Goal: Information Seeking & Learning: Compare options

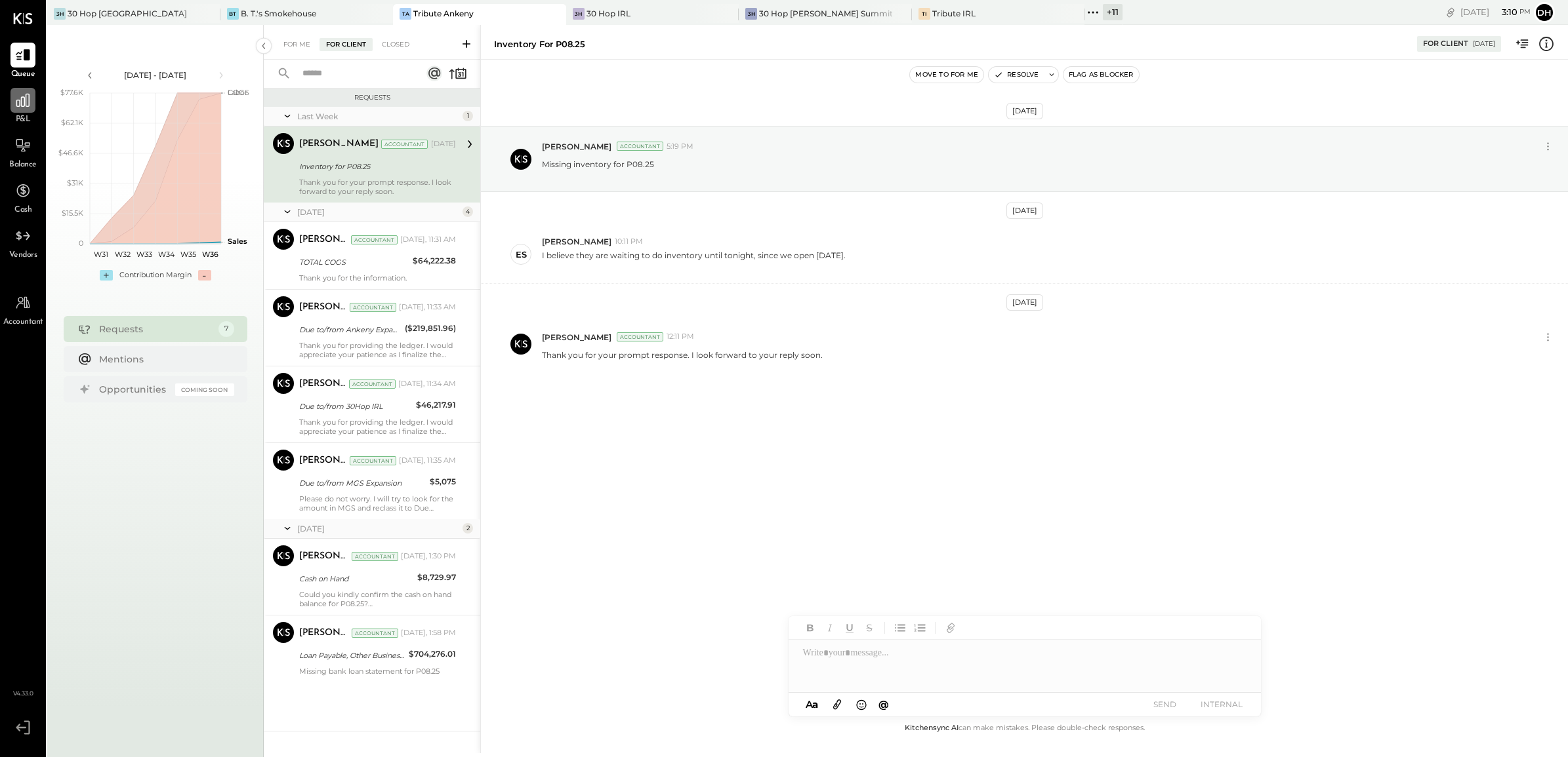
click at [30, 97] on icon at bounding box center [23, 100] width 17 height 17
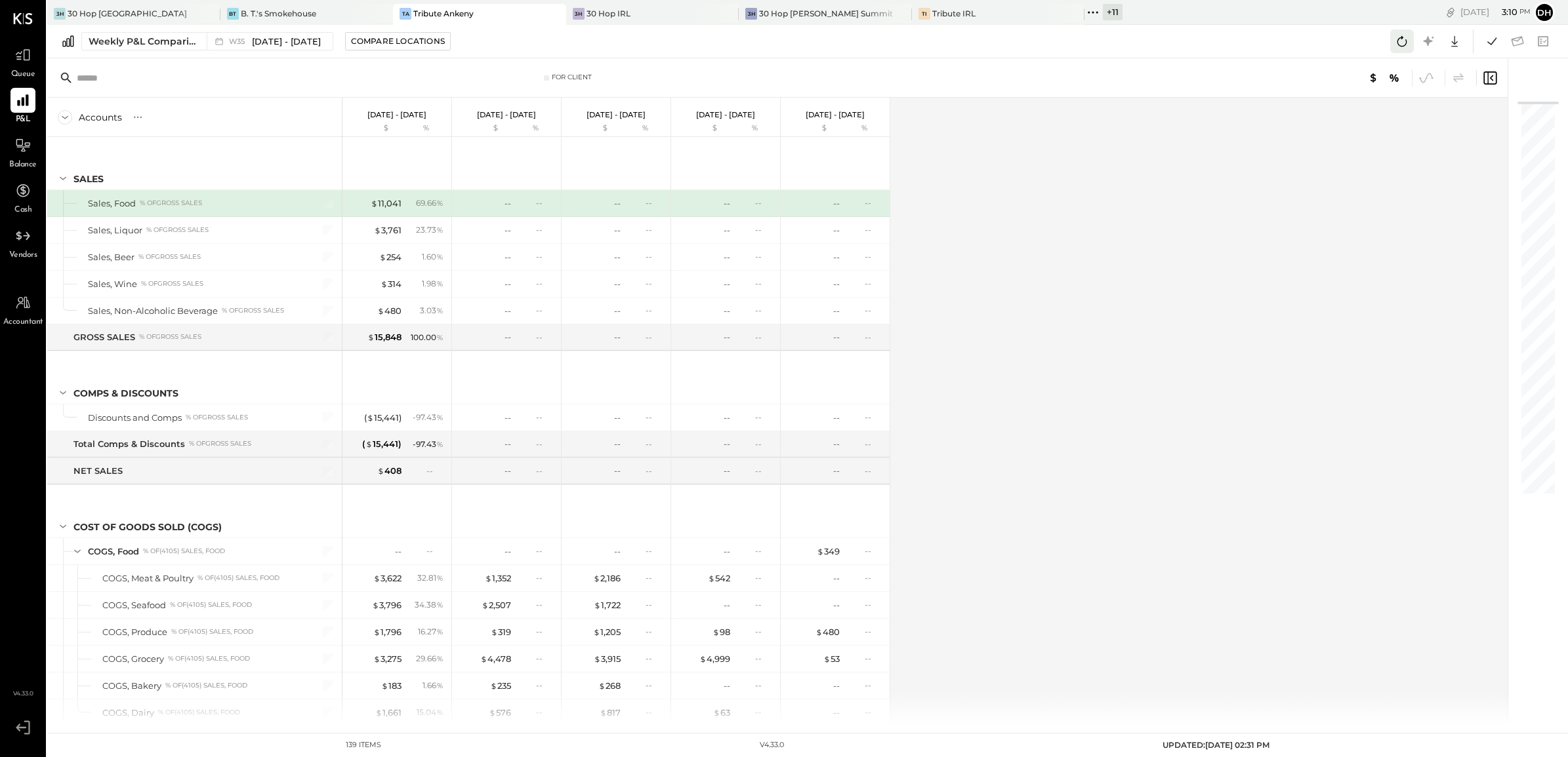
click at [1404, 42] on icon at bounding box center [1402, 42] width 17 height 17
click at [129, 49] on button "Weekly P&L Comparison W35 [DATE] - [DATE]" at bounding box center [207, 41] width 252 height 18
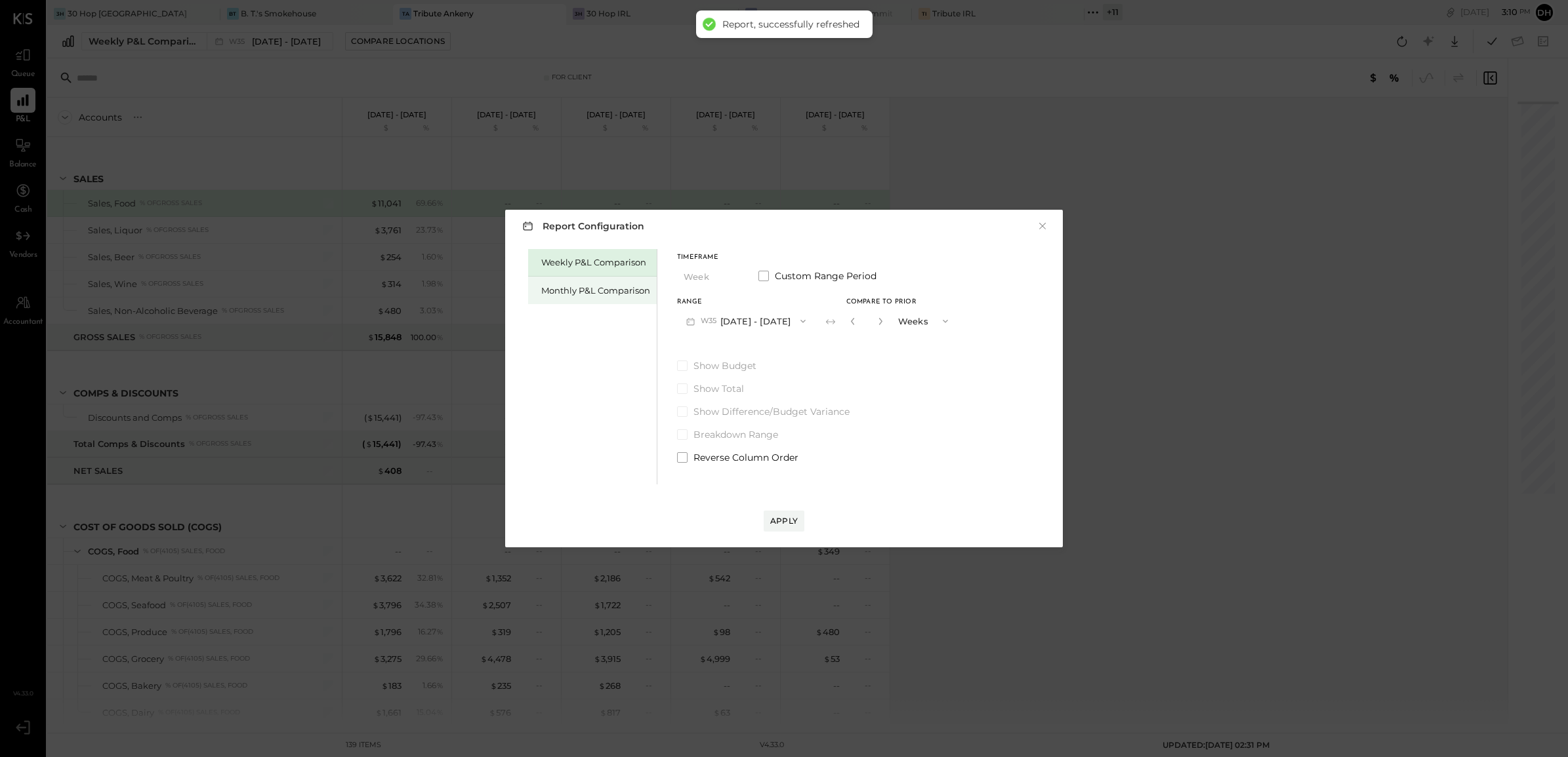
click at [595, 285] on div "Monthly P&L Comparison" at bounding box center [596, 290] width 109 height 12
click at [735, 315] on button "M09 [DATE] - [DATE]" at bounding box center [746, 321] width 138 height 25
click at [757, 356] on div "M08 [DATE] - [DATE]" at bounding box center [753, 350] width 150 height 27
click at [858, 322] on div "Compare" at bounding box center [851, 321] width 43 height 11
click at [877, 321] on div "*" at bounding box center [866, 321] width 41 height 25
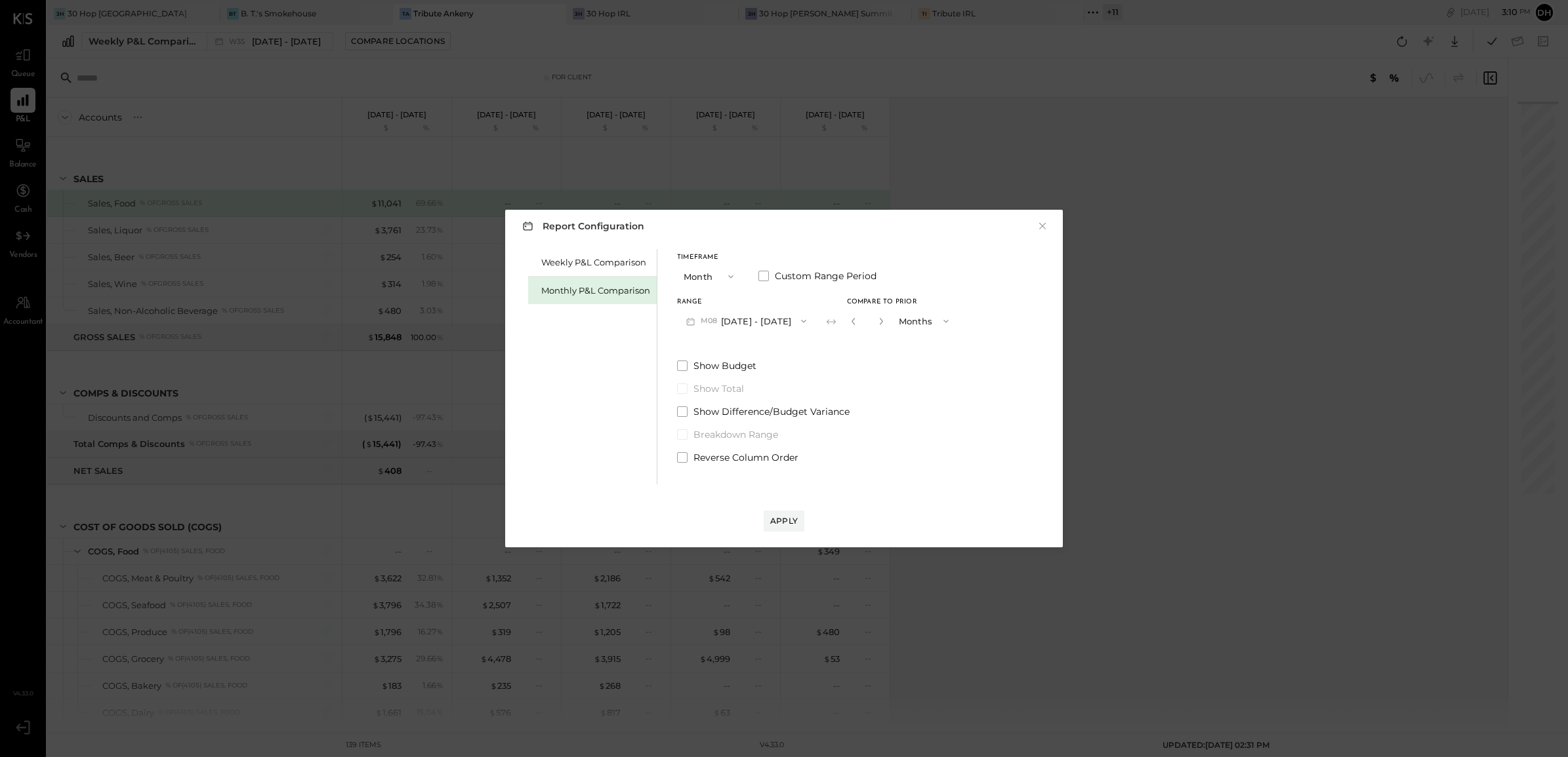
click at [880, 322] on button "button" at bounding box center [881, 321] width 10 height 14
click at [878, 322] on icon "button" at bounding box center [881, 321] width 8 height 8
type input "*"
click at [786, 522] on div "Apply" at bounding box center [783, 521] width 27 height 11
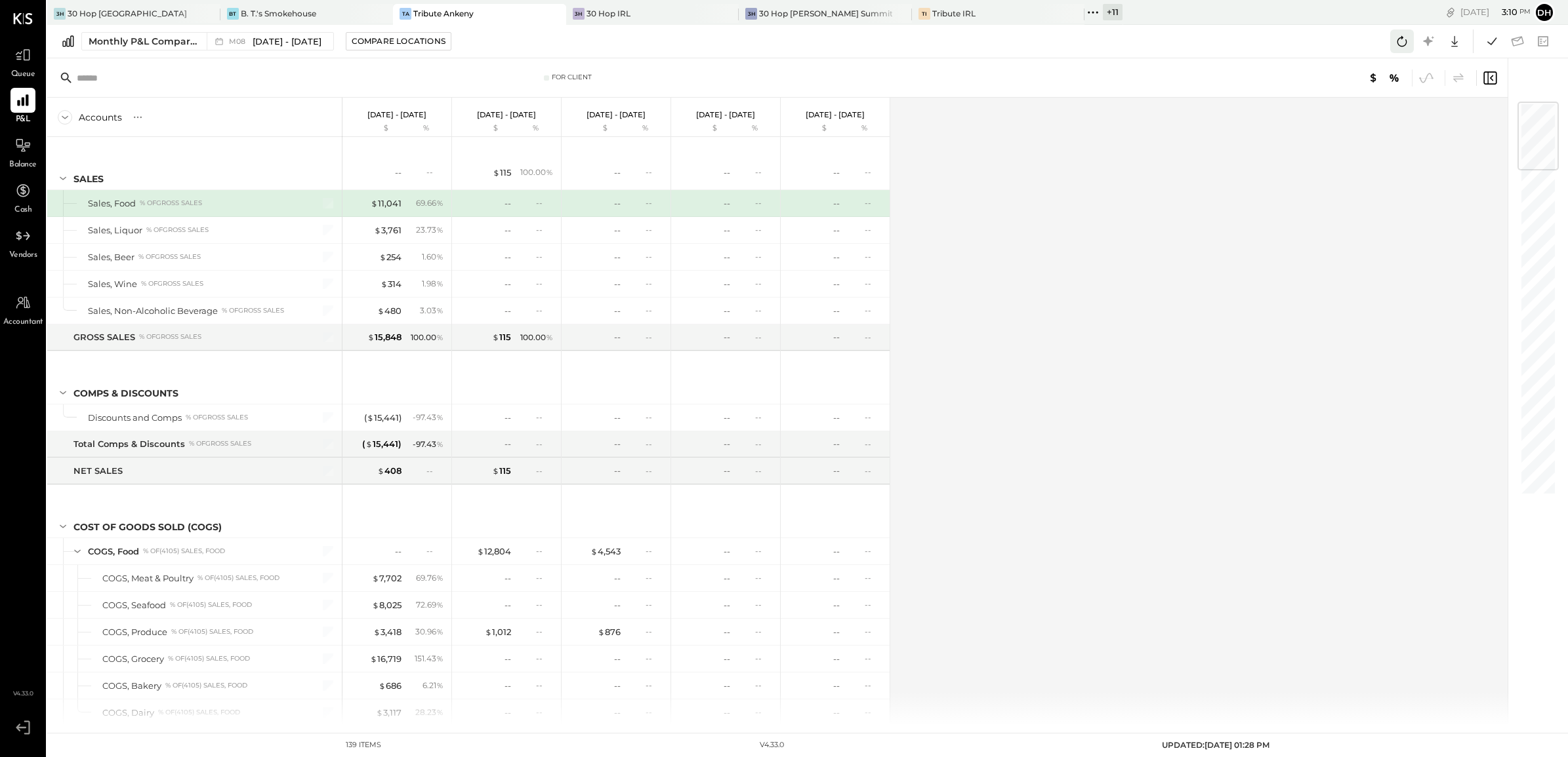
click at [1407, 43] on icon at bounding box center [1402, 42] width 17 height 17
click at [952, 11] on div "TI Tribute IRL" at bounding box center [989, 13] width 153 height 11
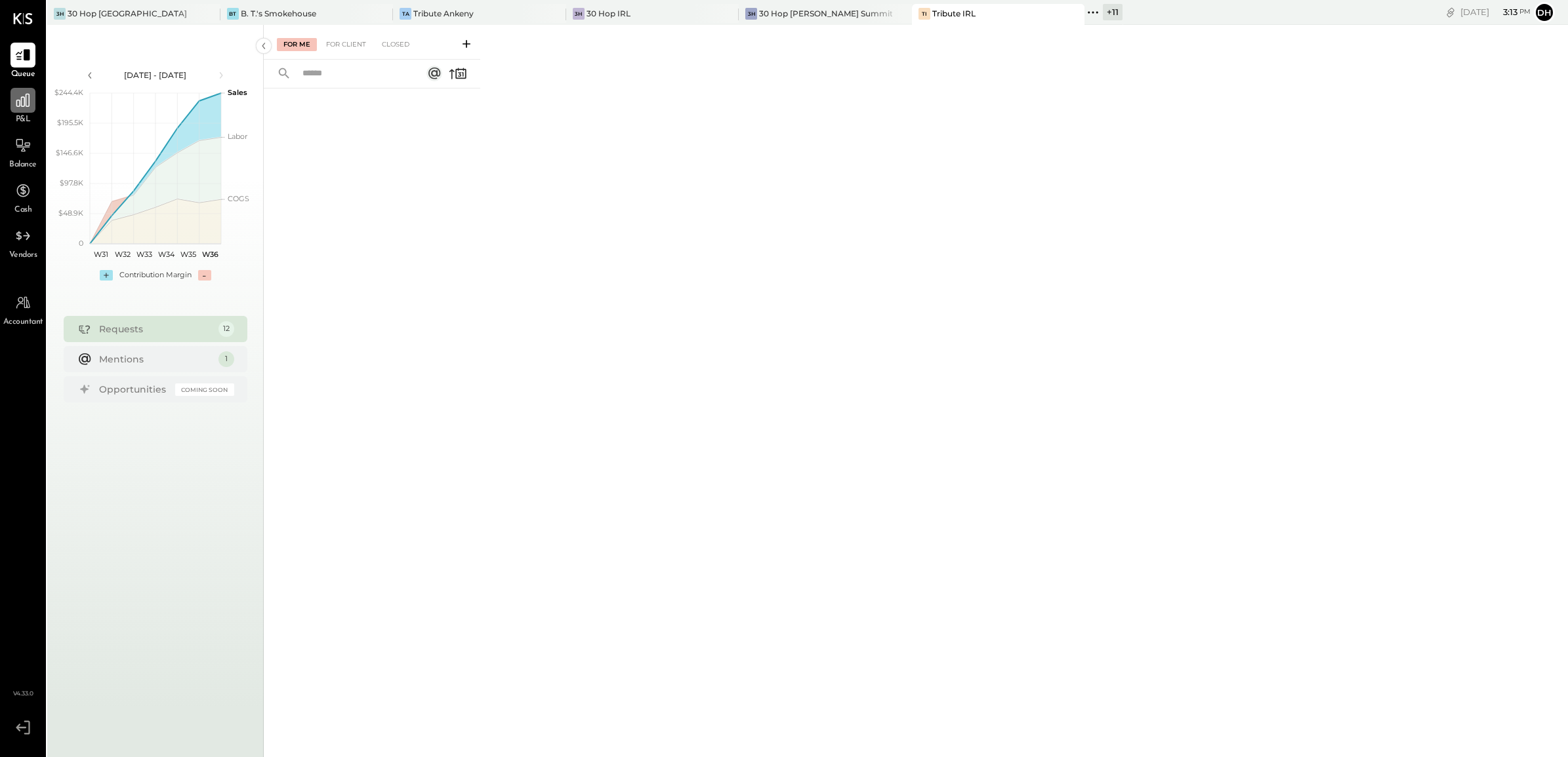
click at [24, 109] on icon at bounding box center [23, 100] width 17 height 17
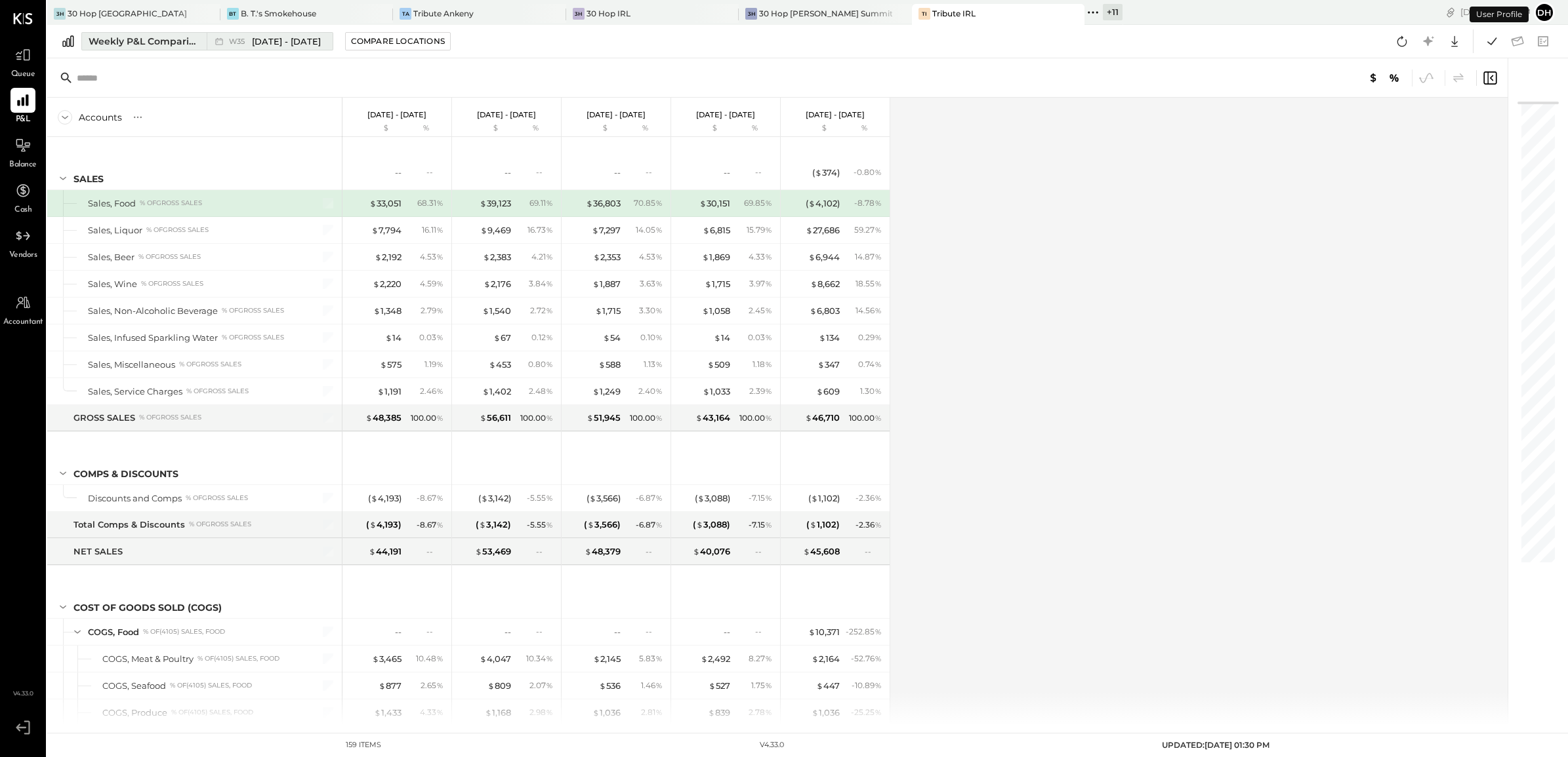
click at [166, 37] on div "Weekly P&L Comparison" at bounding box center [144, 42] width 110 height 13
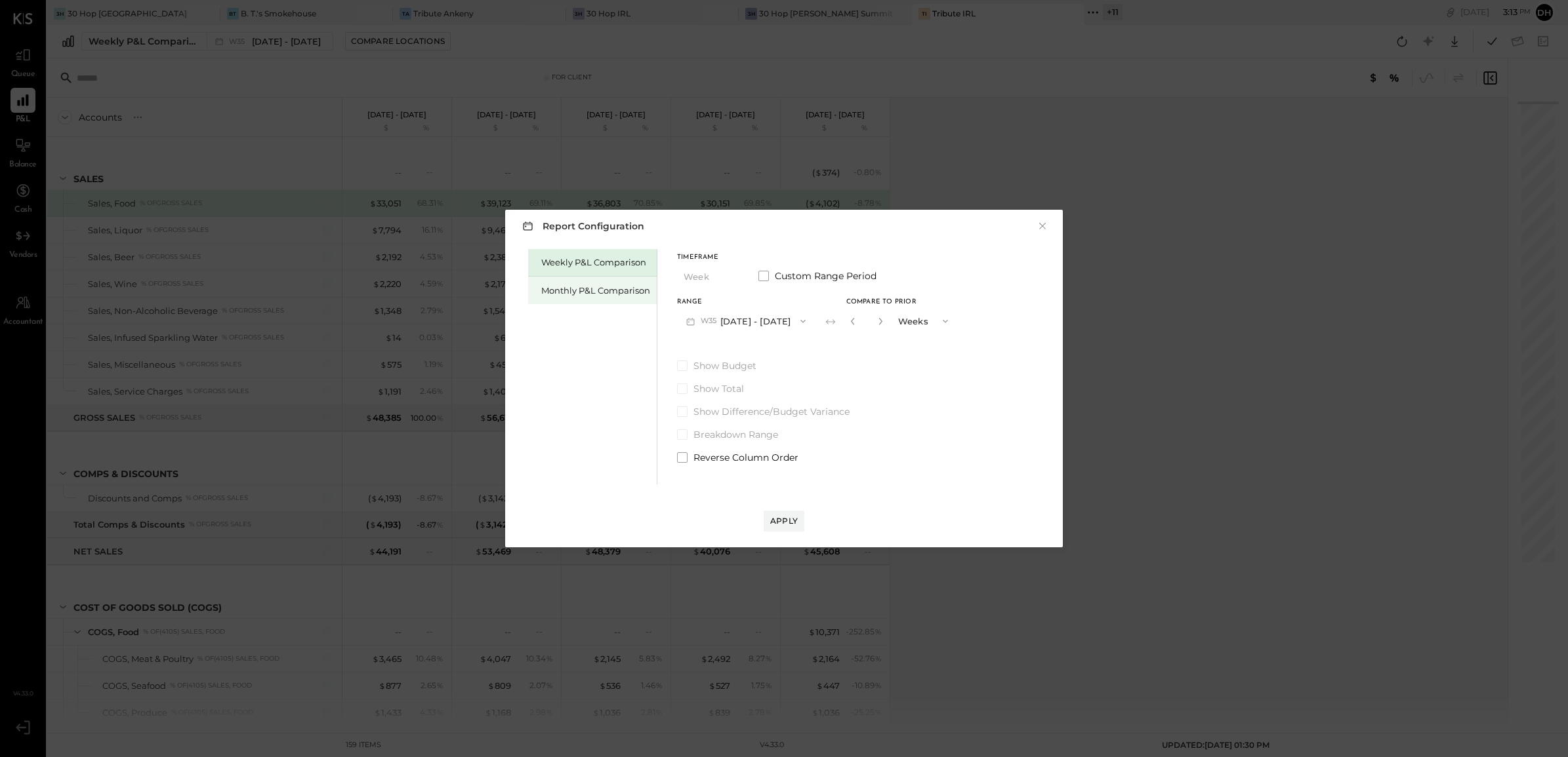
click at [618, 290] on div "Monthly P&L Comparison" at bounding box center [596, 290] width 109 height 12
click at [739, 320] on button "M09 [DATE] - [DATE]" at bounding box center [746, 321] width 138 height 25
click at [761, 354] on span "[DATE] - [DATE]" at bounding box center [741, 350] width 62 height 11
click at [828, 314] on button "Compare" at bounding box center [852, 321] width 55 height 13
click at [877, 320] on icon "button" at bounding box center [881, 321] width 8 height 8
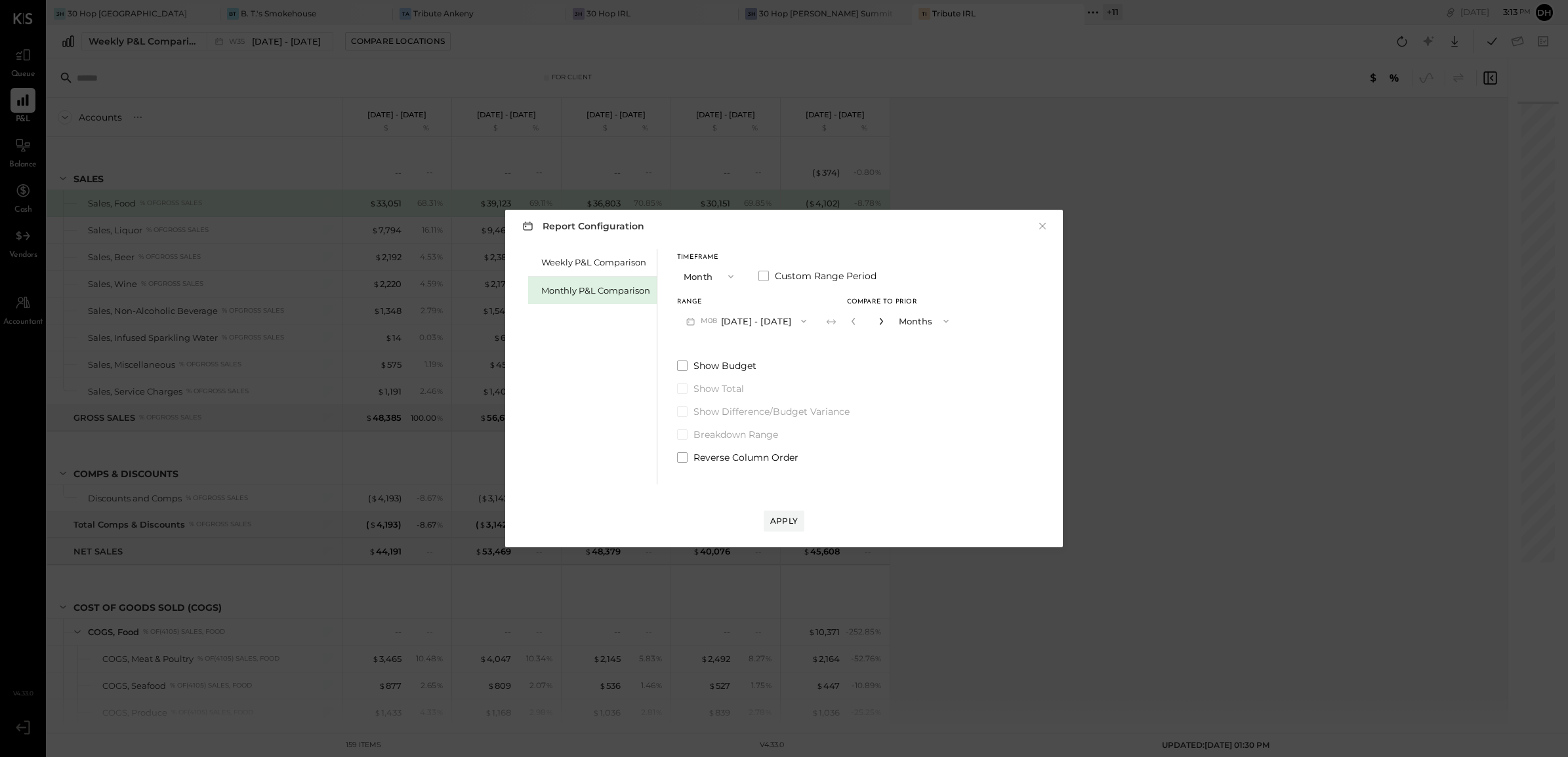
click at [877, 320] on icon "button" at bounding box center [881, 321] width 8 height 8
type input "*"
click at [769, 519] on button "Apply" at bounding box center [783, 521] width 41 height 21
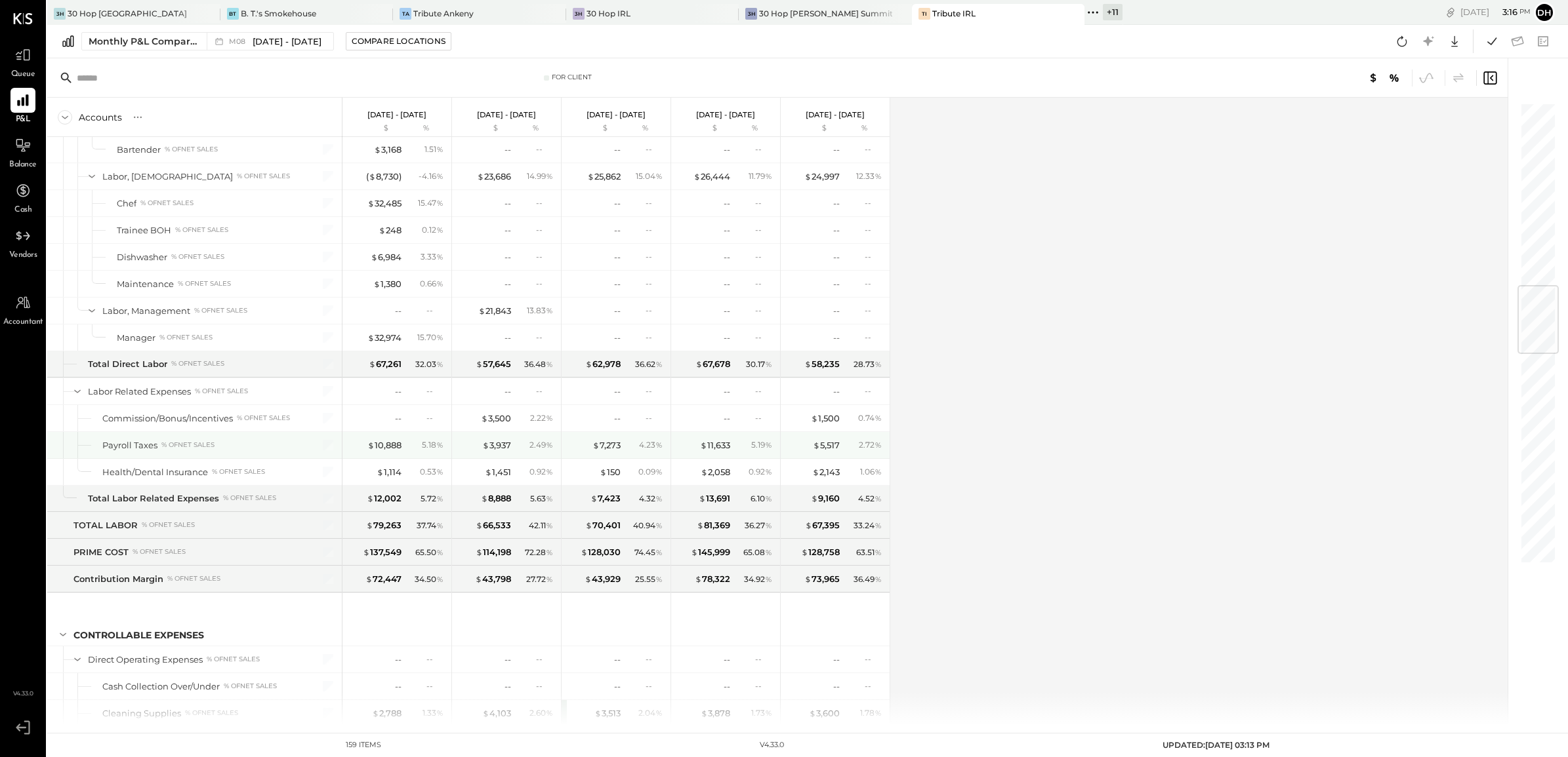
scroll to position [1639, 0]
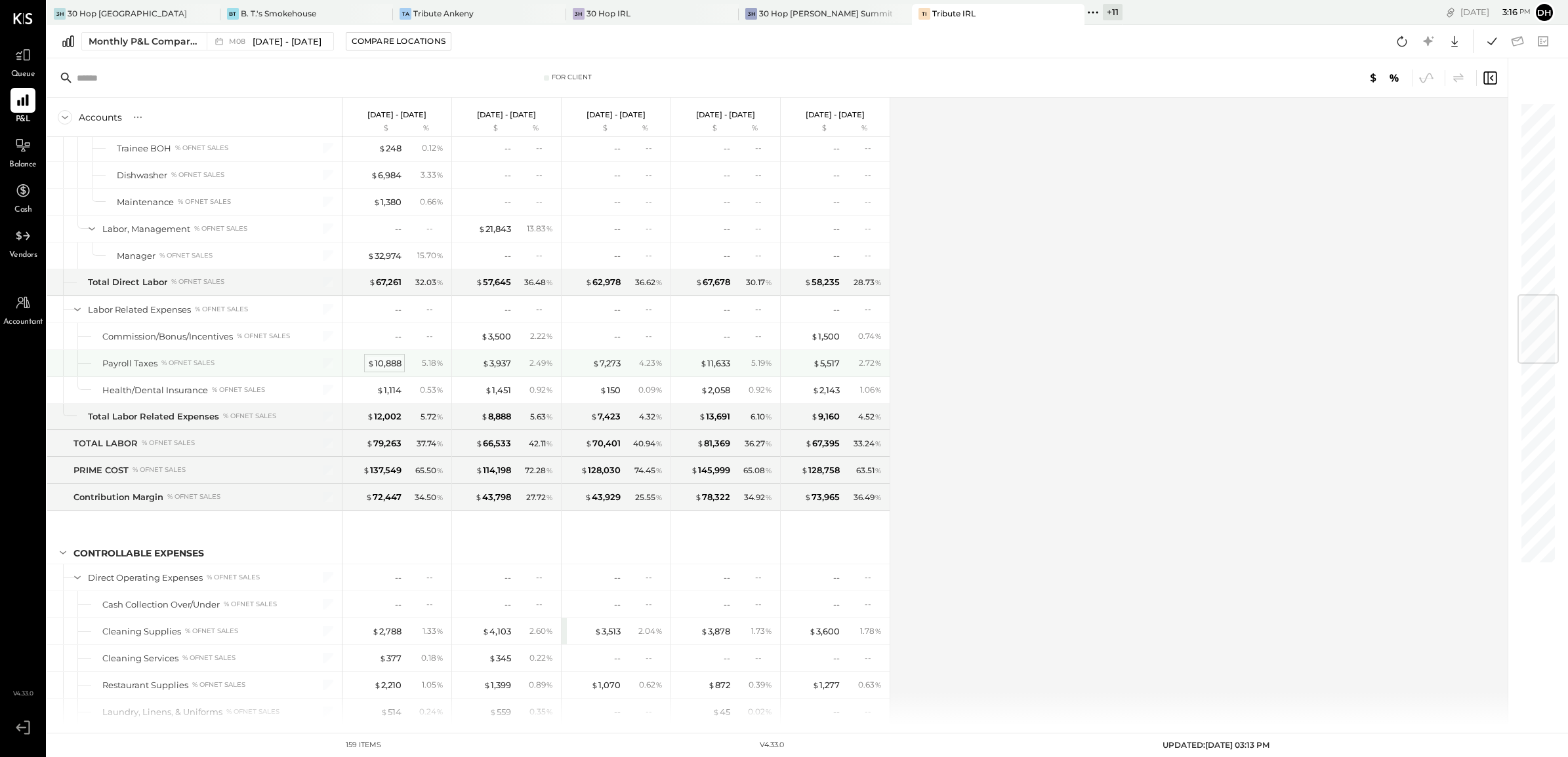
click at [378, 370] on div "$ 10,888" at bounding box center [384, 363] width 34 height 12
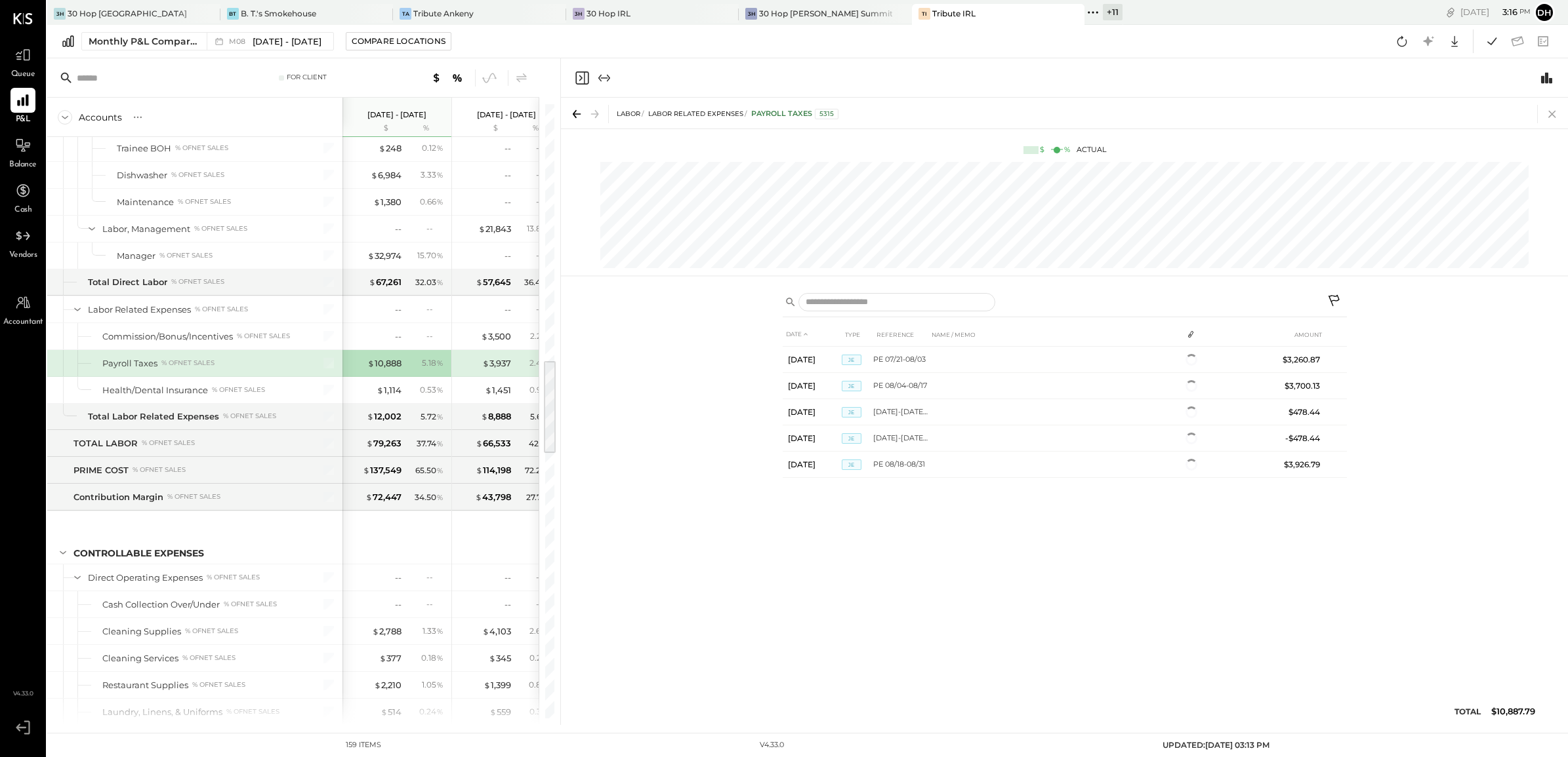
click at [1553, 118] on icon at bounding box center [1552, 114] width 18 height 18
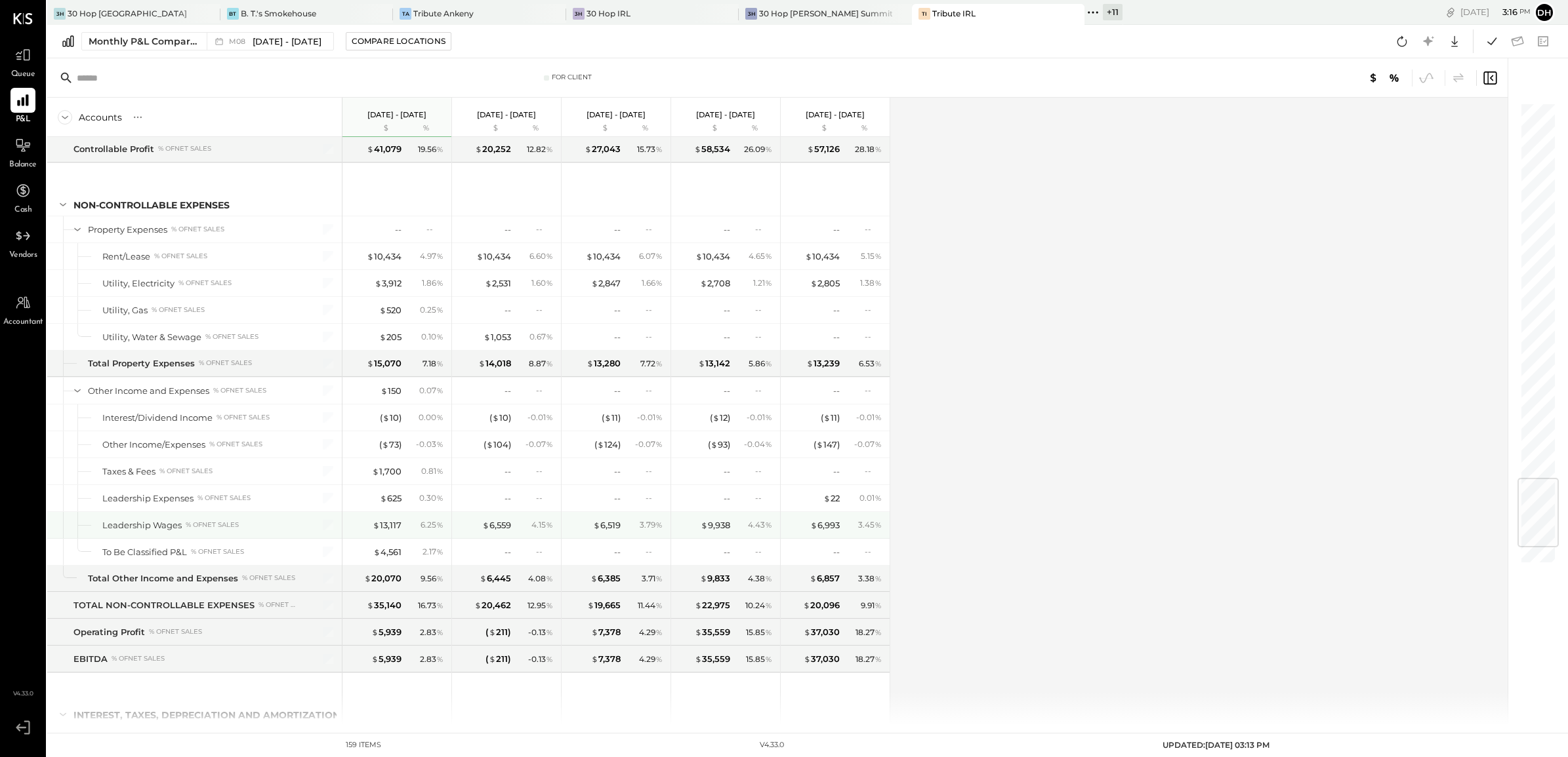
scroll to position [3332, 0]
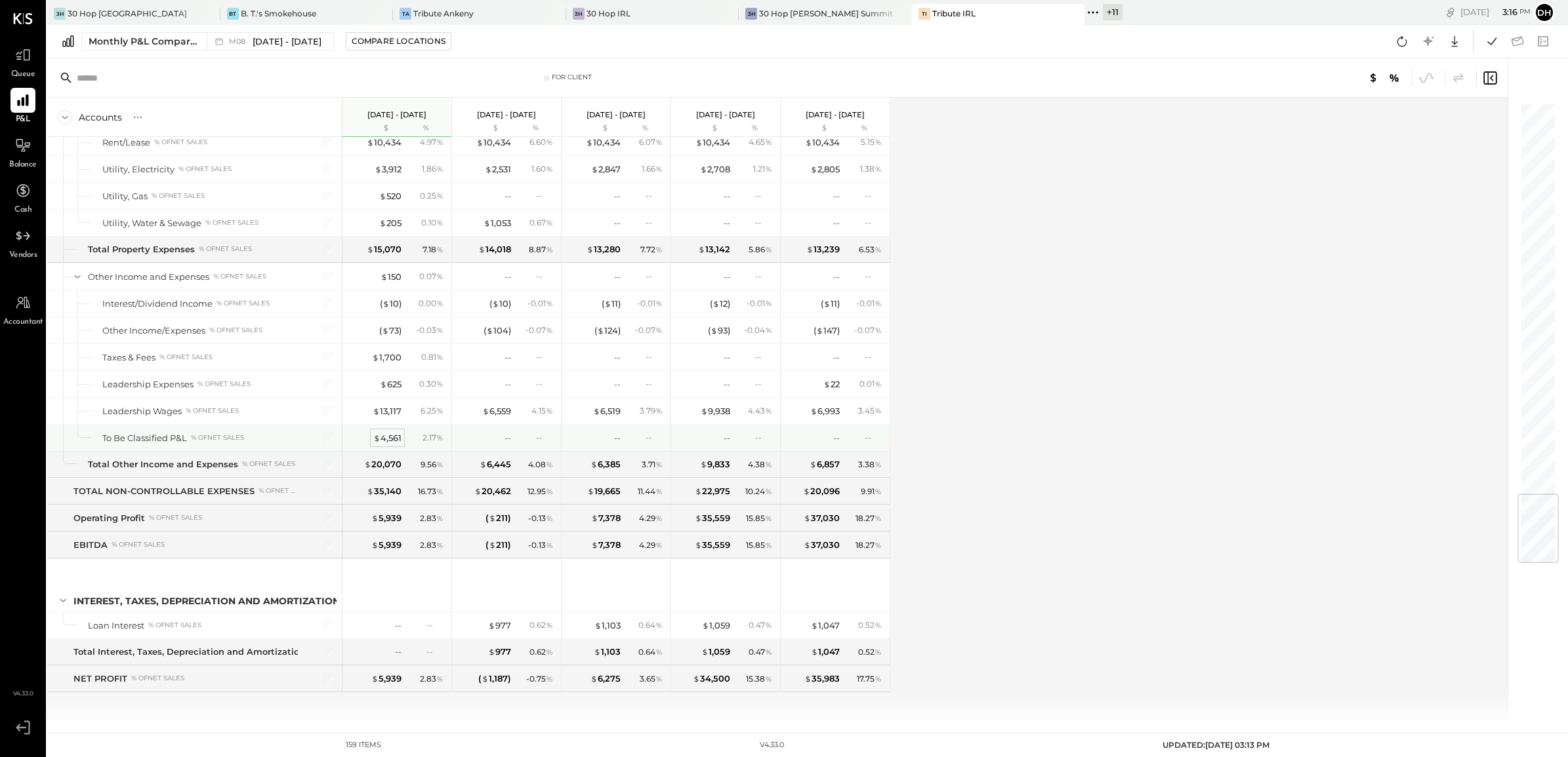
click at [398, 436] on div "$ 4,561" at bounding box center [387, 438] width 28 height 12
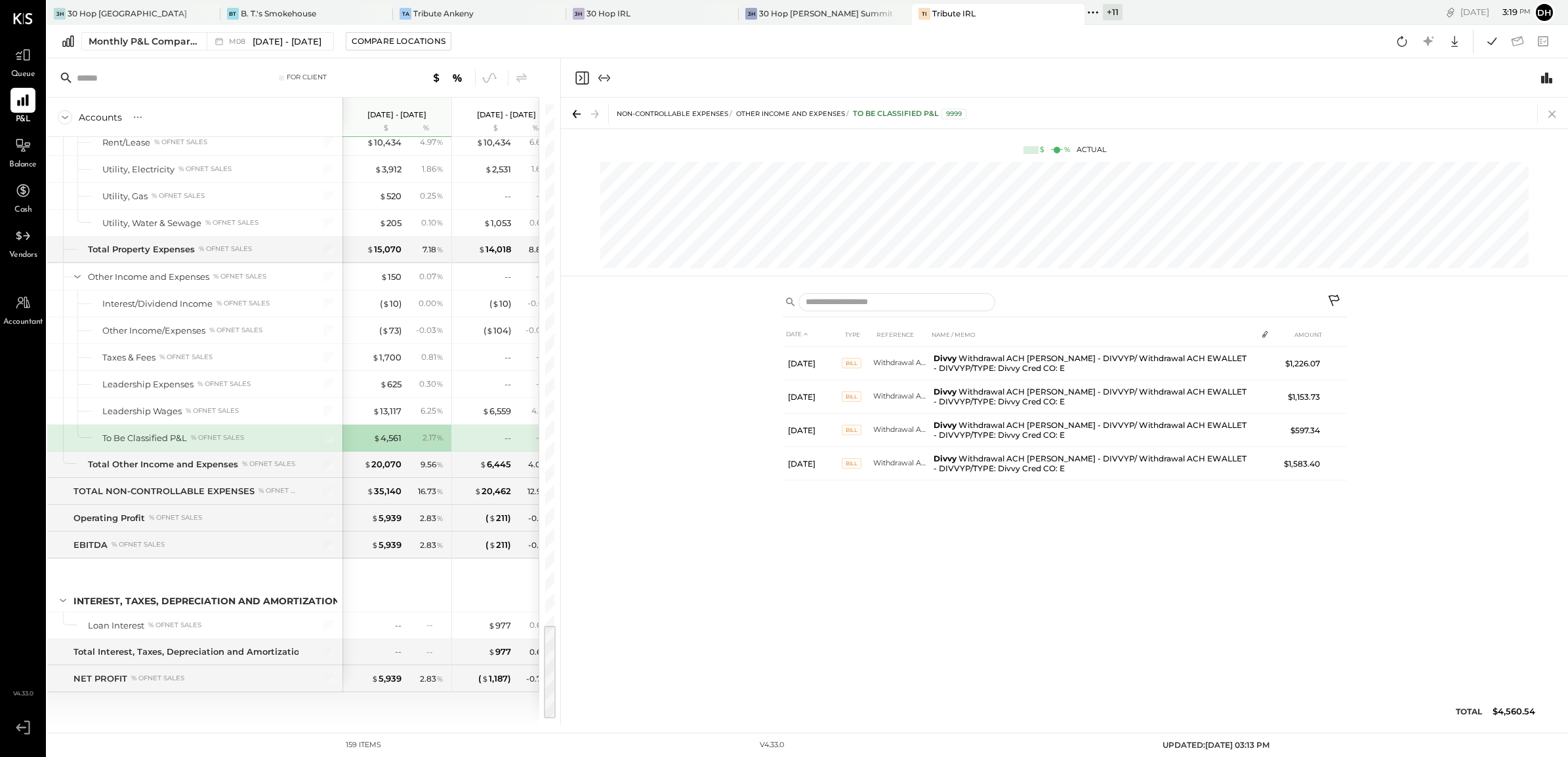
click at [1549, 118] on icon at bounding box center [1552, 114] width 18 height 18
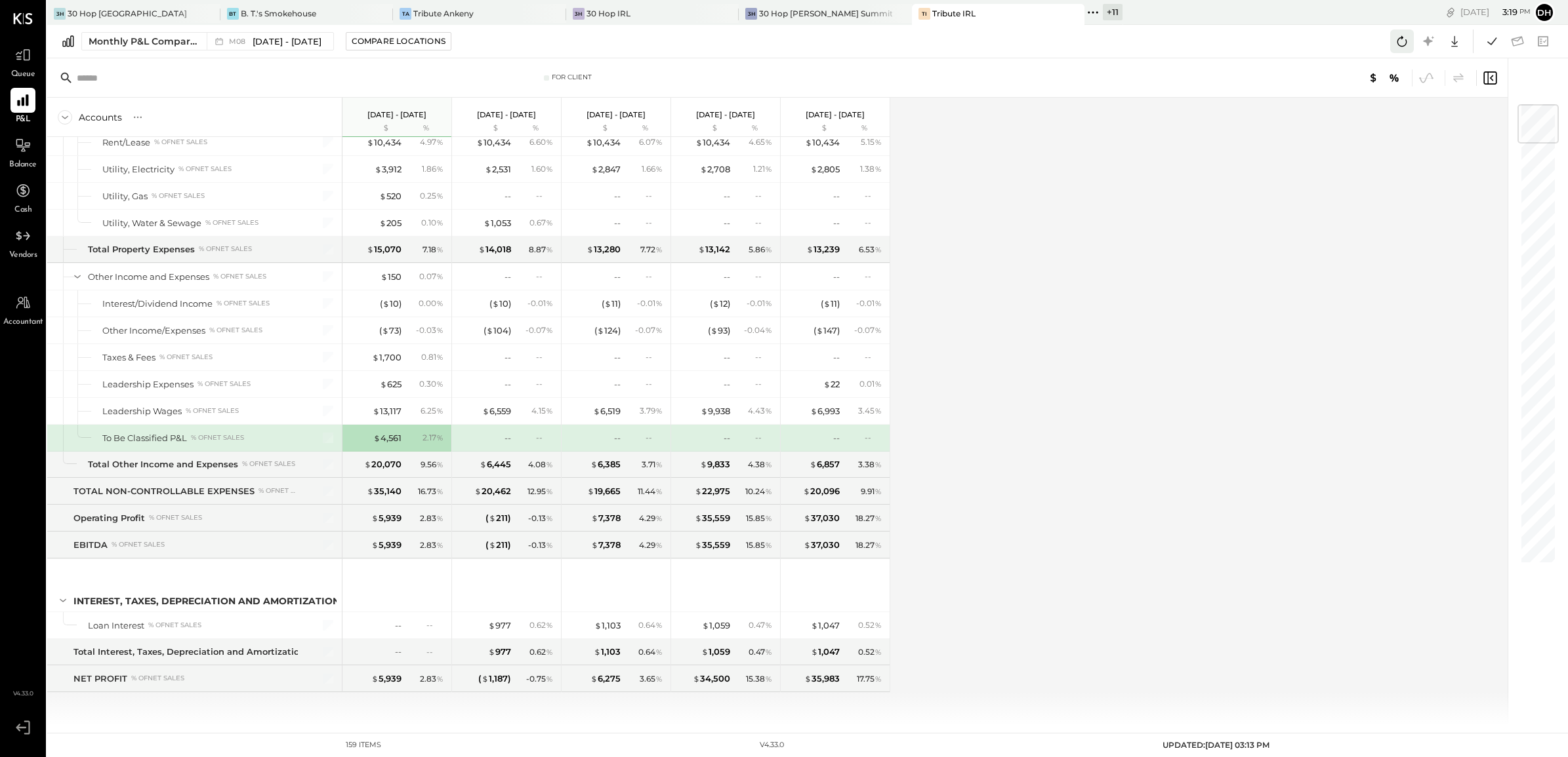
click at [1401, 40] on icon at bounding box center [1402, 41] width 9 height 10
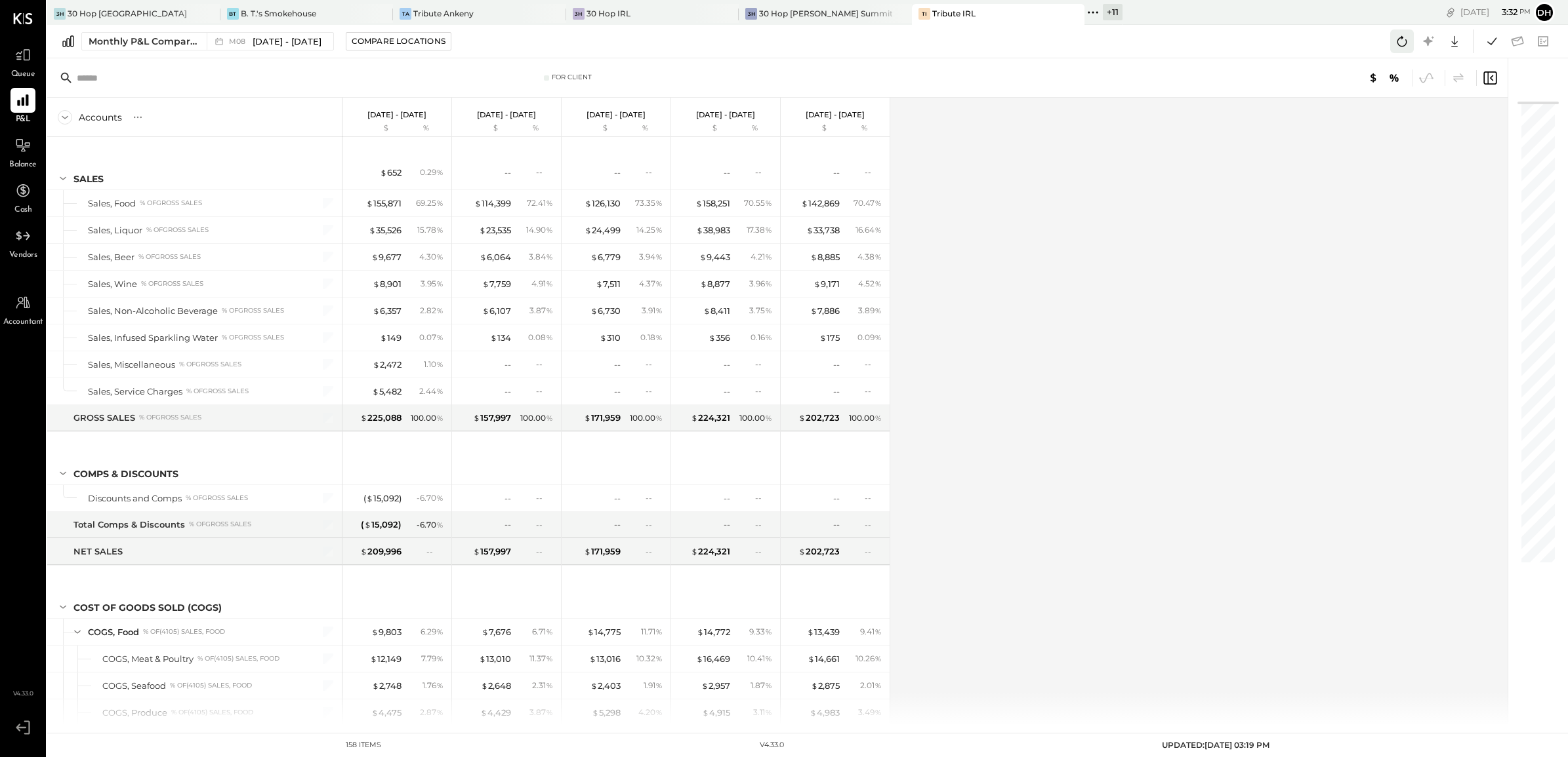
click at [1396, 42] on icon at bounding box center [1402, 42] width 17 height 17
click at [22, 62] on icon at bounding box center [23, 55] width 17 height 17
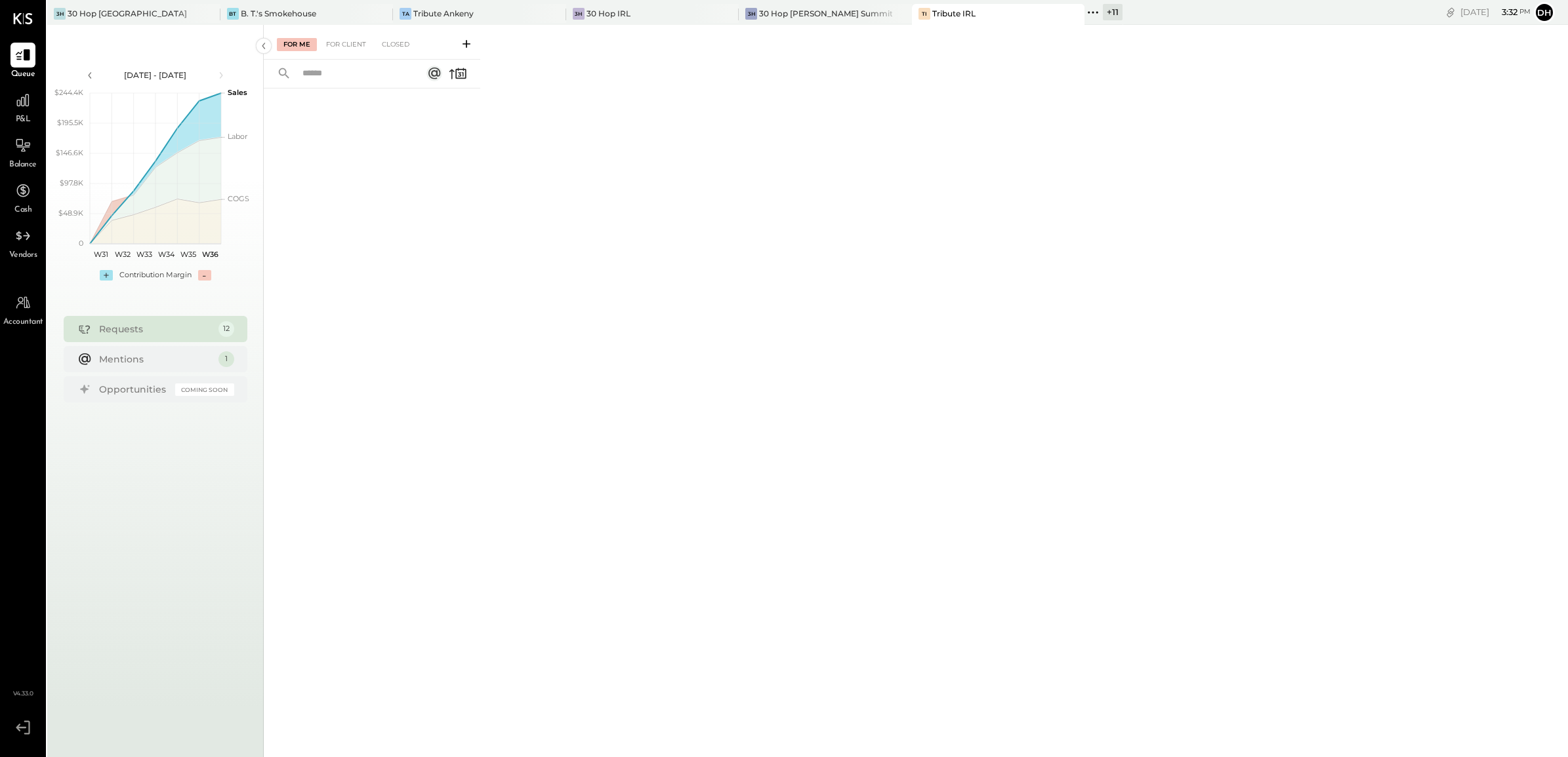
click at [465, 41] on icon at bounding box center [467, 44] width 13 height 13
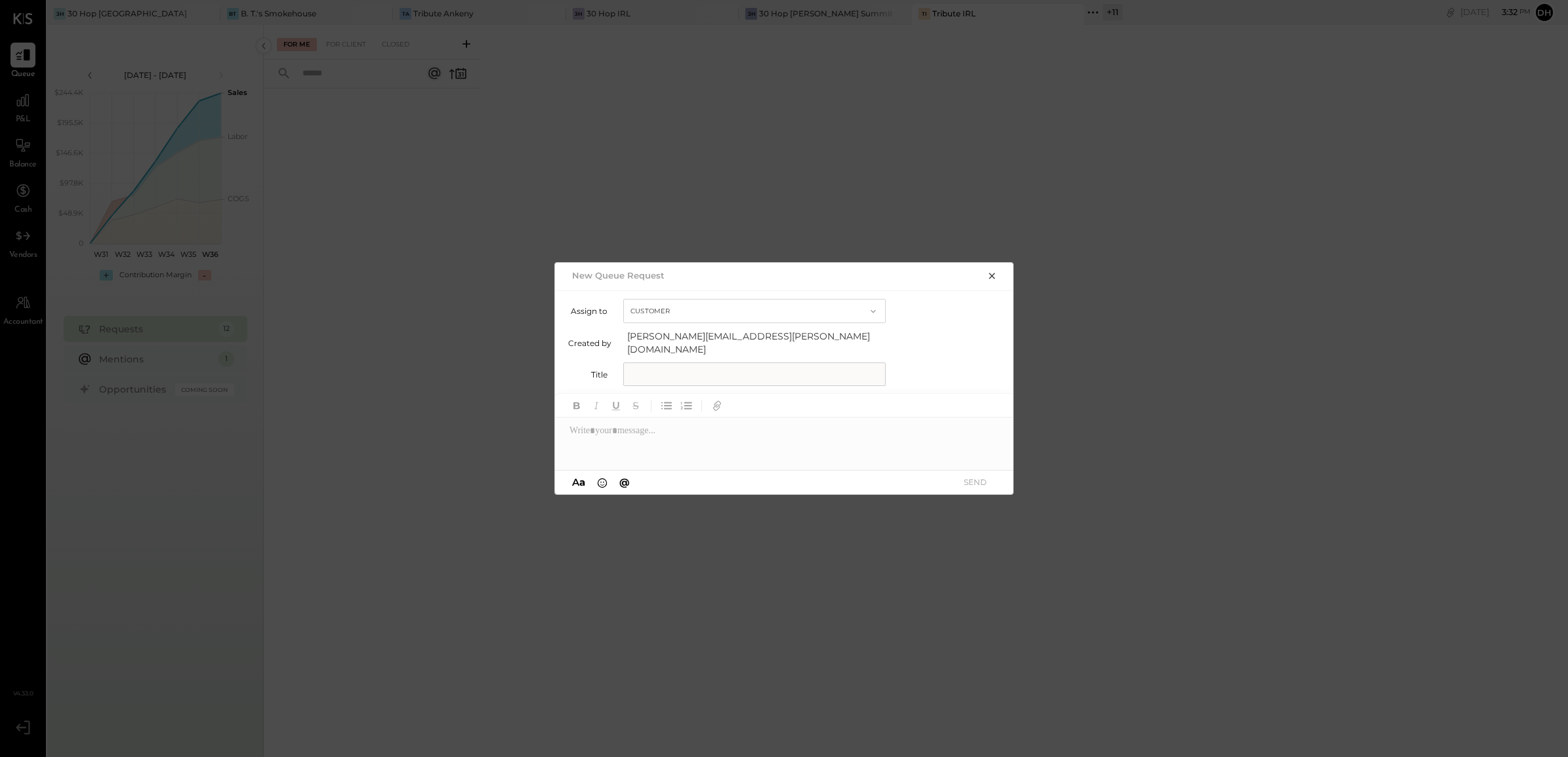
click at [654, 368] on input "text" at bounding box center [754, 374] width 262 height 24
type input "**********"
click at [637, 443] on div at bounding box center [784, 443] width 459 height 52
click at [983, 479] on button "SEND" at bounding box center [974, 482] width 52 height 18
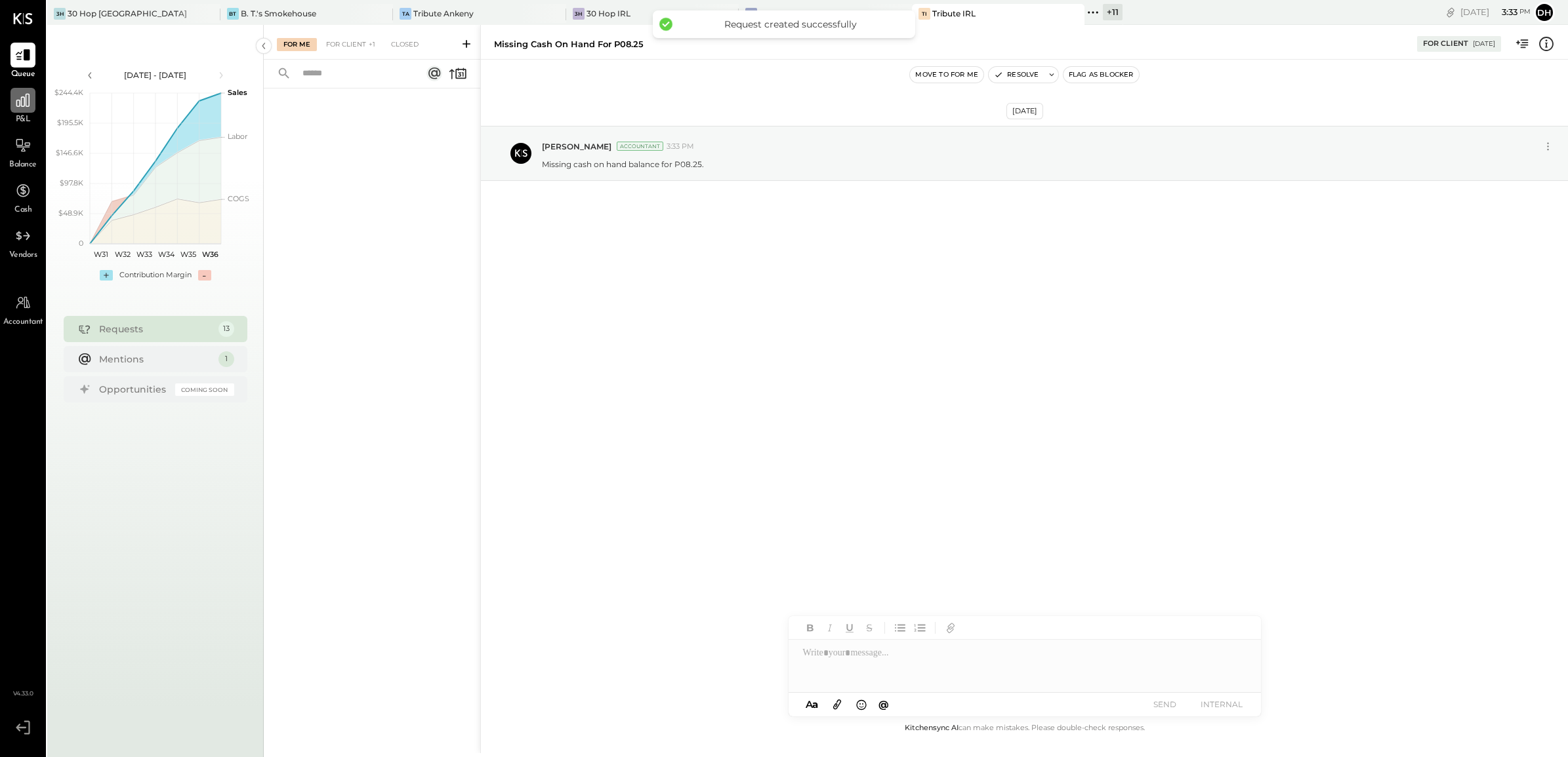
click at [28, 106] on icon at bounding box center [23, 100] width 13 height 13
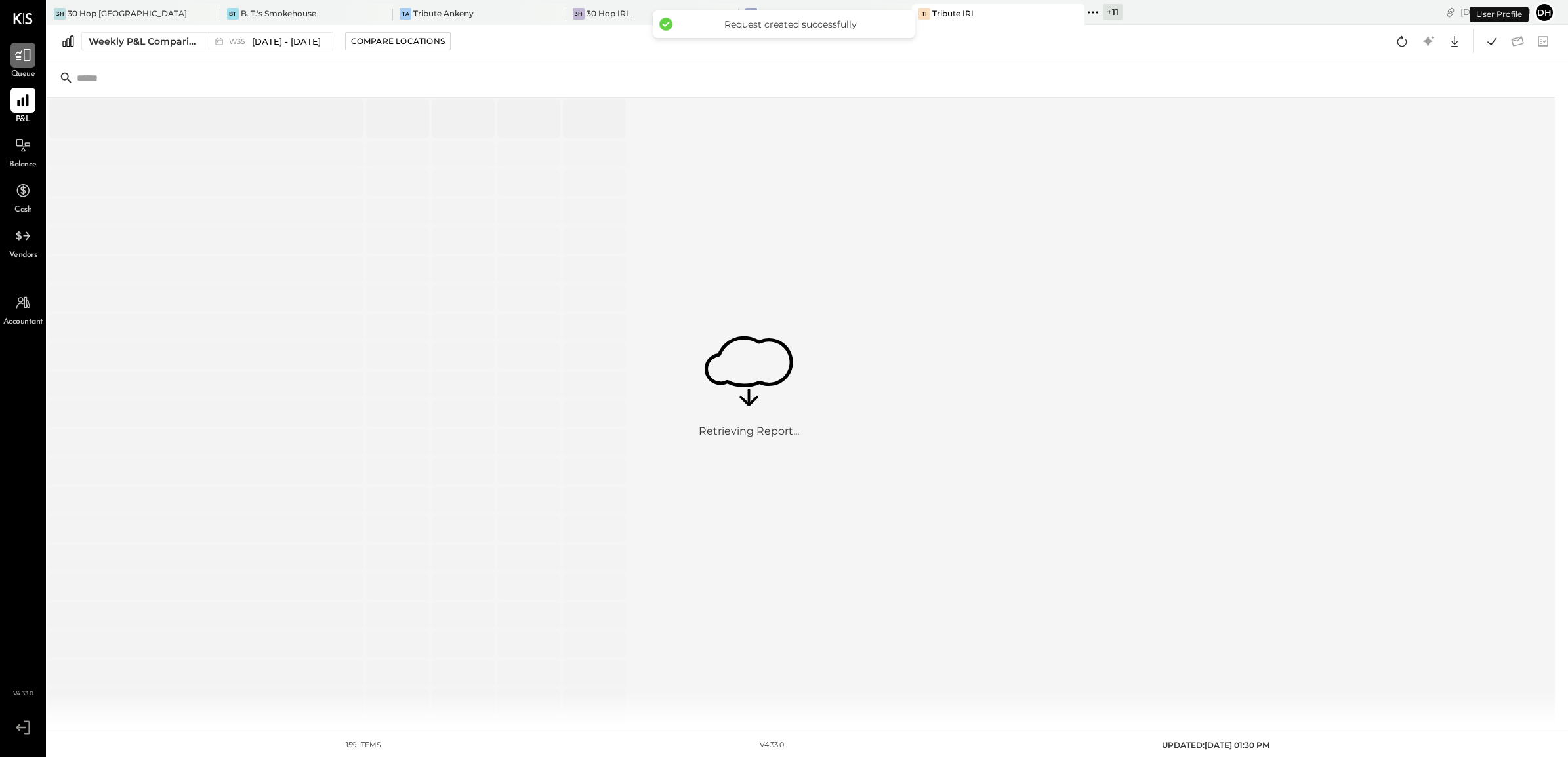
click at [25, 55] on icon at bounding box center [23, 55] width 17 height 17
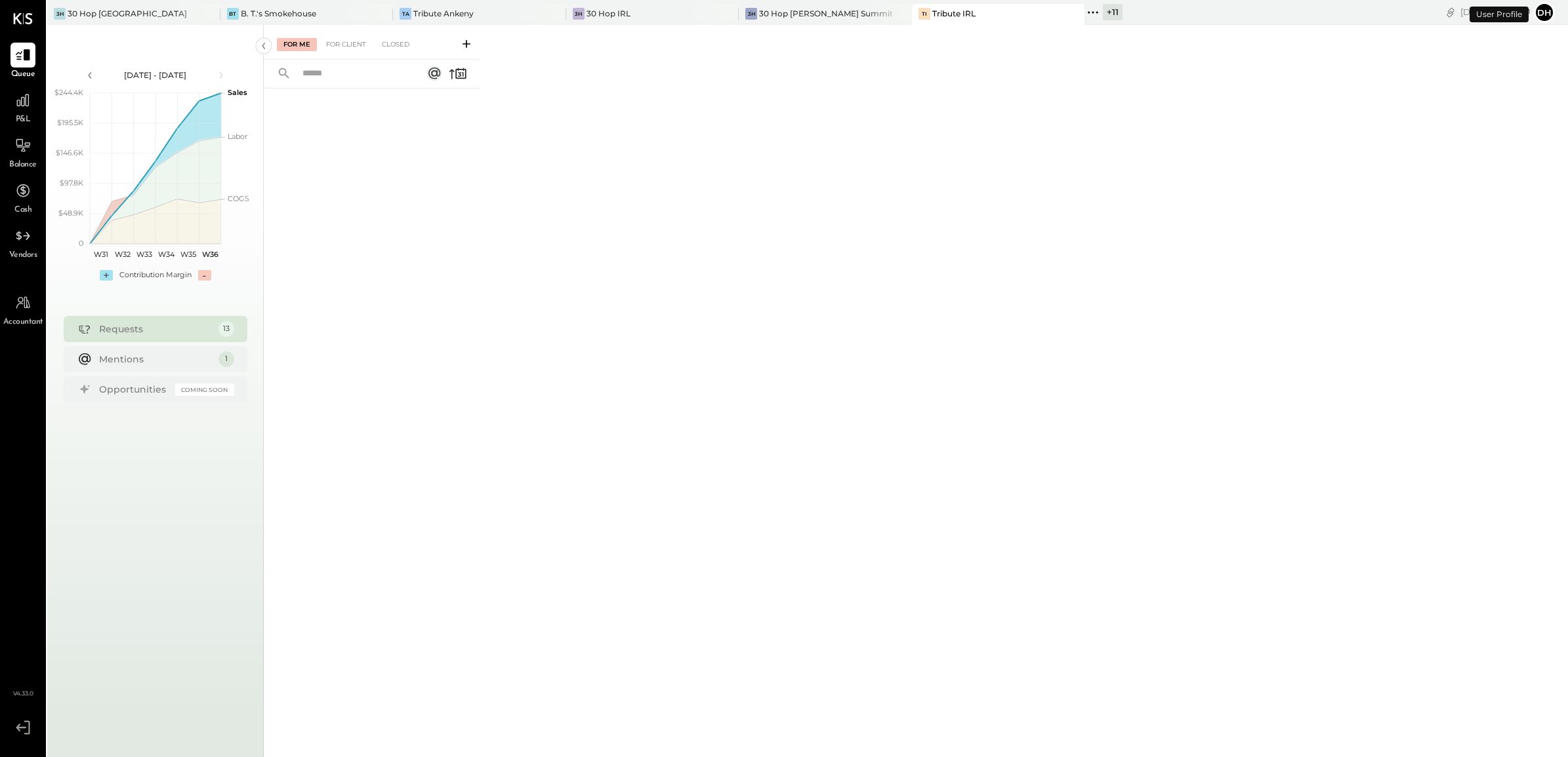
click at [473, 45] on button at bounding box center [467, 44] width 21 height 15
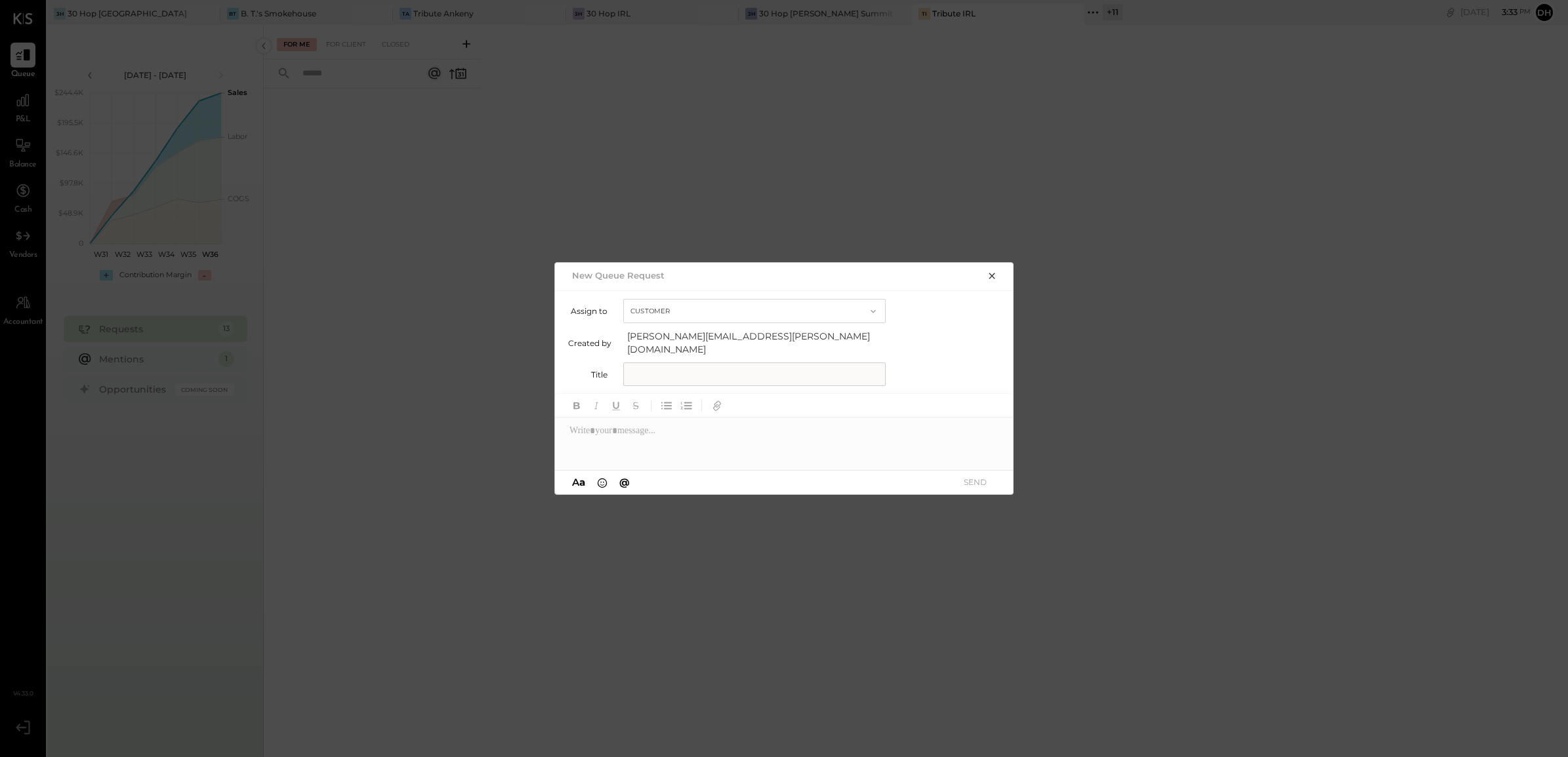
click at [689, 362] on input "text" at bounding box center [754, 374] width 262 height 24
type input "**********"
click at [689, 439] on div at bounding box center [784, 443] width 459 height 52
paste div
click at [976, 479] on button "SEND" at bounding box center [974, 482] width 52 height 18
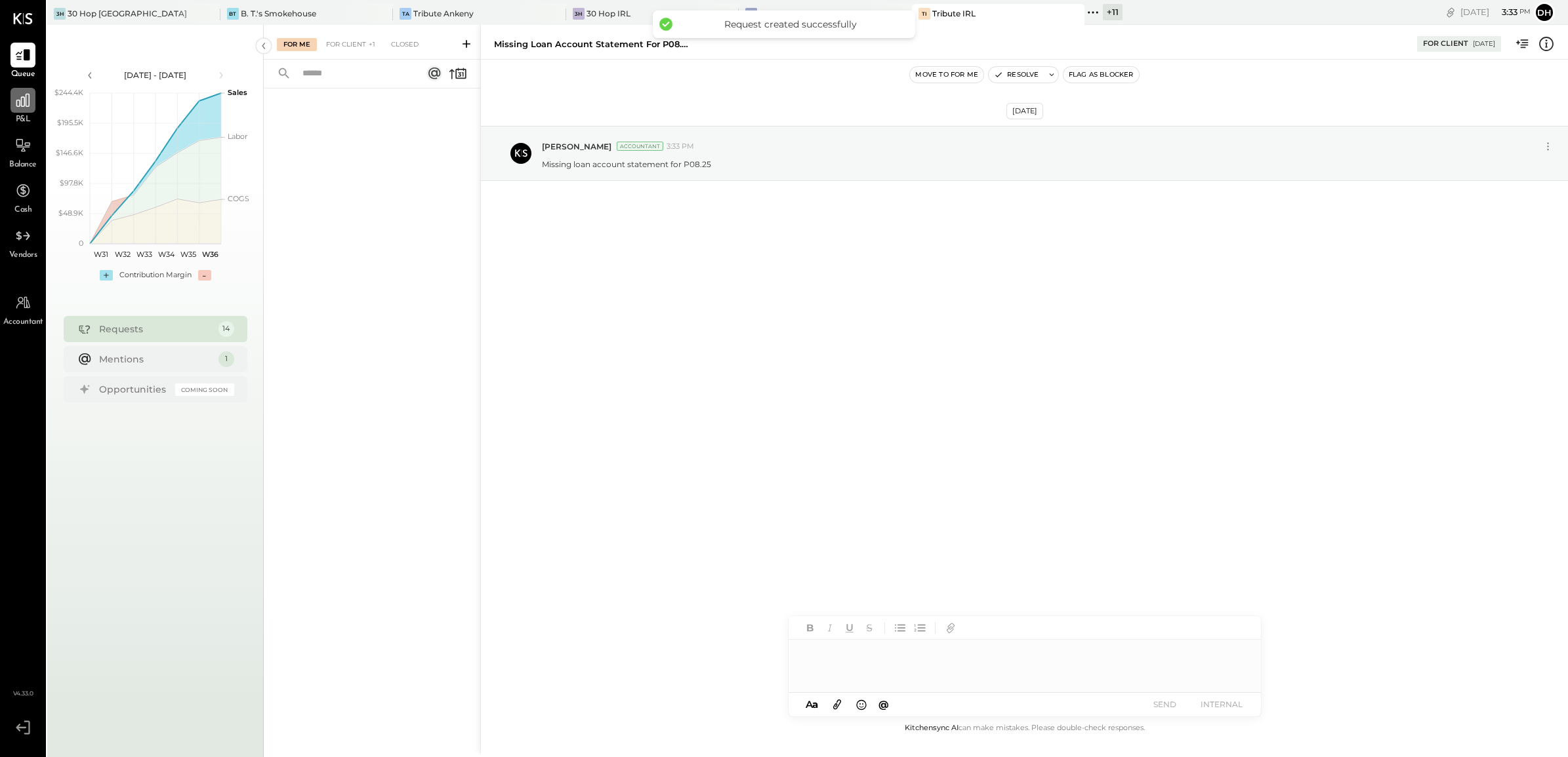
click at [31, 95] on div at bounding box center [23, 100] width 25 height 25
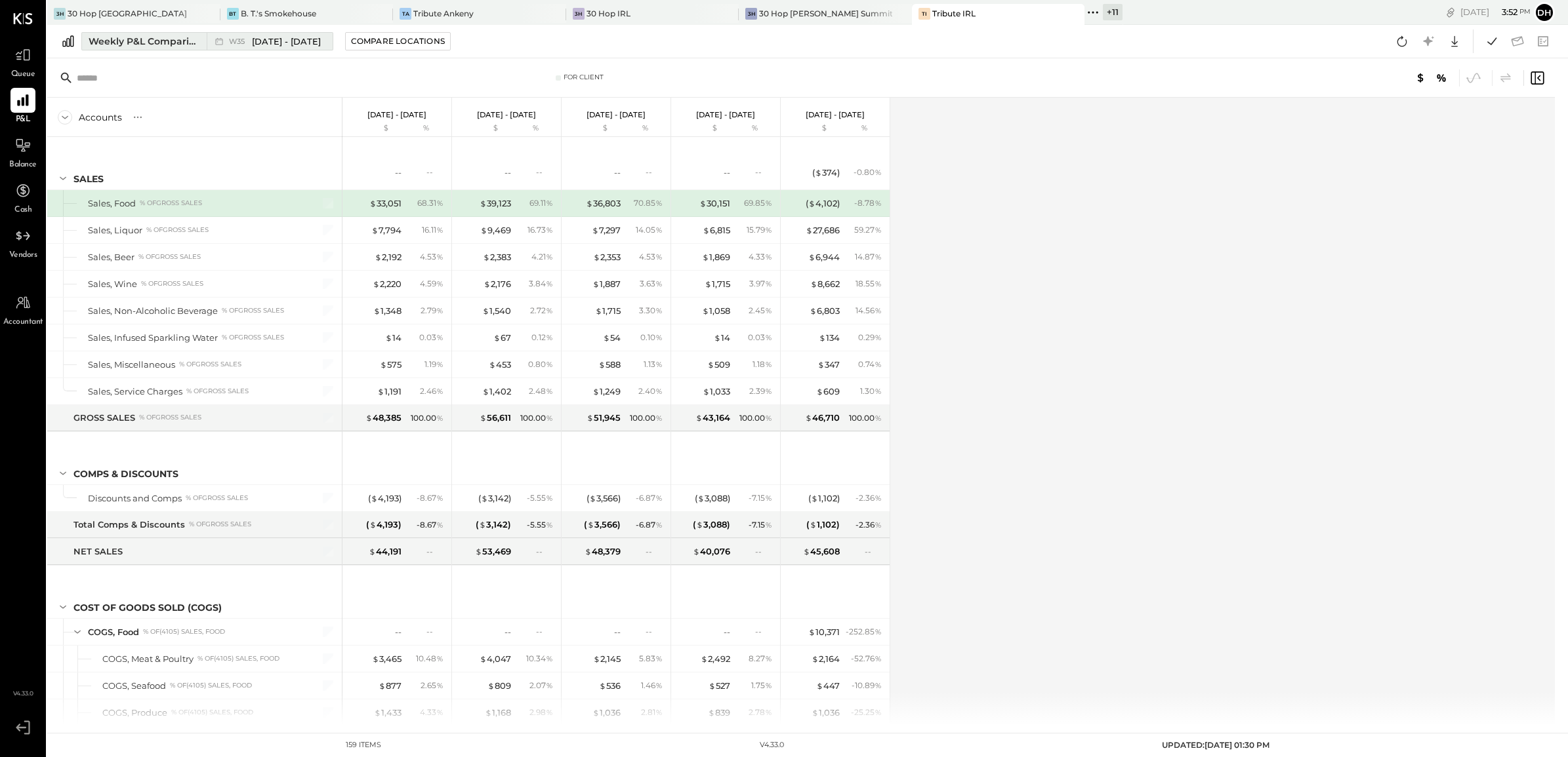
click at [161, 40] on div "Weekly P&L Comparison" at bounding box center [144, 42] width 110 height 13
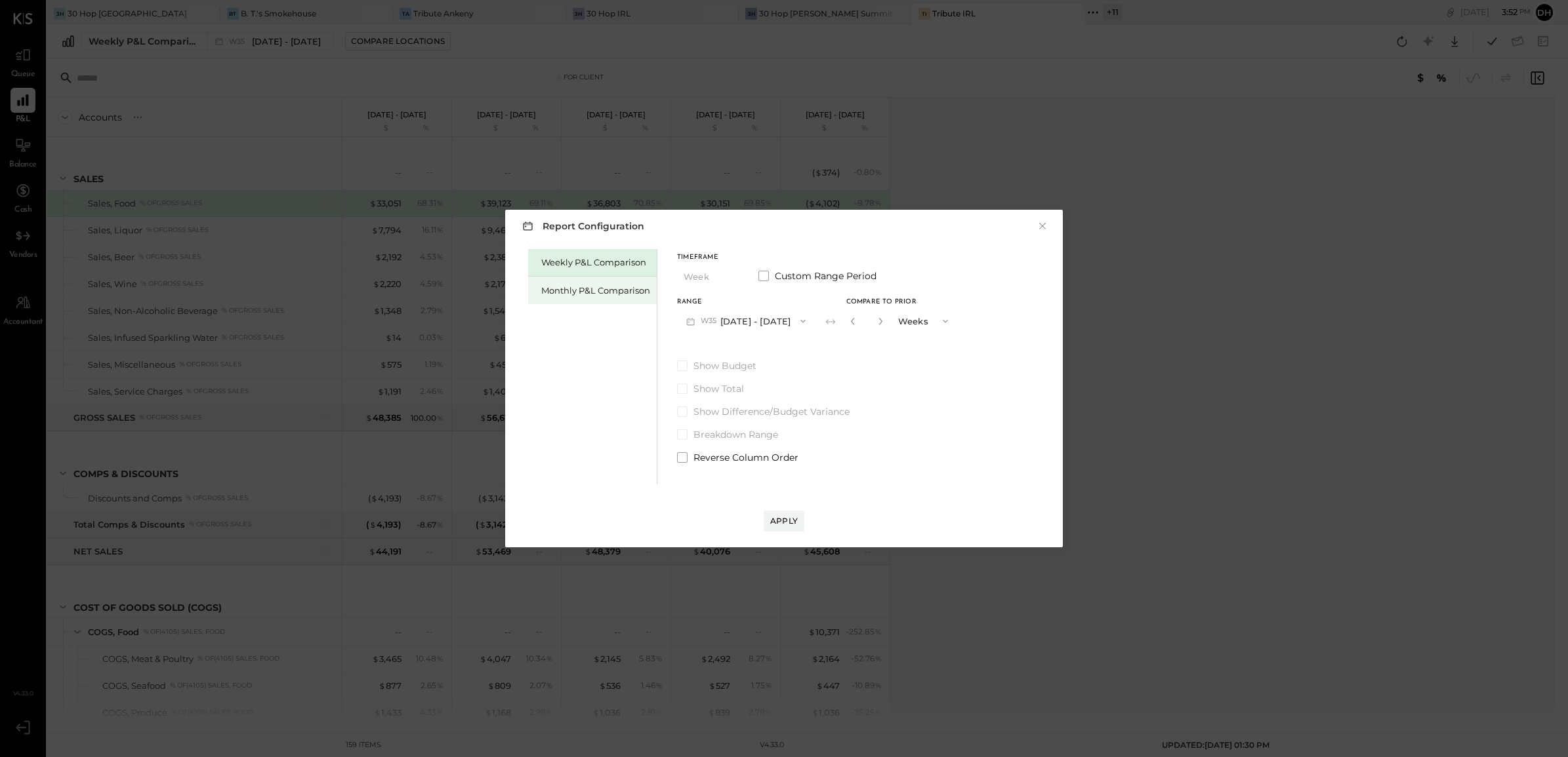
click at [615, 295] on div "Monthly P&L Comparison" at bounding box center [596, 290] width 109 height 12
click at [785, 319] on button "M09 [DATE] - [DATE]" at bounding box center [746, 321] width 138 height 25
click at [761, 351] on span "[DATE] - [DATE]" at bounding box center [741, 350] width 62 height 11
click at [850, 322] on div "Compare" at bounding box center [851, 321] width 43 height 11
click at [877, 320] on icon "button" at bounding box center [881, 321] width 8 height 8
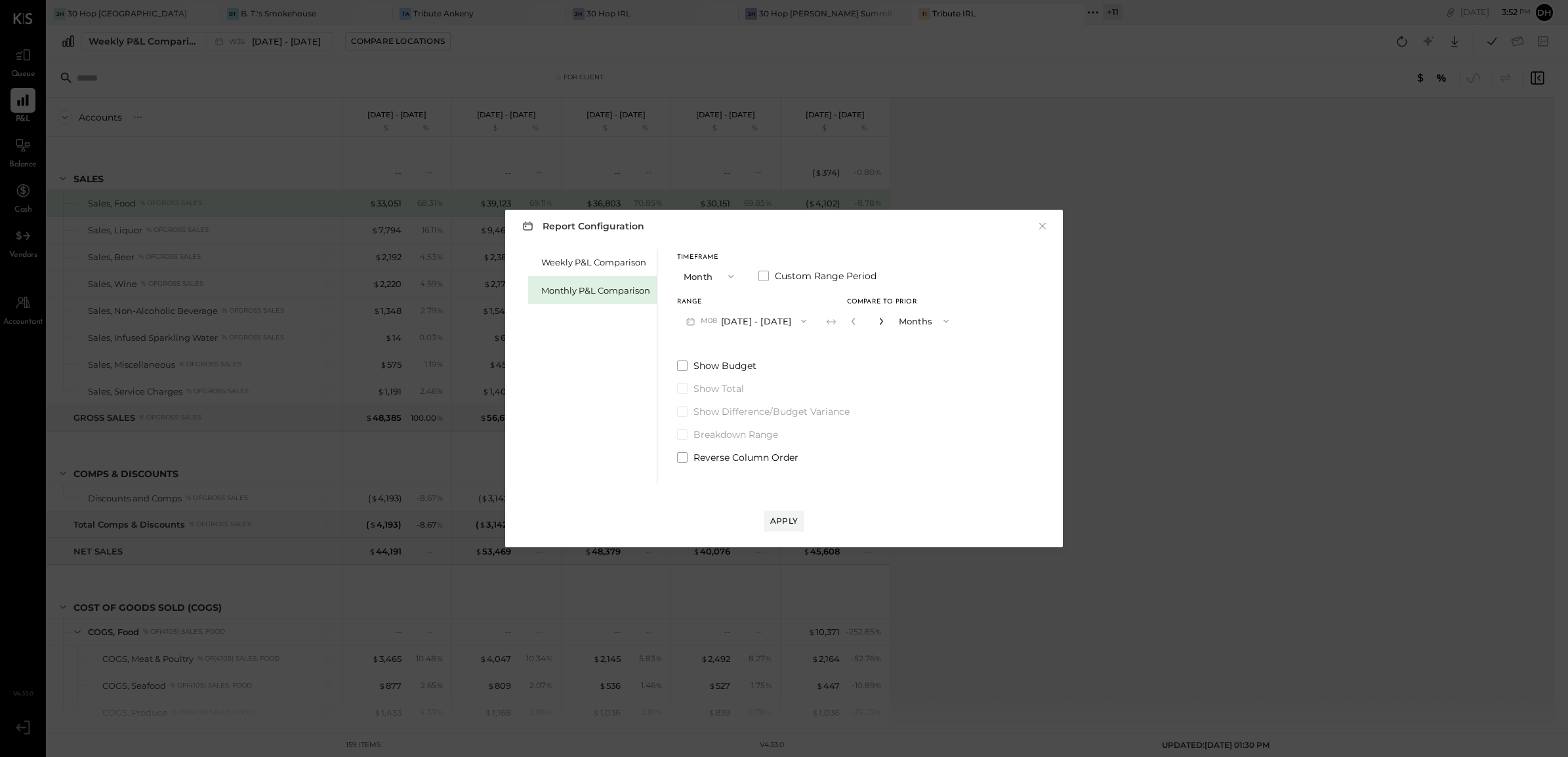
click at [877, 320] on icon "button" at bounding box center [881, 321] width 8 height 8
type input "*"
click at [789, 518] on div "Apply" at bounding box center [783, 521] width 27 height 11
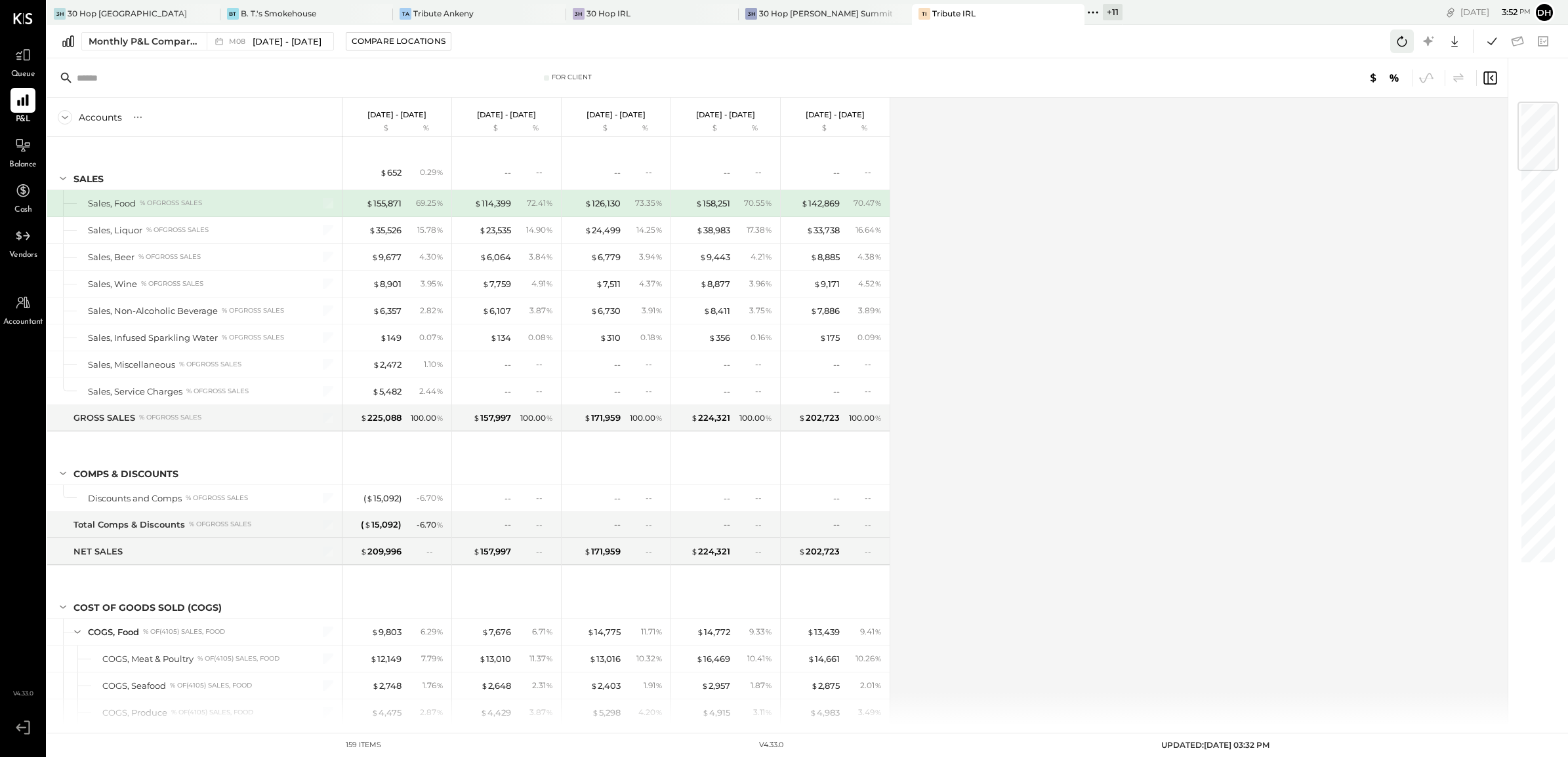
click at [1399, 43] on icon at bounding box center [1402, 42] width 17 height 17
drag, startPoint x: 1122, startPoint y: 302, endPoint x: 811, endPoint y: 304, distance: 311.0
click at [1122, 302] on div "Accounts S % GL [DATE] - [DATE] $ % [DATE] - [DATE] $ % [DATE] - [DATE] $ % [DA…" at bounding box center [778, 411] width 1462 height 627
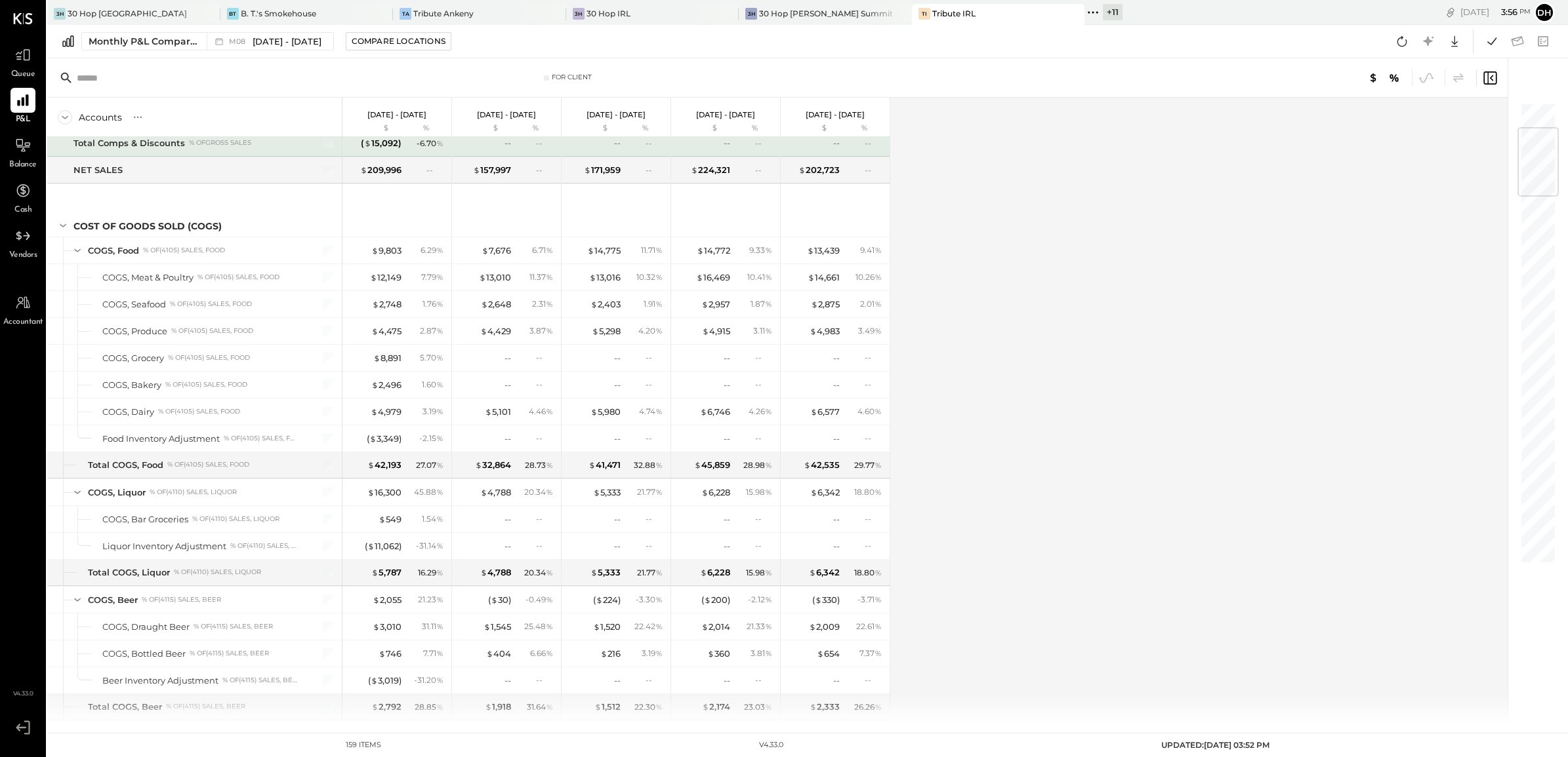
scroll to position [218, 0]
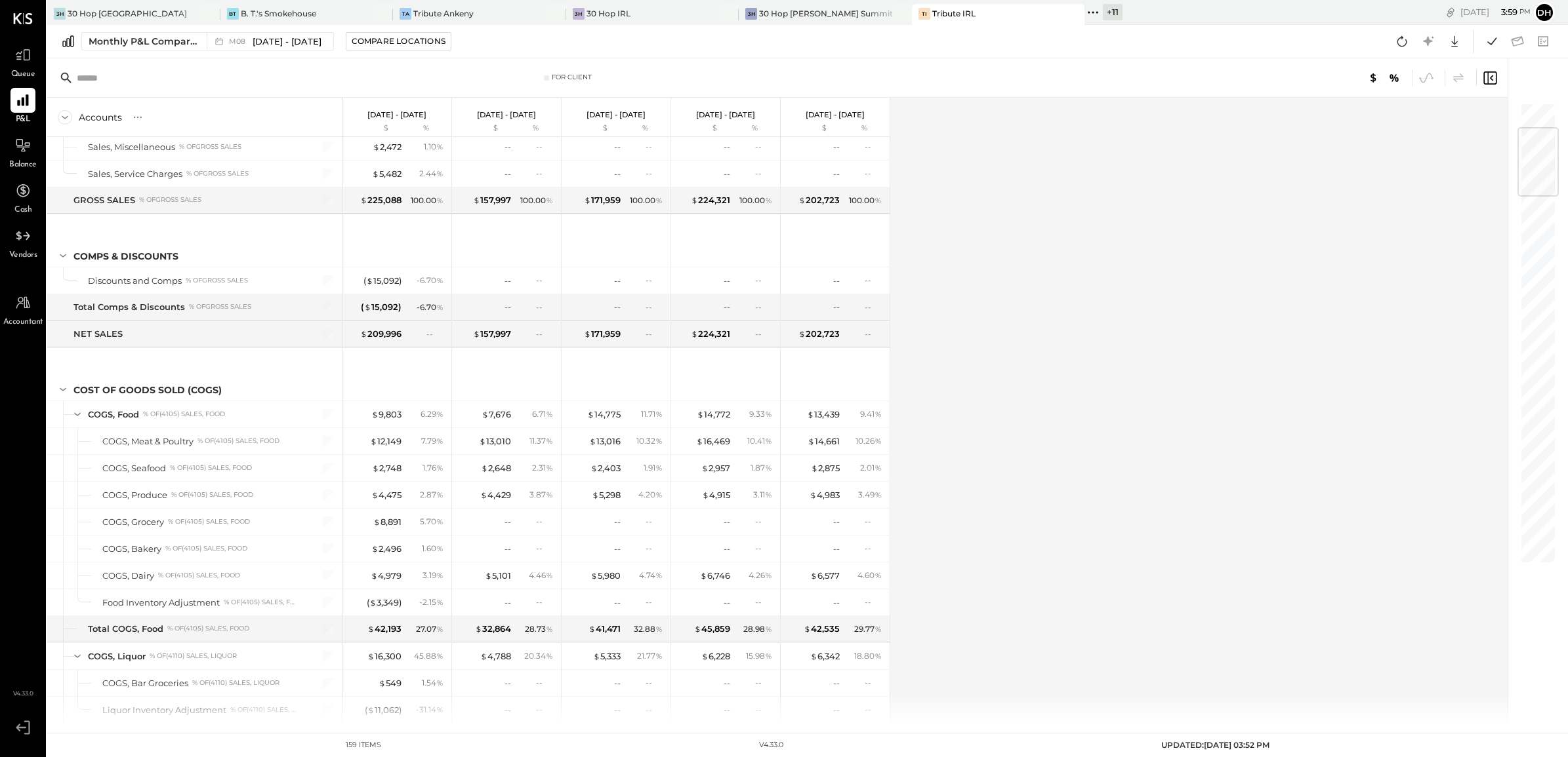
click at [1003, 372] on div "Accounts S % GL [DATE] - [DATE] $ % [DATE] - [DATE] $ % [DATE] - [DATE] $ % [DA…" at bounding box center [778, 411] width 1462 height 627
click at [115, 4] on div "3H 30 Hop [GEOGRAPHIC_DATA]" at bounding box center [134, 14] width 173 height 21
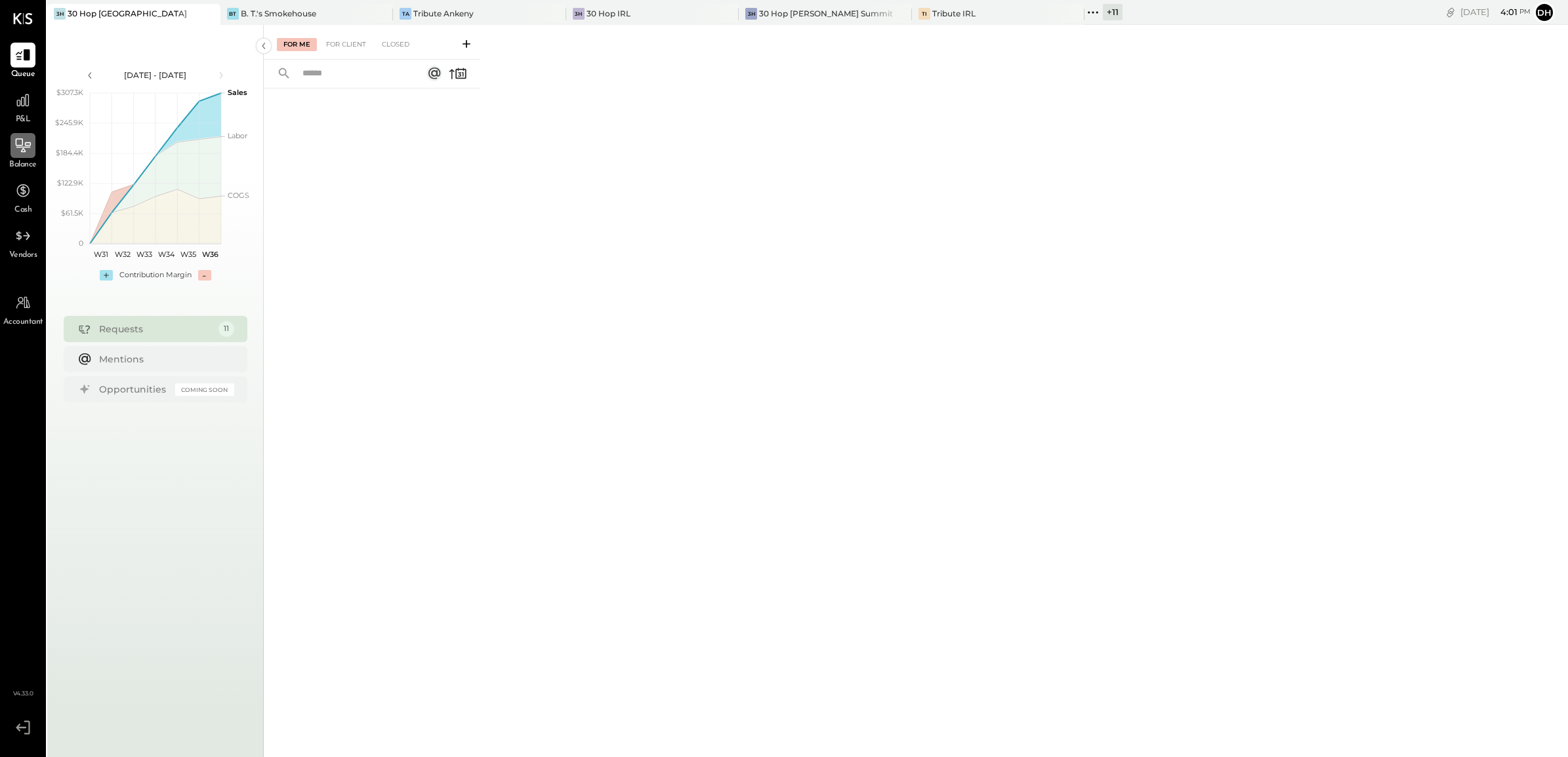
click at [10, 152] on div at bounding box center [23, 146] width 25 height 25
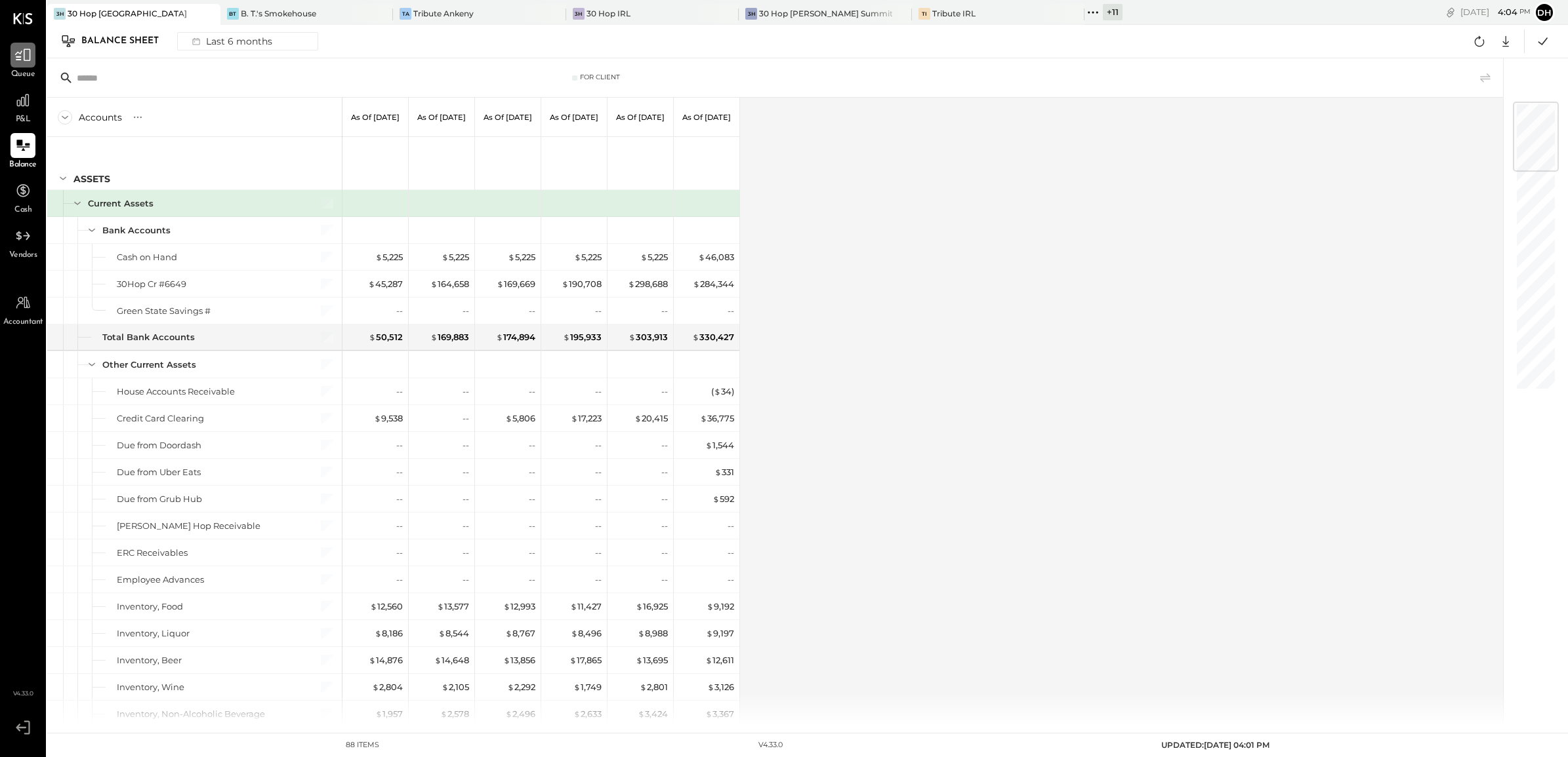
click at [25, 63] on icon at bounding box center [23, 55] width 17 height 17
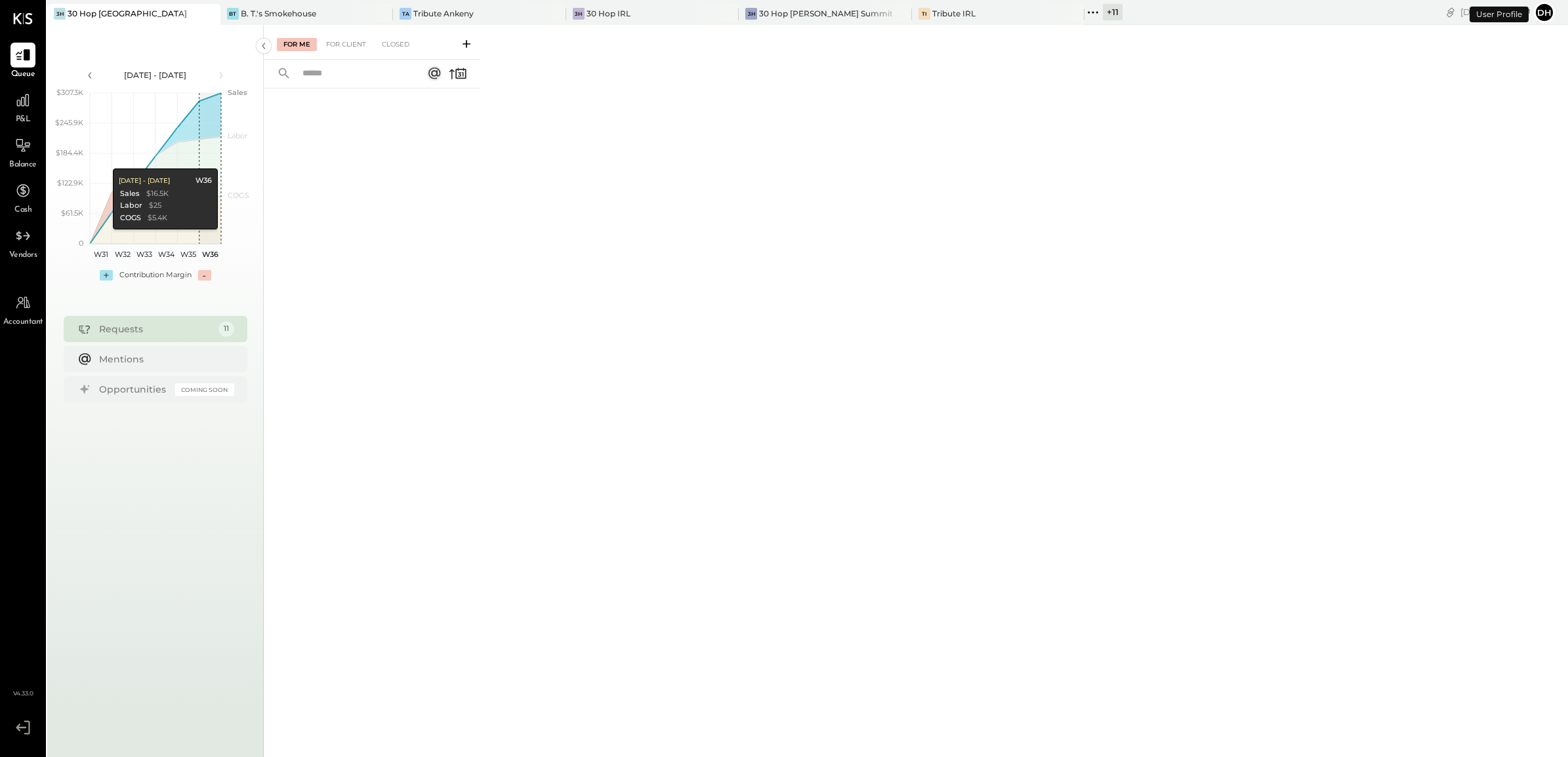
click at [200, 326] on div "Requests" at bounding box center [155, 329] width 113 height 13
click at [356, 44] on div "For Client" at bounding box center [346, 44] width 53 height 13
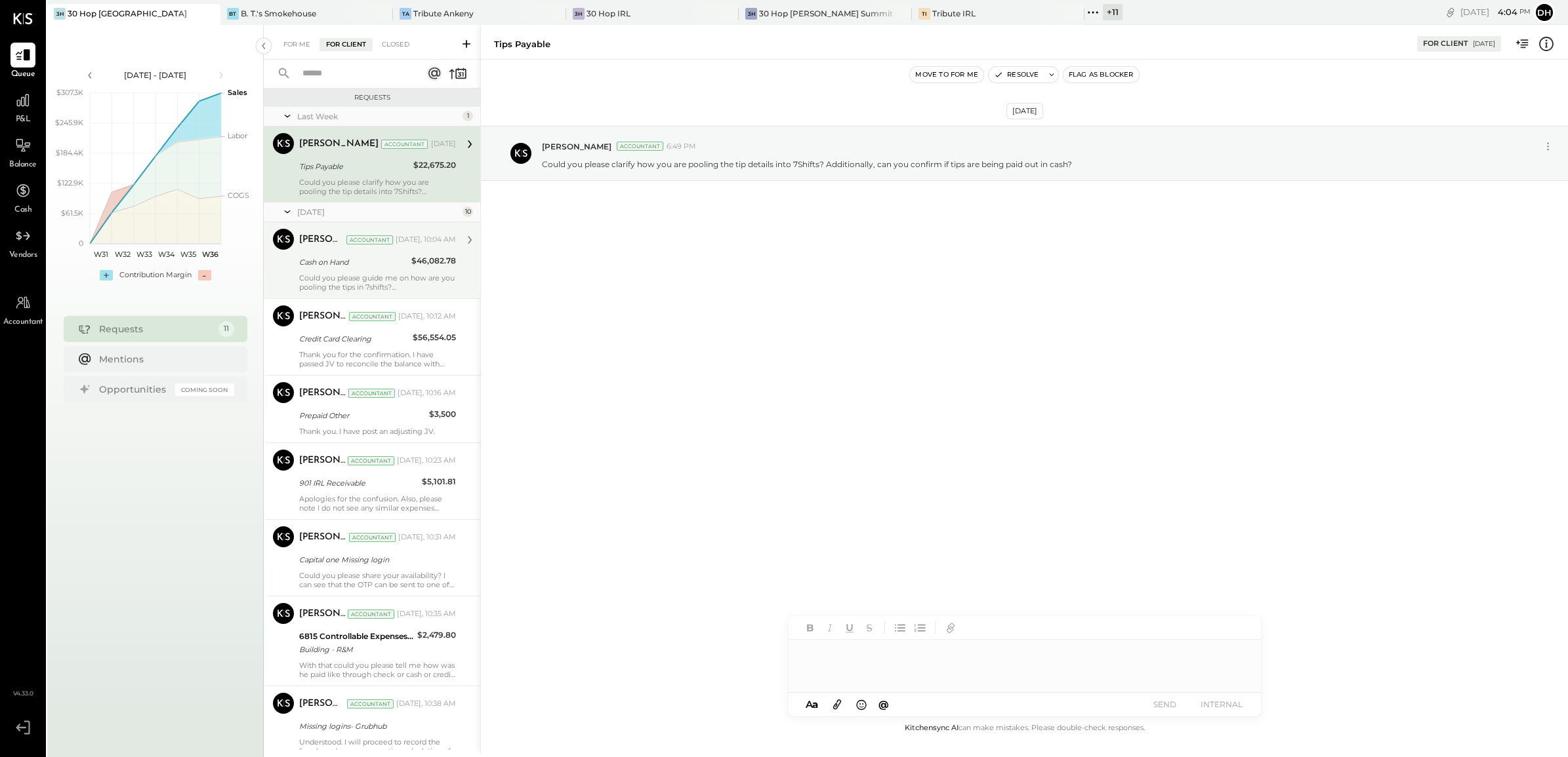
click at [339, 270] on div "Cash on Hand" at bounding box center [353, 262] width 108 height 16
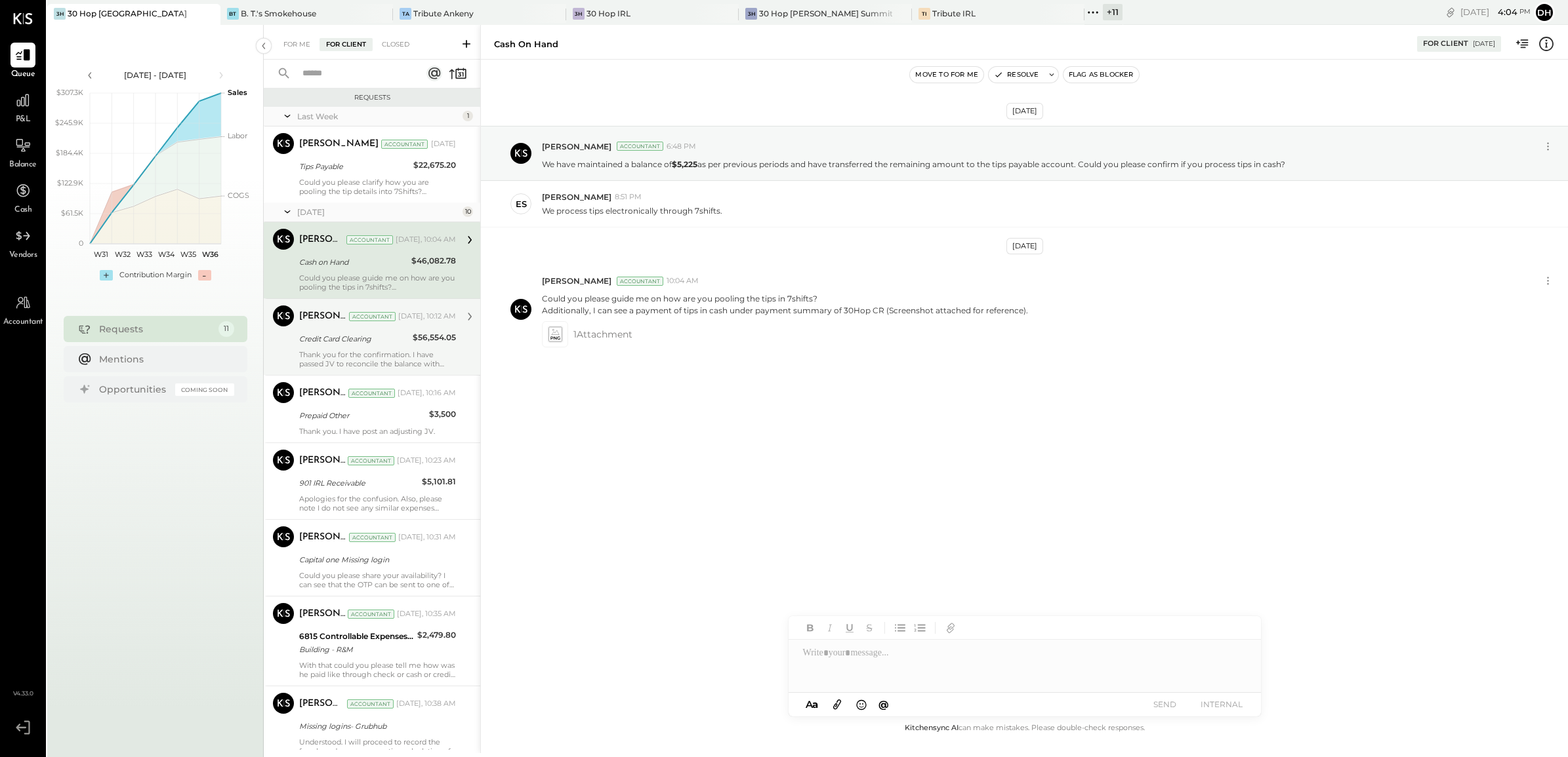
click at [362, 344] on div "Credit Card Clearing" at bounding box center [354, 339] width 110 height 13
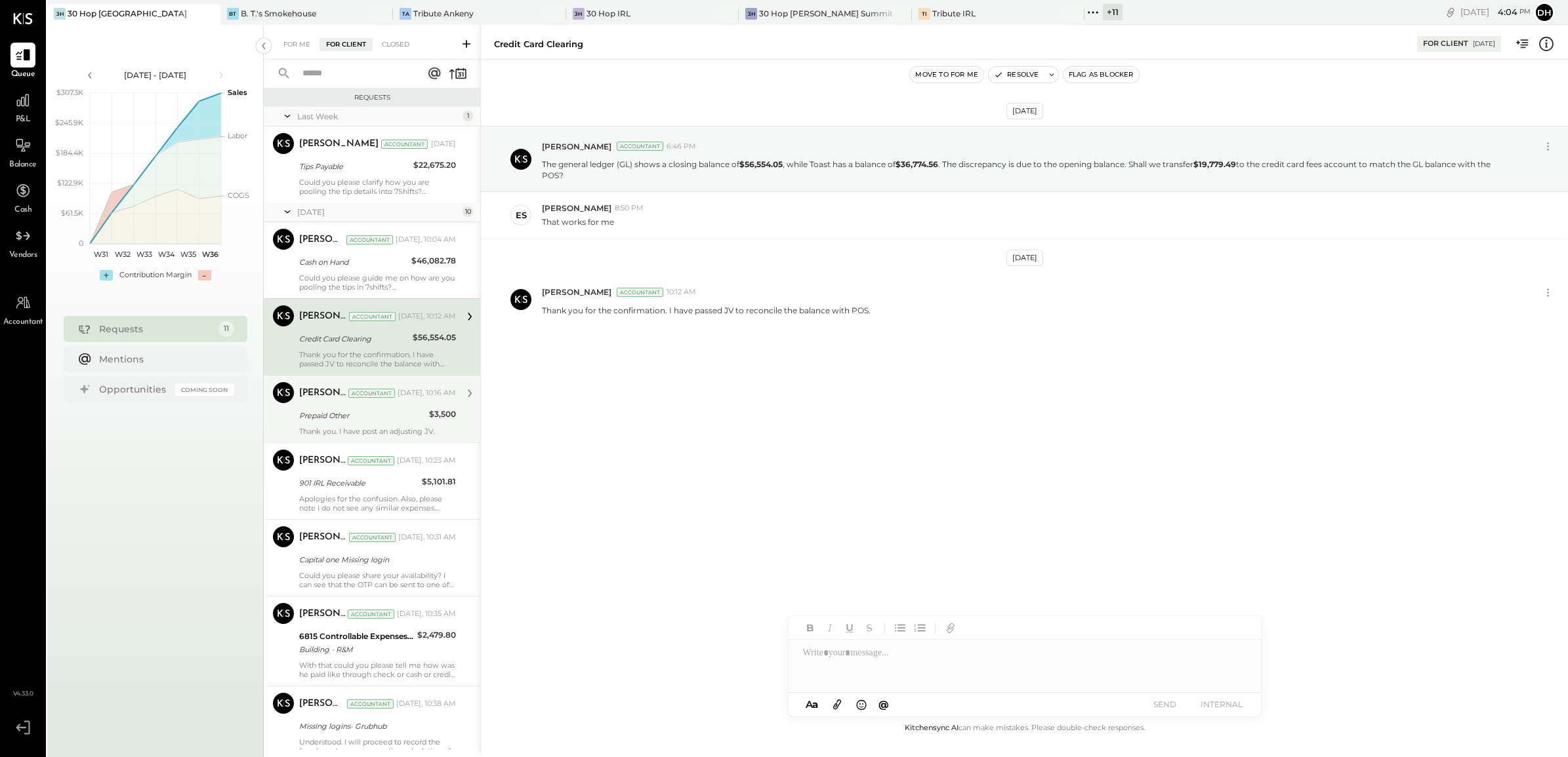
click at [363, 424] on div "Prepaid Other" at bounding box center [362, 415] width 126 height 16
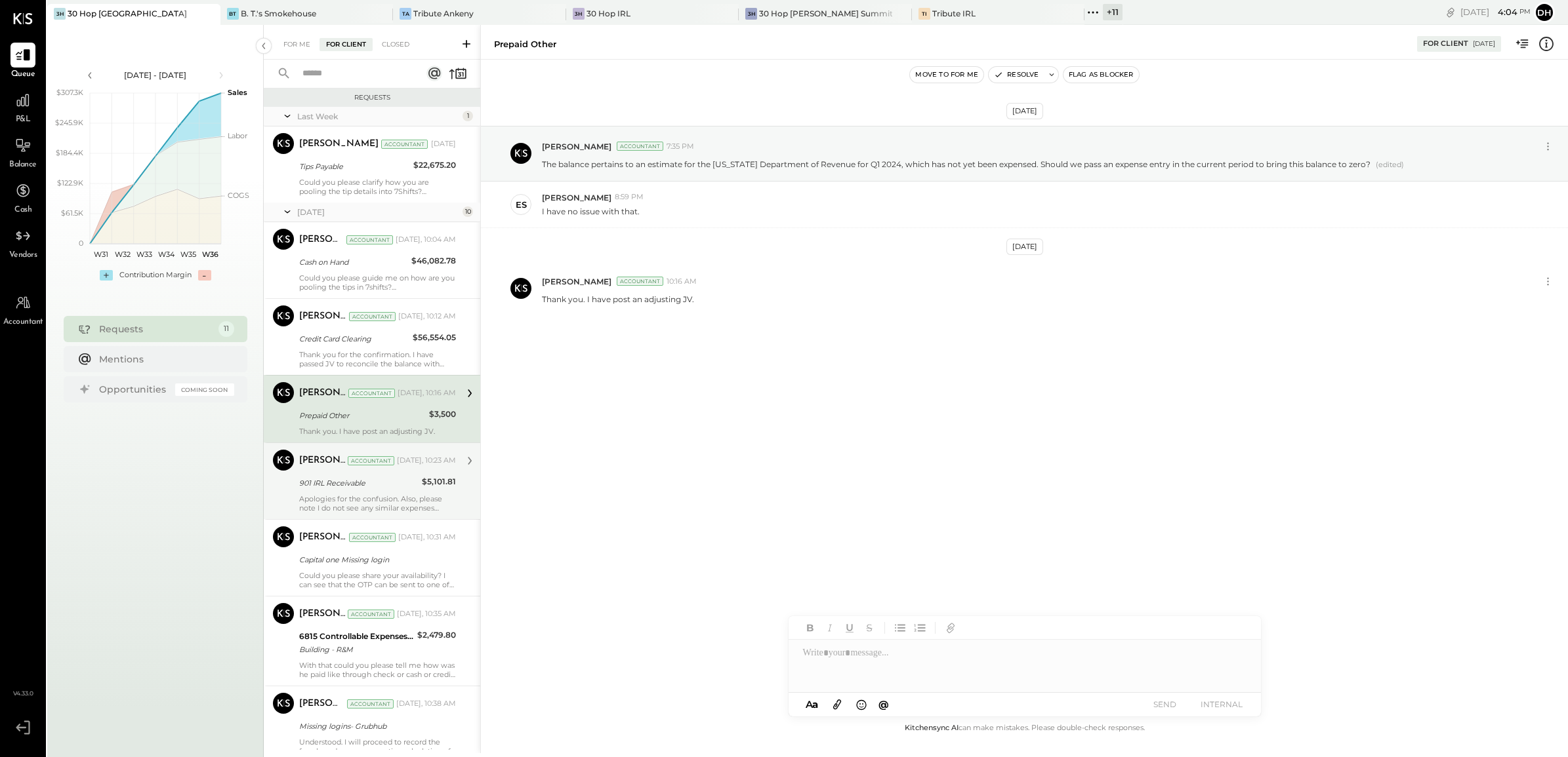
click at [365, 482] on div "901 IRL Receivable" at bounding box center [358, 484] width 118 height 13
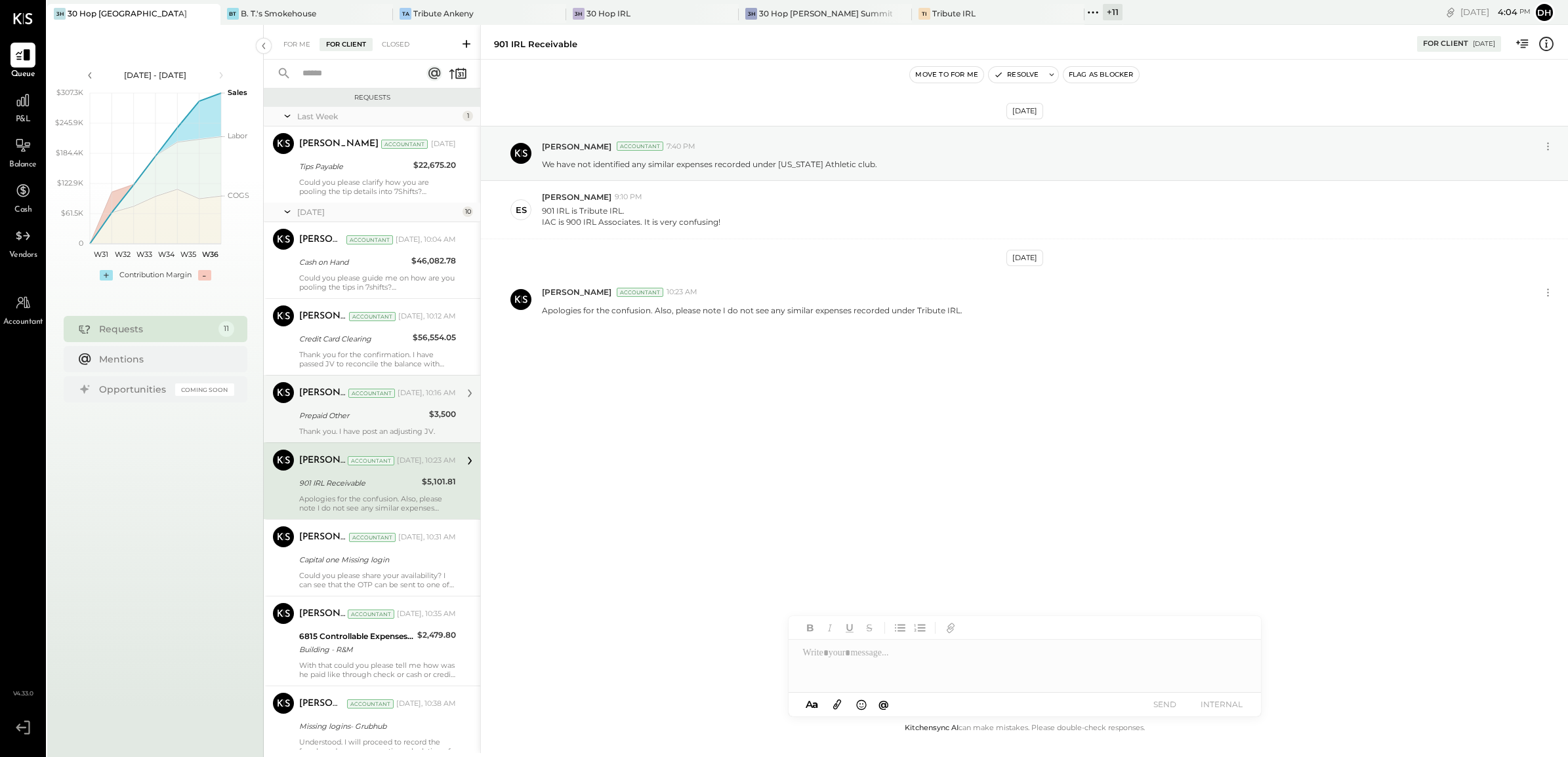
click at [373, 421] on div "Prepaid Other" at bounding box center [362, 415] width 126 height 13
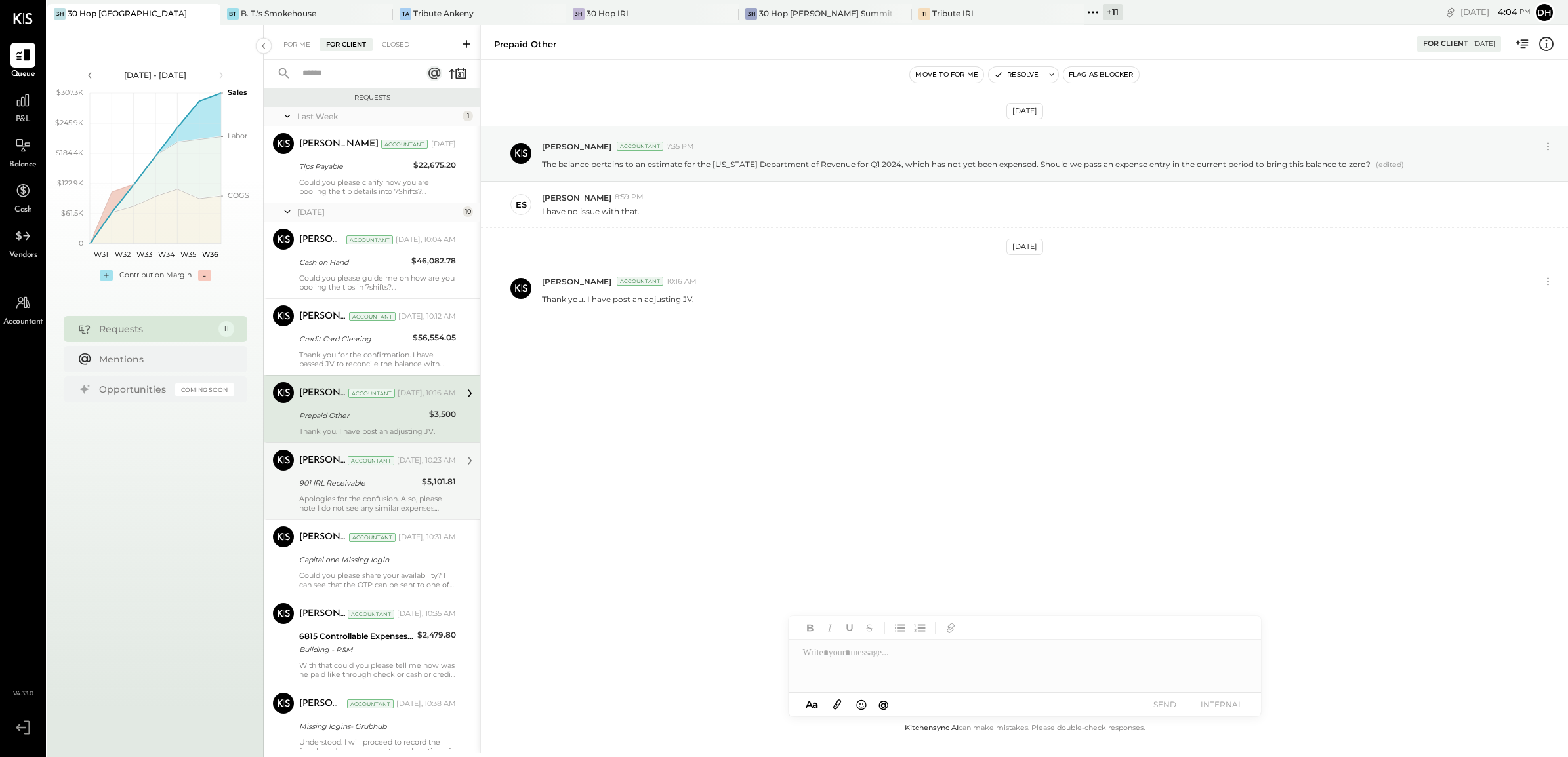
click at [369, 499] on div "Apologies for the confusion. Also, please note I do not see any similar expense…" at bounding box center [378, 502] width 157 height 18
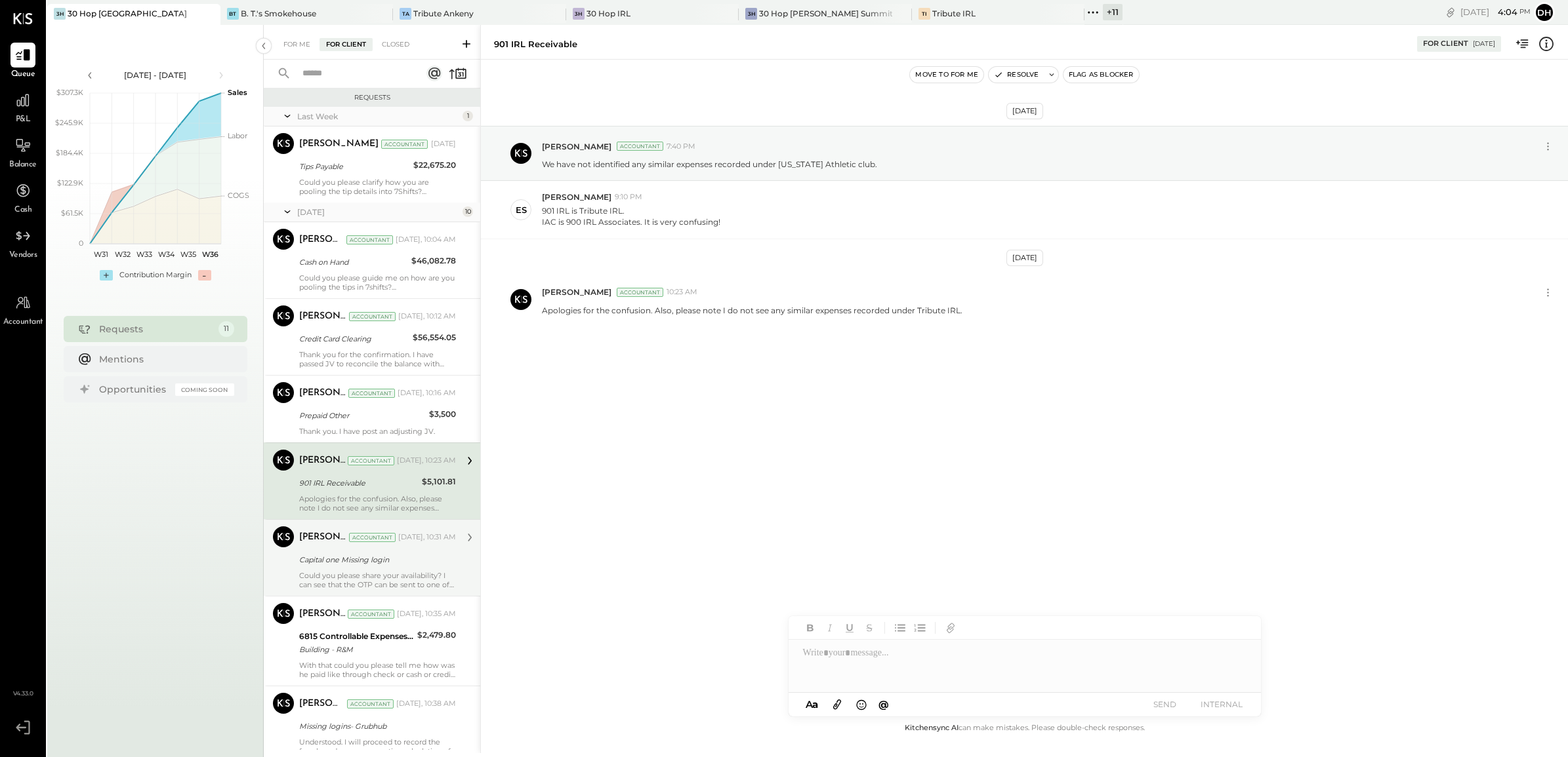
click at [368, 555] on div "Capital one Missing login" at bounding box center [375, 560] width 152 height 13
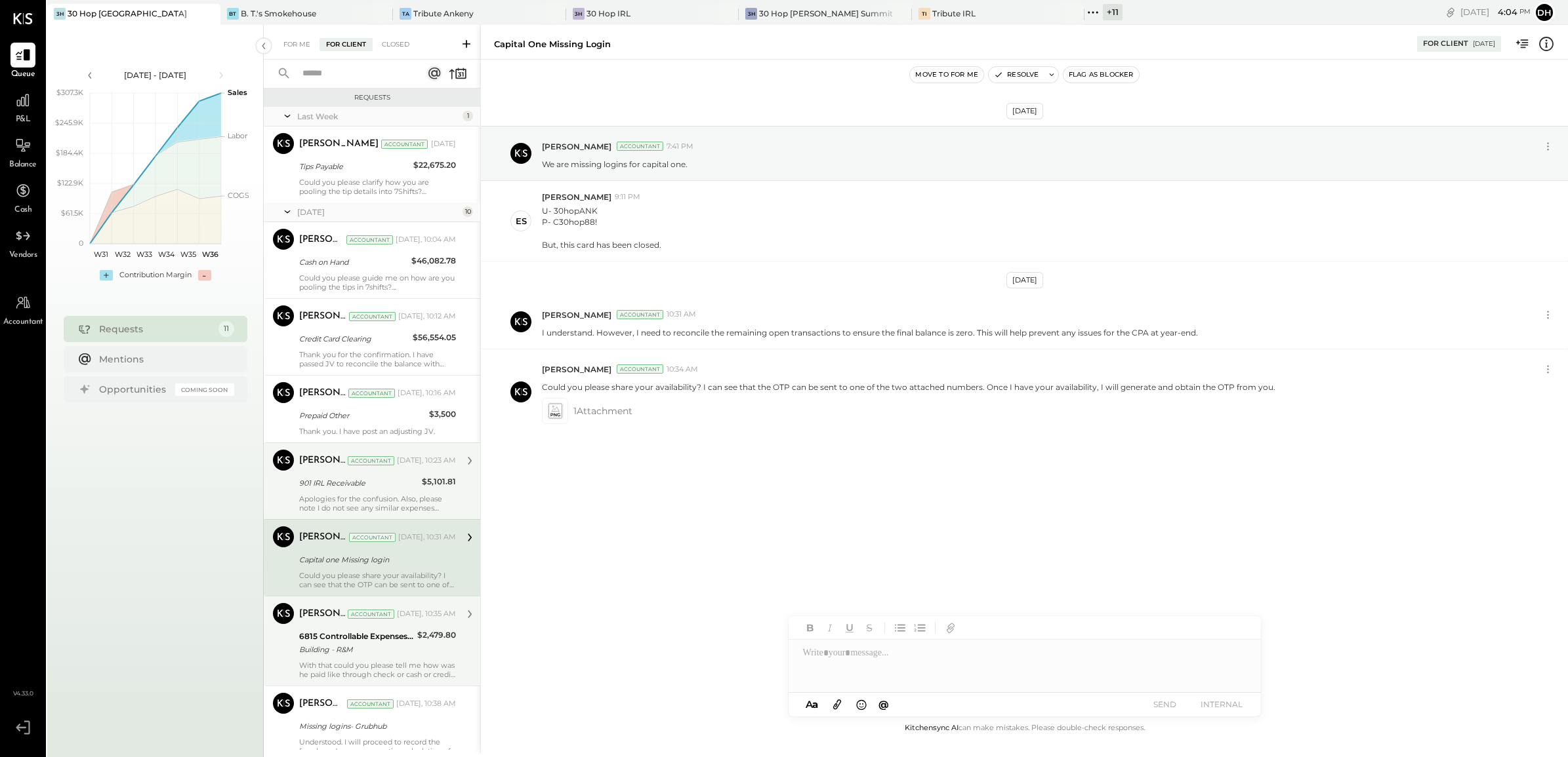
click at [368, 629] on div "6815 Controllable Expenses:Repairs & Maintenance:Repair & Maintenance, Facility…" at bounding box center [356, 643] width 115 height 28
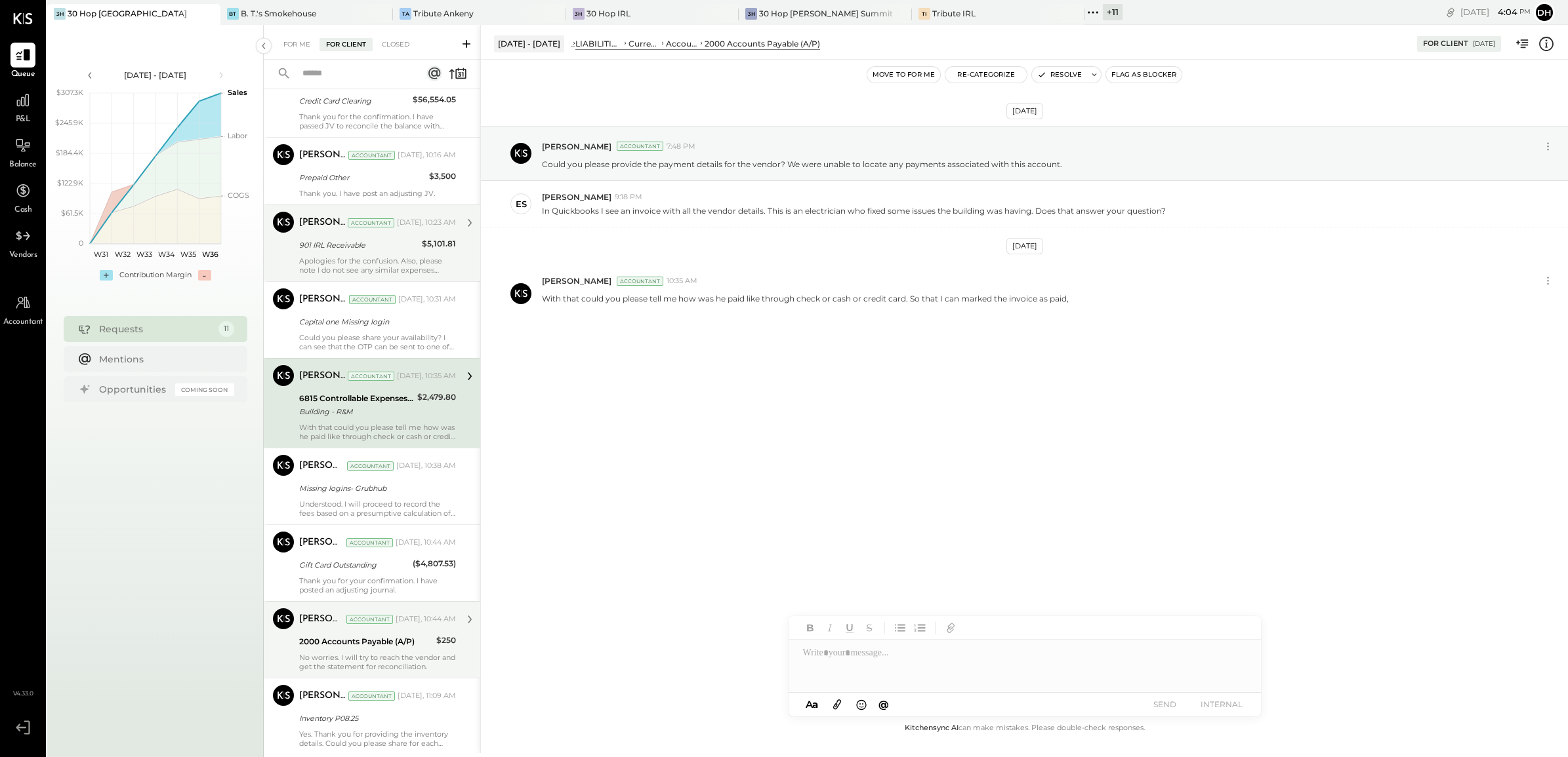
scroll to position [284, 0]
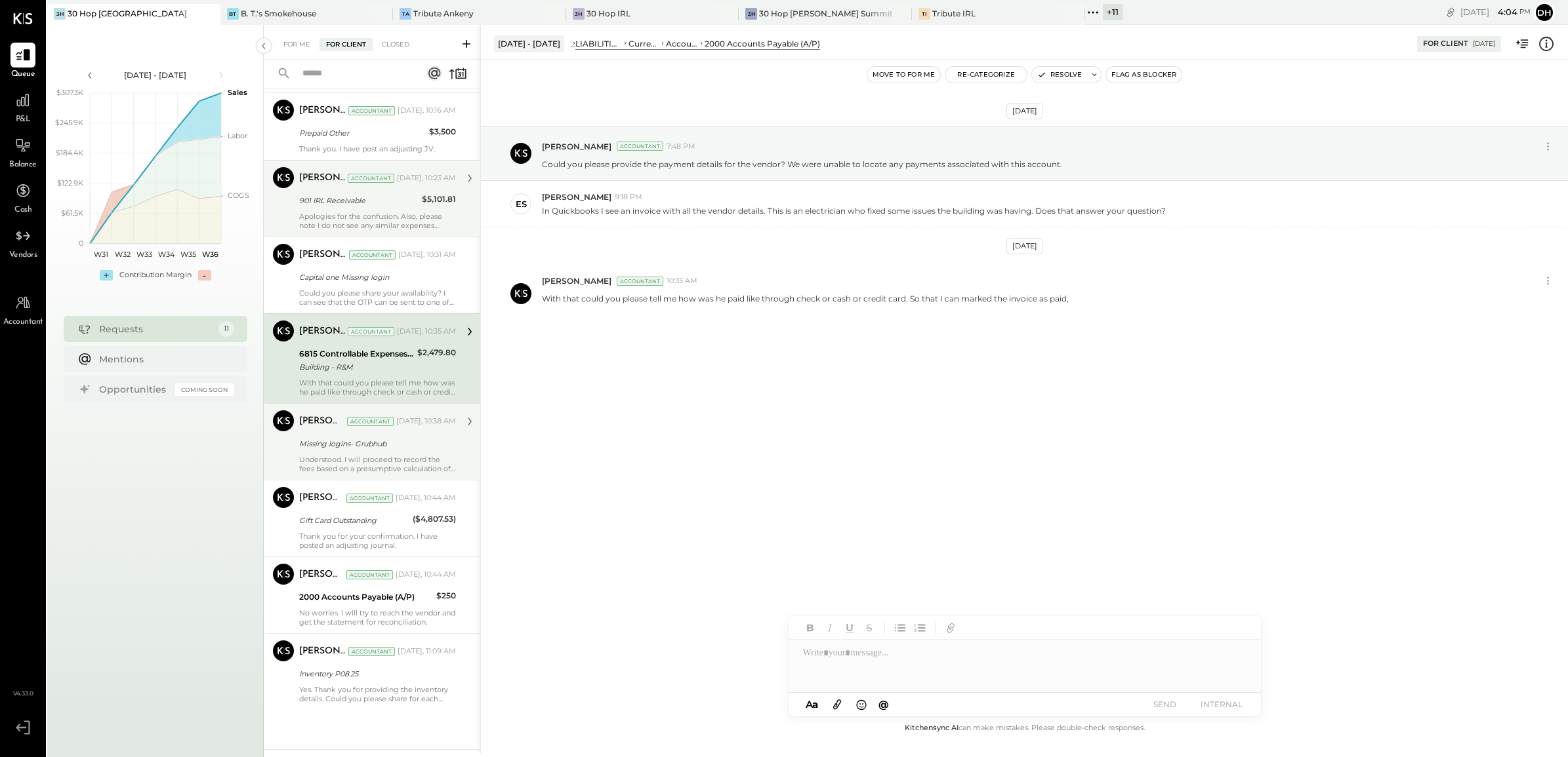
click at [345, 470] on div "Understood. I will proceed to record the fees based on a presumptive calculatio…" at bounding box center [378, 464] width 157 height 18
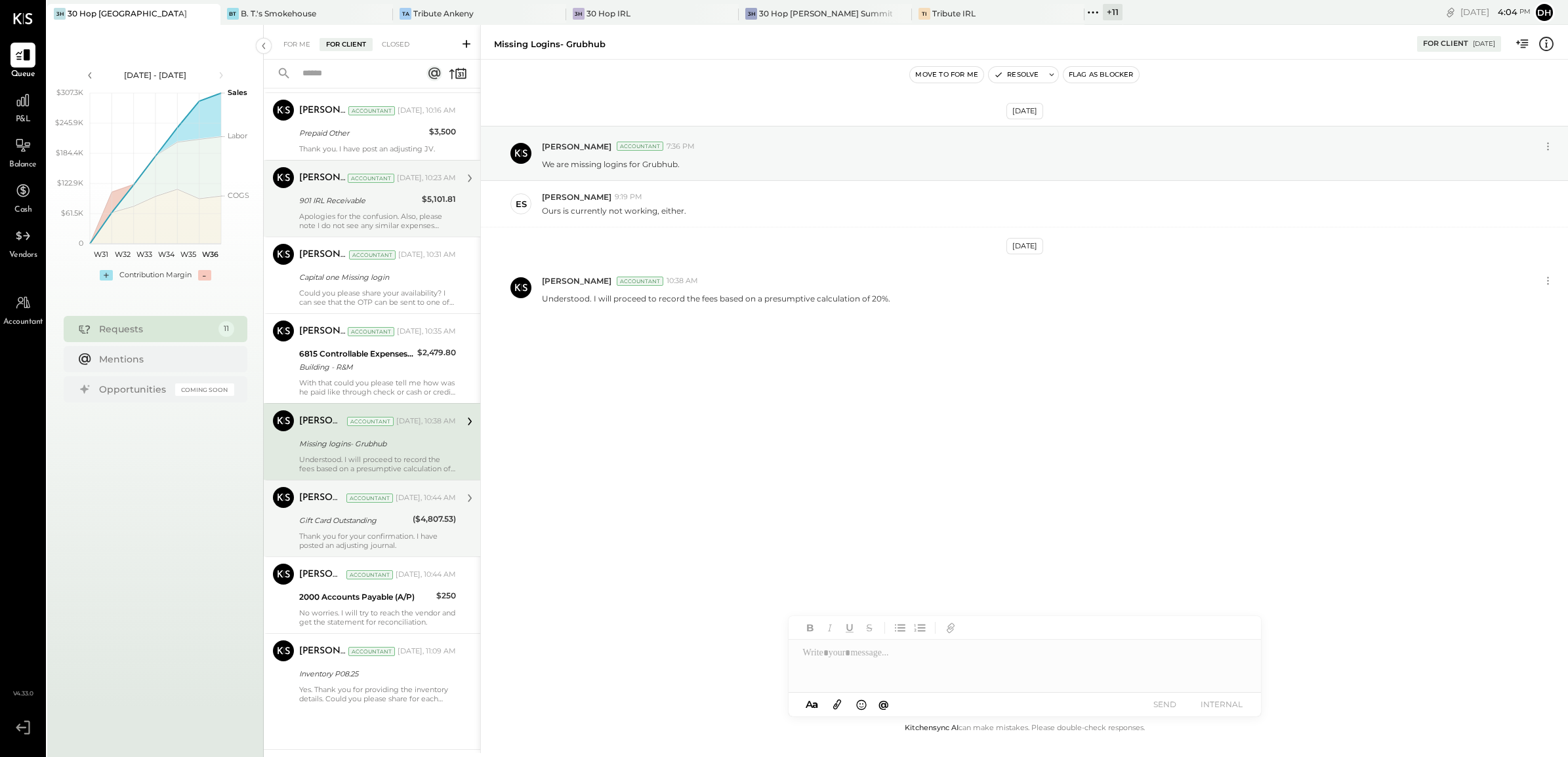
click at [376, 545] on div "Thank you for your confirmation. I have posted an adjusting journal." at bounding box center [378, 540] width 157 height 18
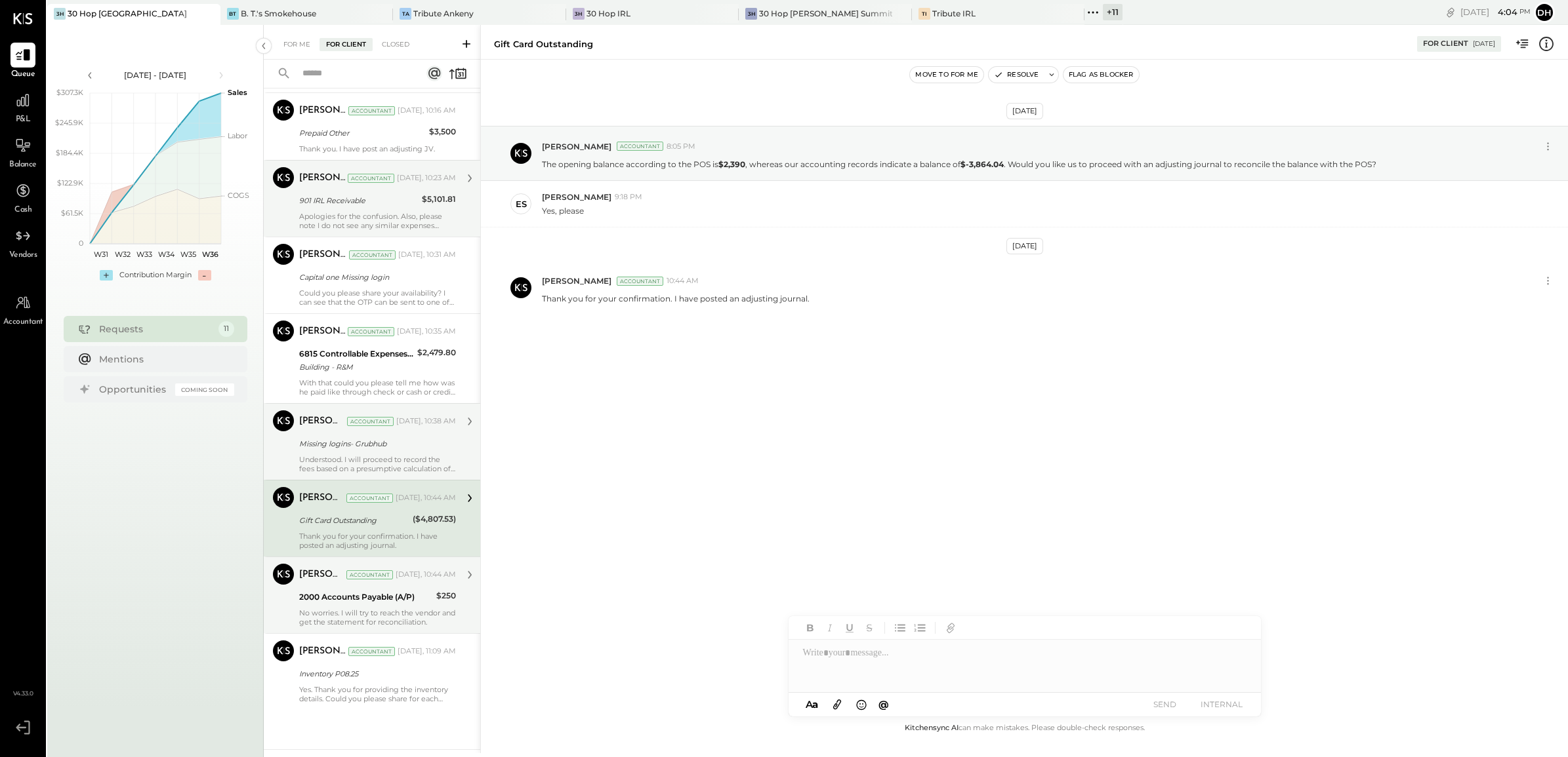
click at [383, 599] on div "2000 Accounts Payable (A/P)" at bounding box center [365, 597] width 134 height 13
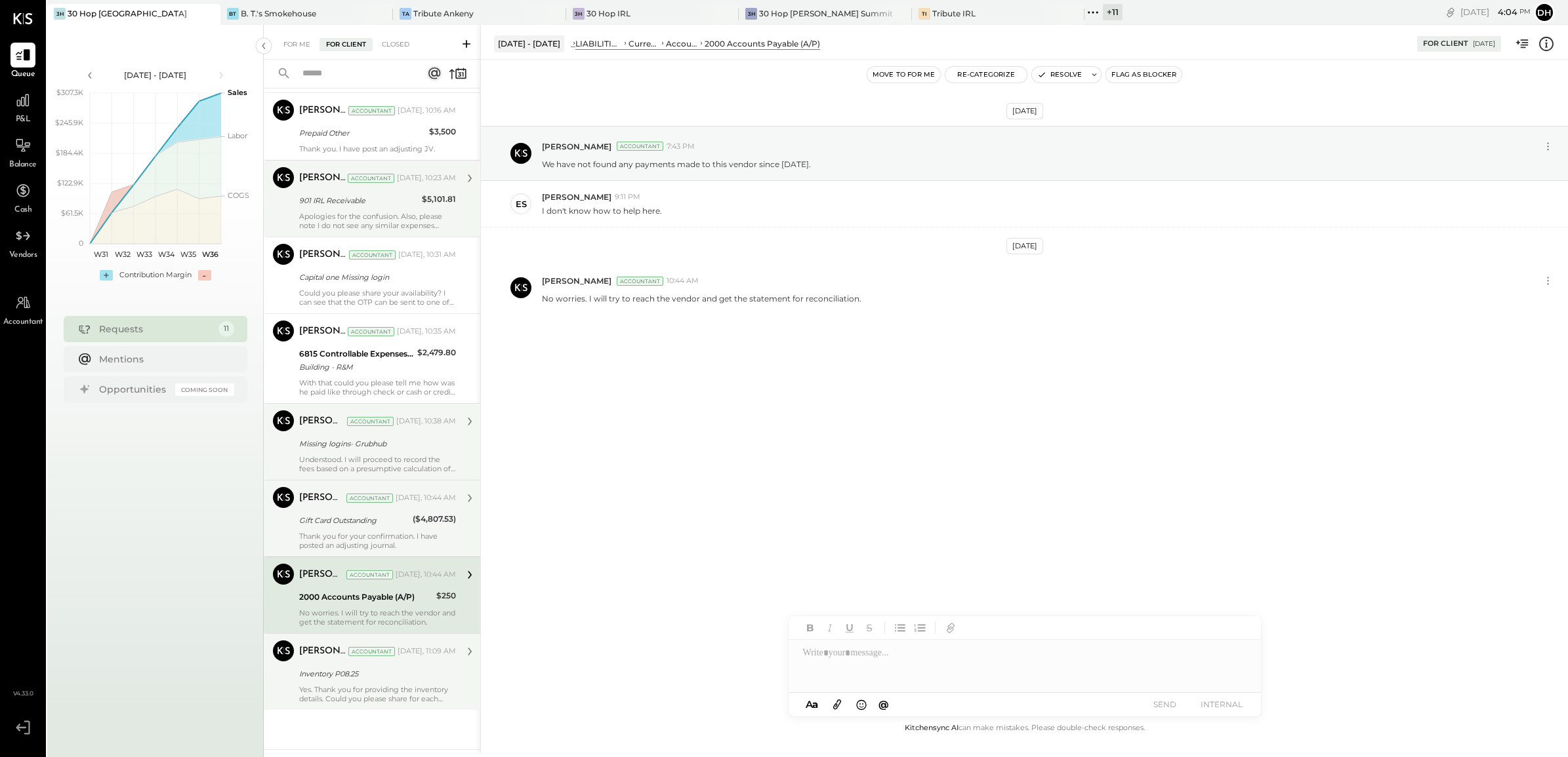
click at [379, 669] on div "Inventory P08.25" at bounding box center [375, 674] width 152 height 13
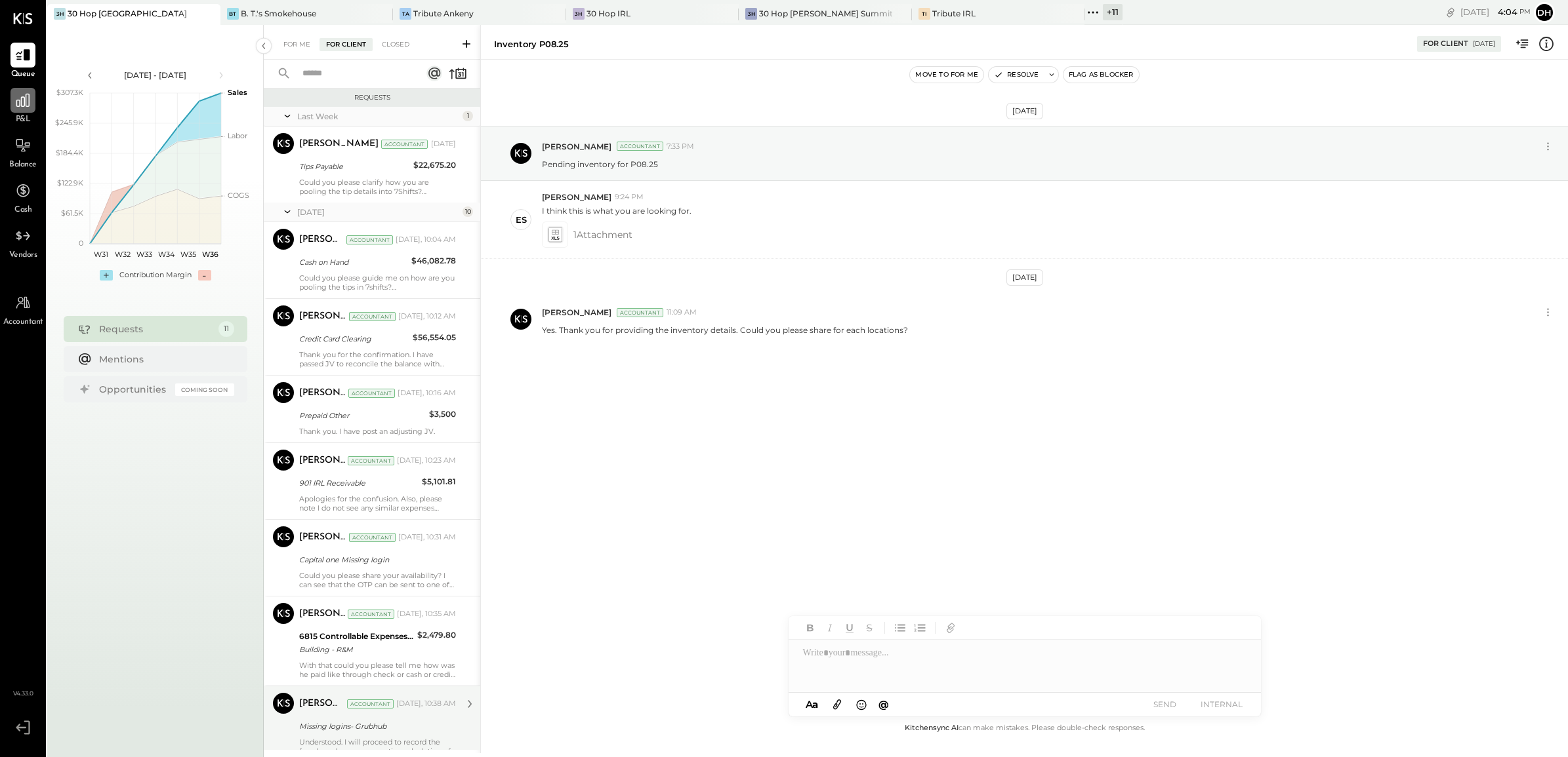
click at [27, 97] on icon at bounding box center [23, 100] width 17 height 17
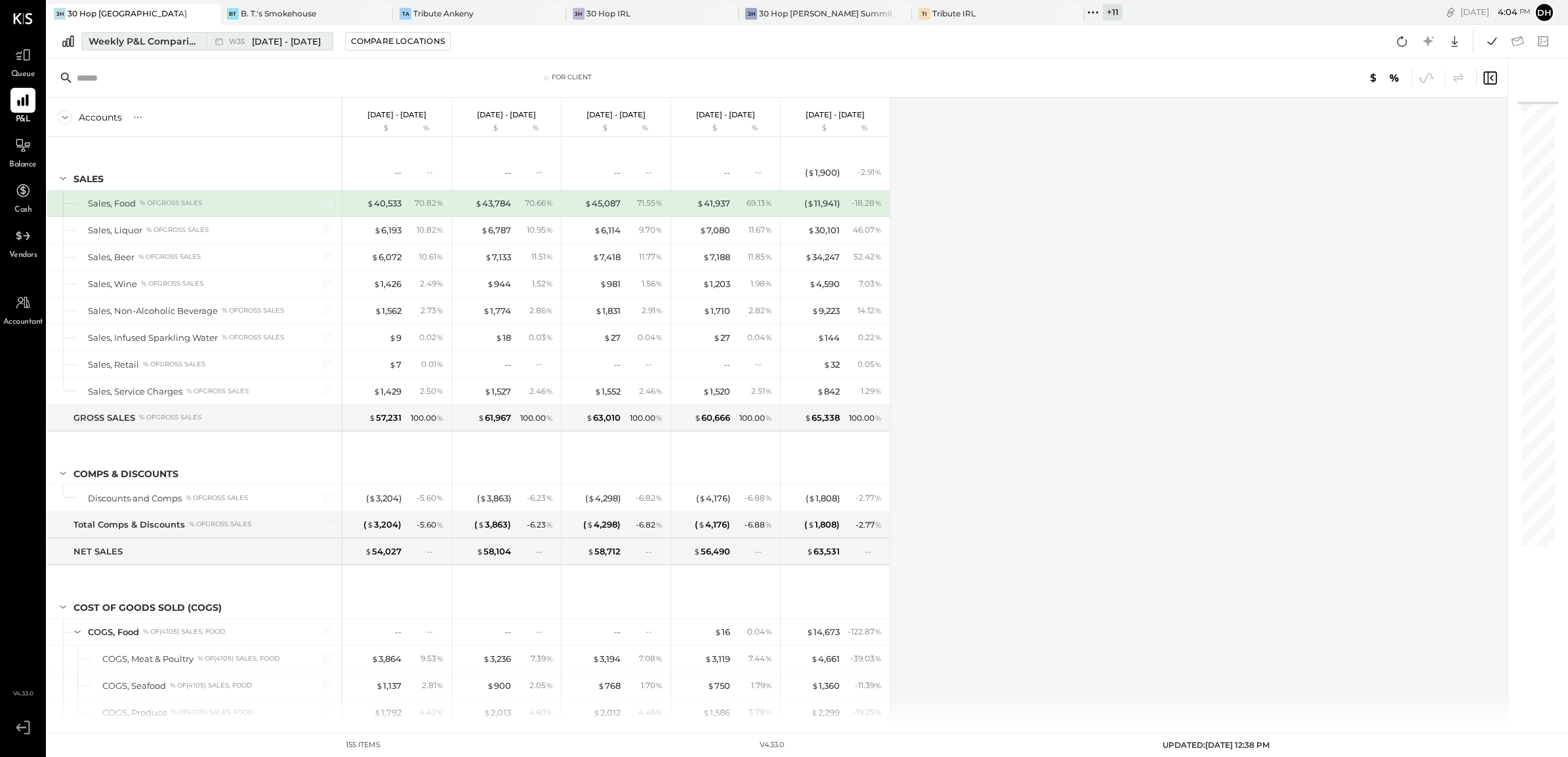
click at [119, 44] on div "Weekly P&L Comparison" at bounding box center [144, 42] width 110 height 13
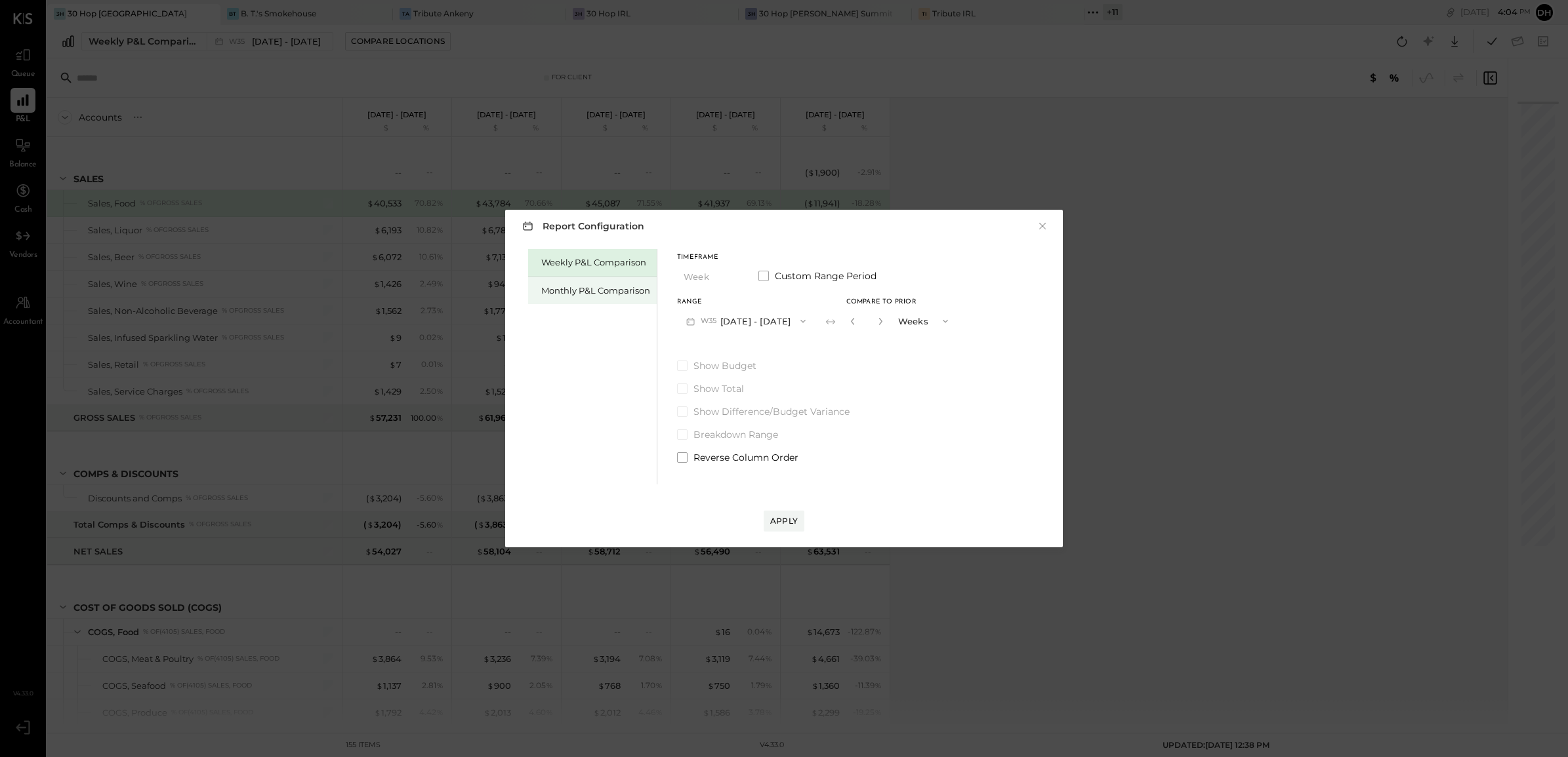
click at [584, 290] on div "Monthly P&L Comparison" at bounding box center [596, 290] width 109 height 12
click at [725, 324] on button "M09 [DATE] - [DATE]" at bounding box center [746, 321] width 138 height 25
click at [759, 349] on span "[DATE] - [DATE]" at bounding box center [741, 350] width 62 height 11
click at [838, 319] on div "Compare" at bounding box center [851, 321] width 43 height 11
click at [877, 319] on icon "button" at bounding box center [881, 321] width 8 height 8
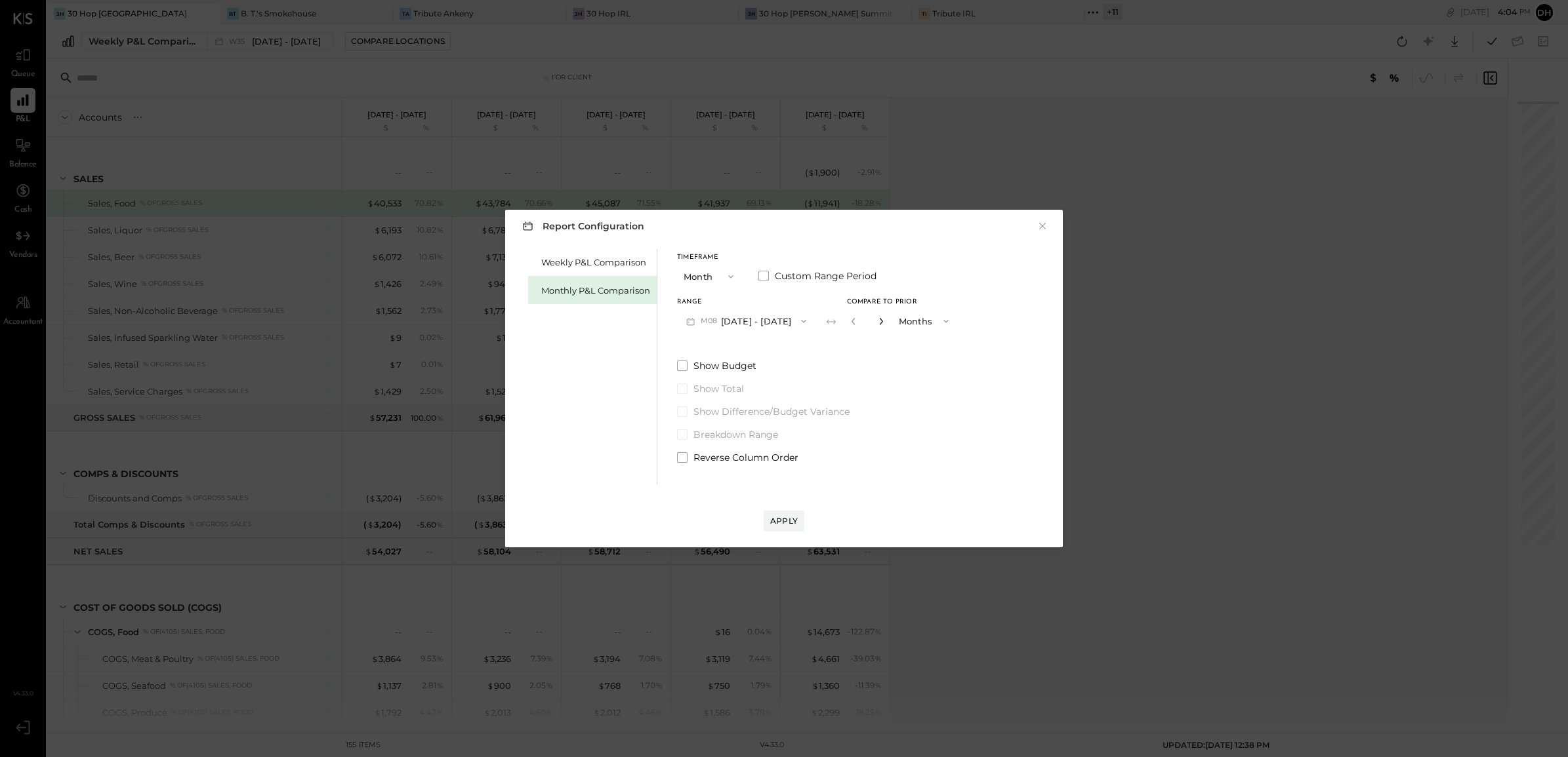
click at [877, 319] on icon "button" at bounding box center [881, 321] width 8 height 8
type input "*"
click at [792, 511] on button "Apply" at bounding box center [783, 521] width 41 height 21
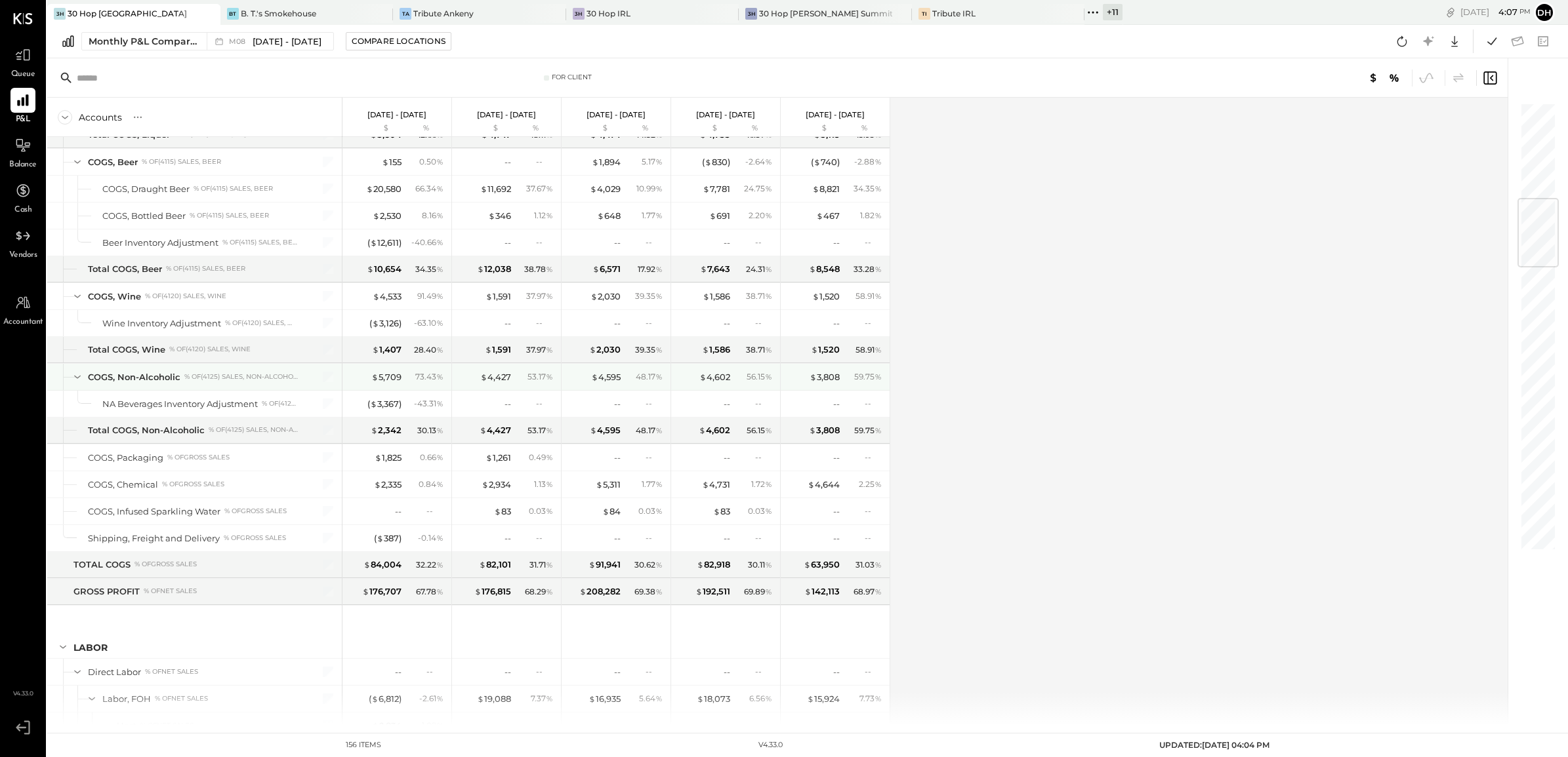
scroll to position [902, 0]
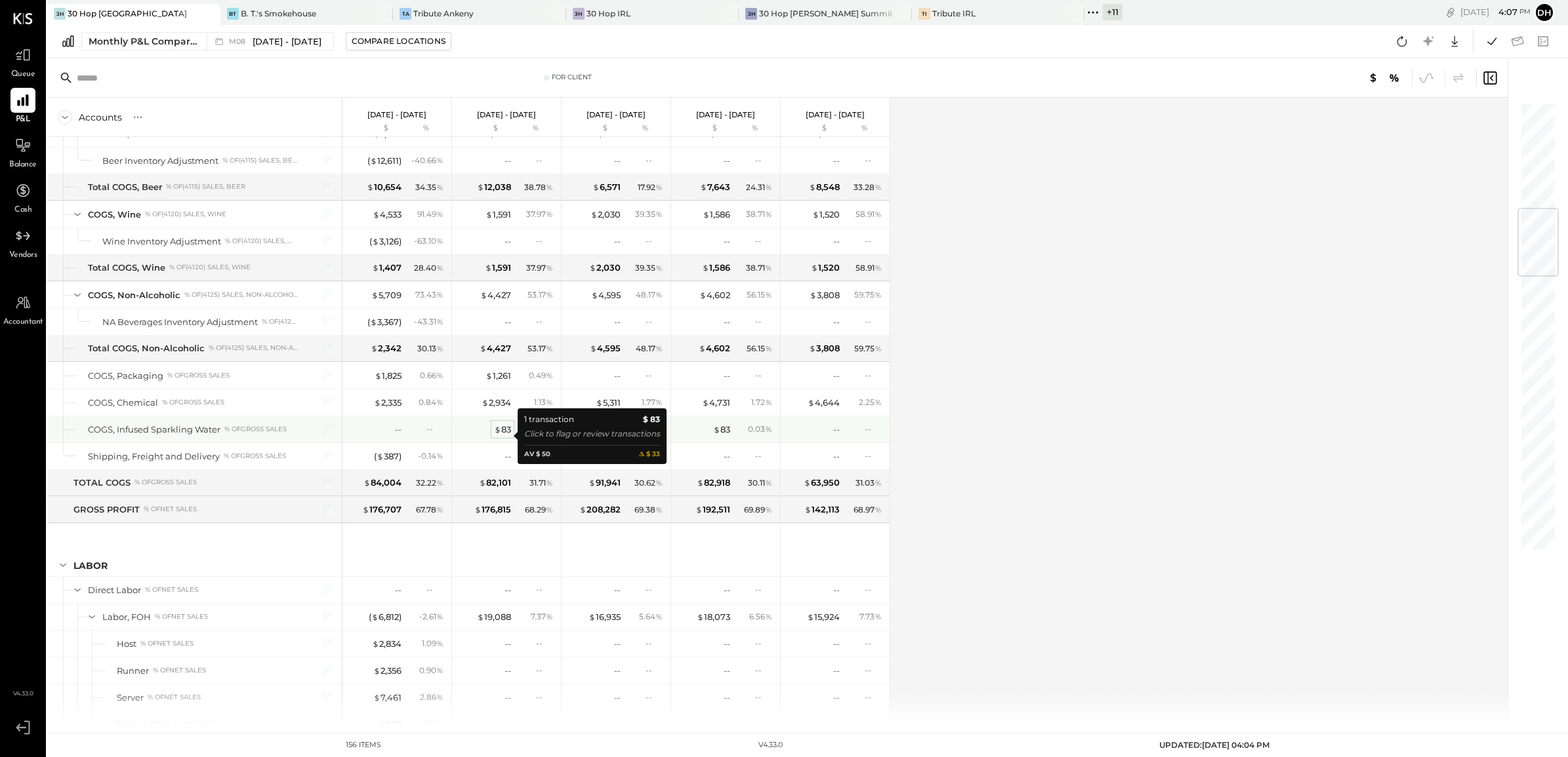
click at [501, 433] on div "$ 83" at bounding box center [503, 430] width 17 height 12
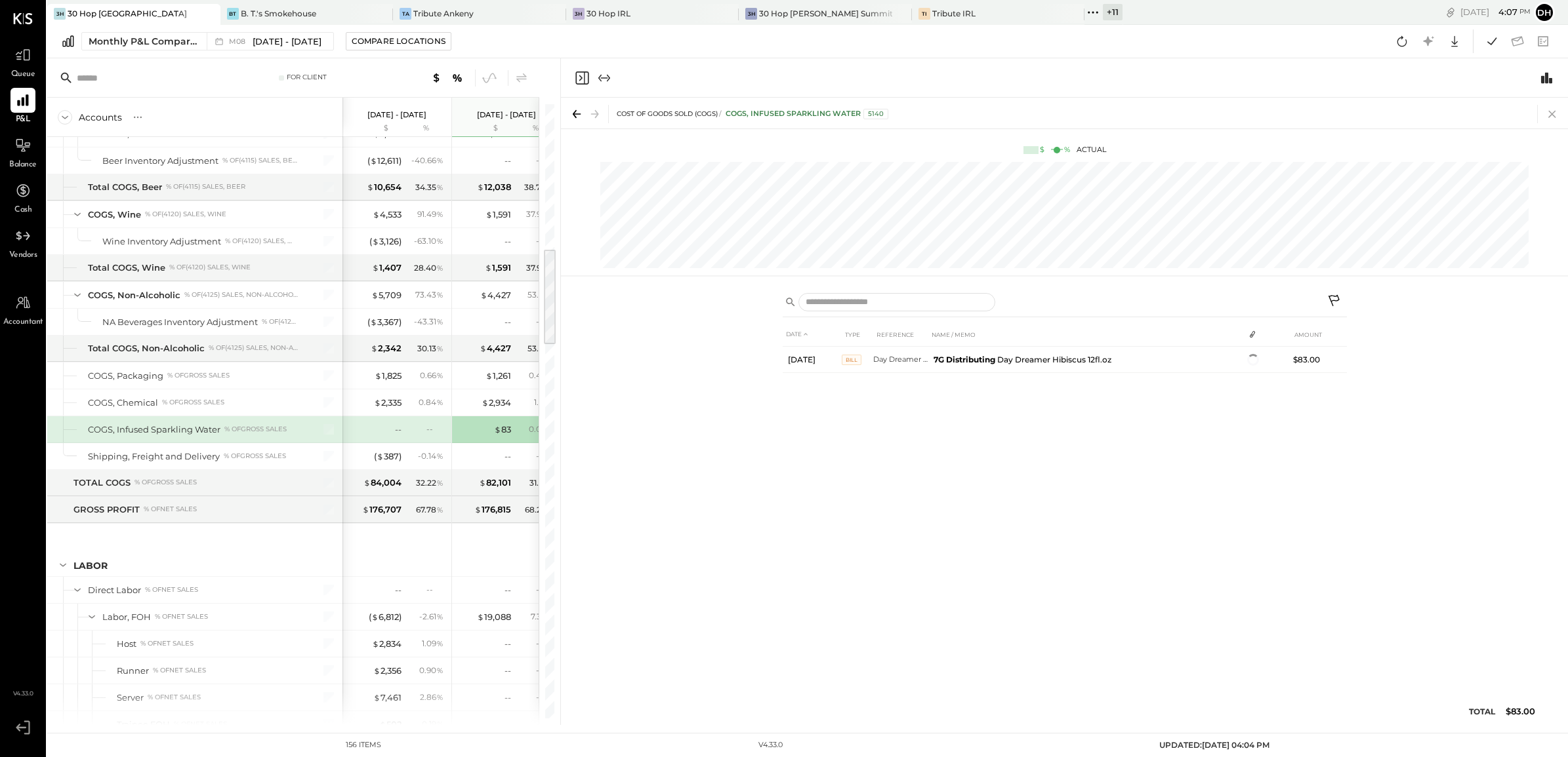
click at [1554, 112] on icon at bounding box center [1552, 114] width 8 height 8
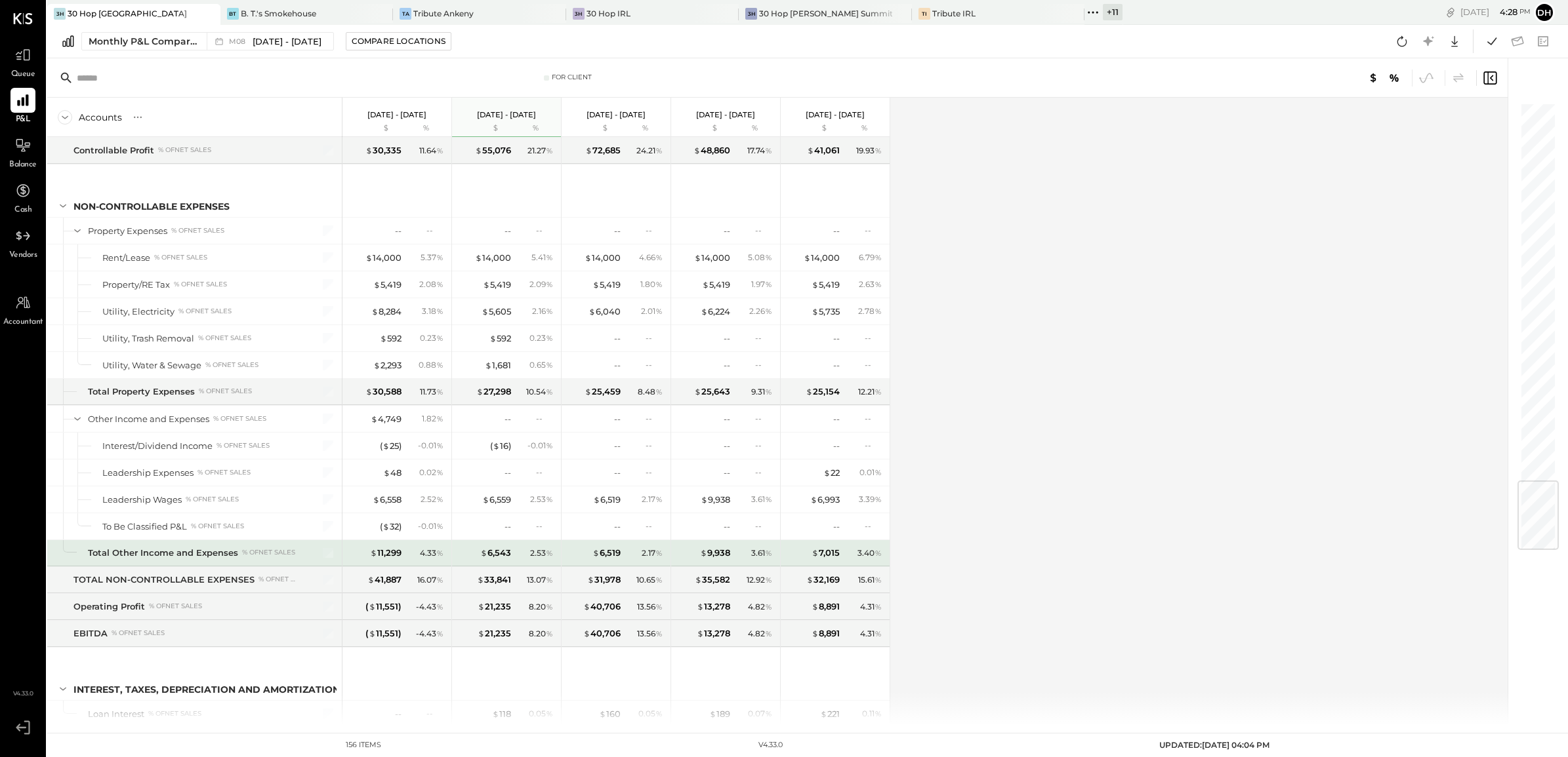
scroll to position [3224, 0]
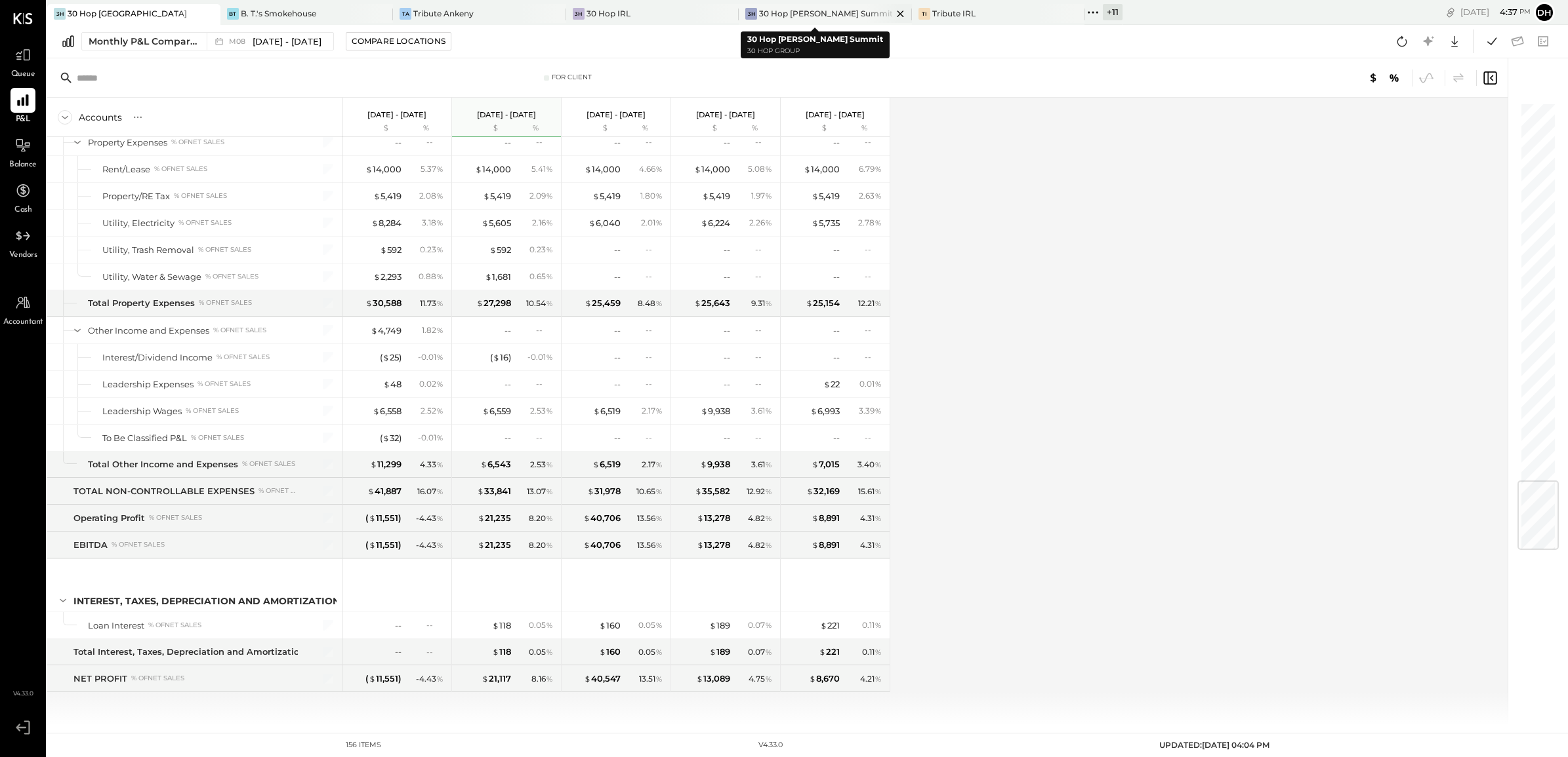
click at [759, 10] on div "30 Hop [PERSON_NAME] Summit" at bounding box center [826, 13] width 134 height 11
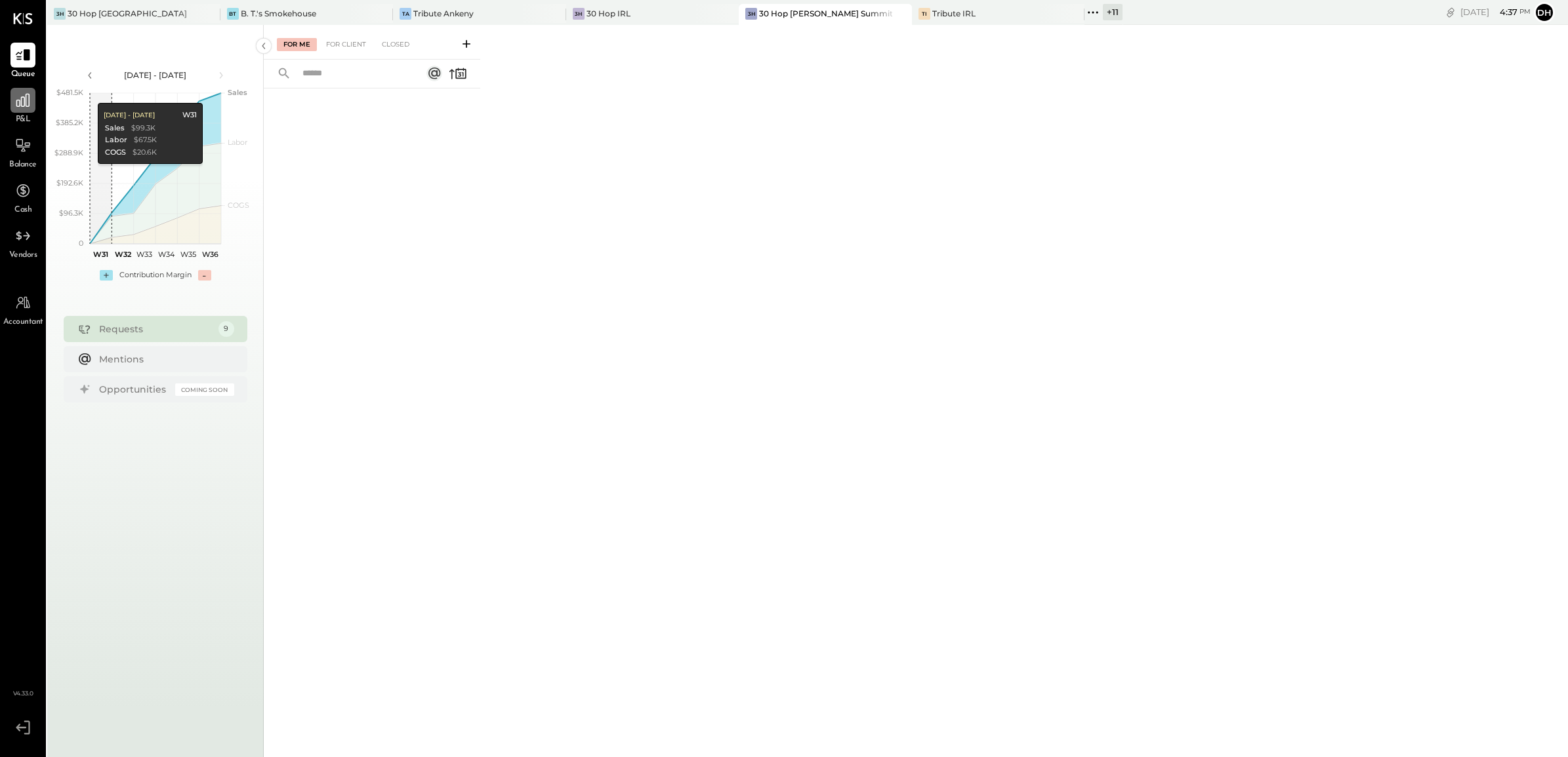
click at [18, 103] on icon at bounding box center [23, 100] width 17 height 17
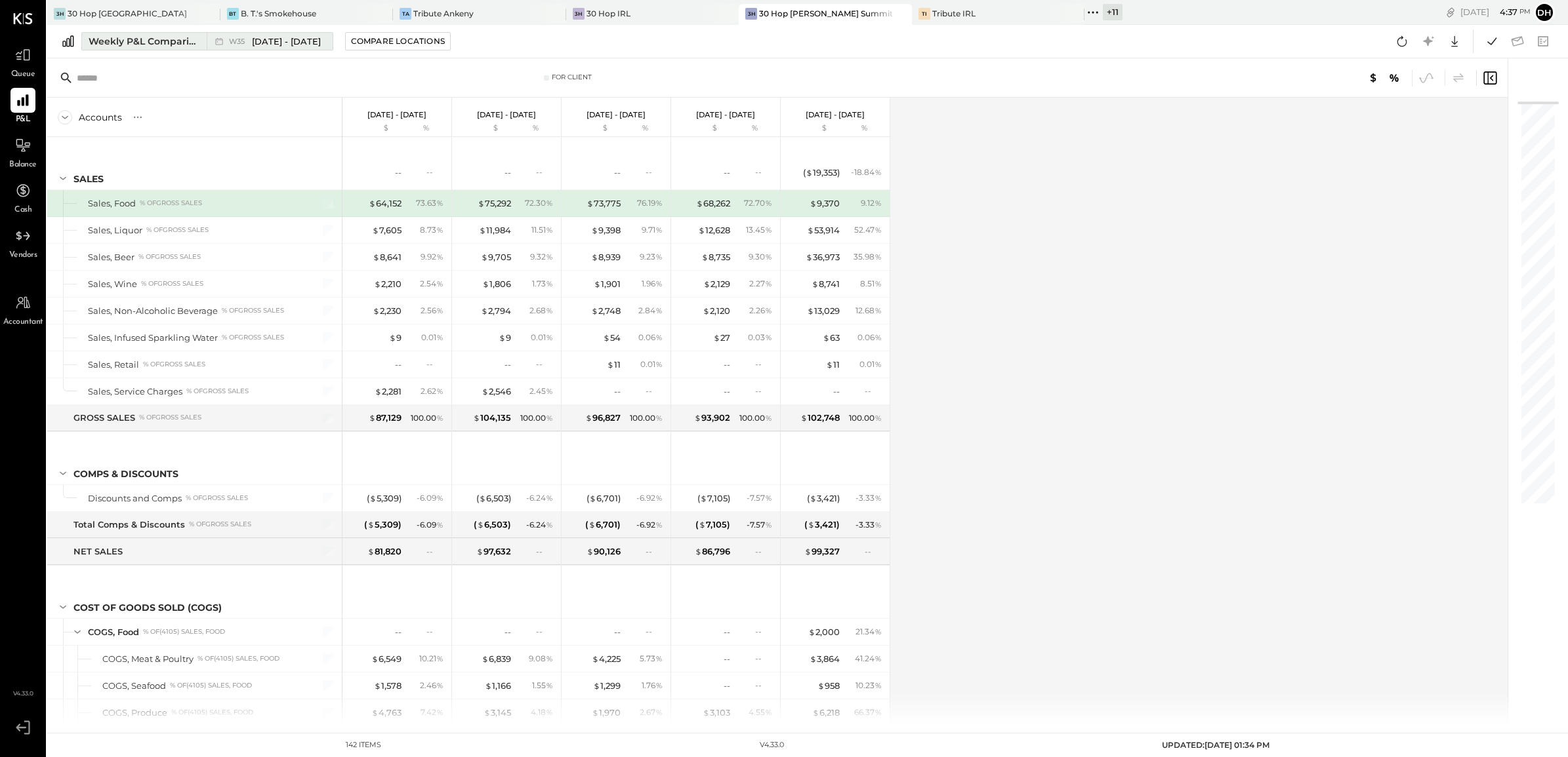
click at [150, 45] on div "Weekly P&L Comparison" at bounding box center [144, 42] width 110 height 13
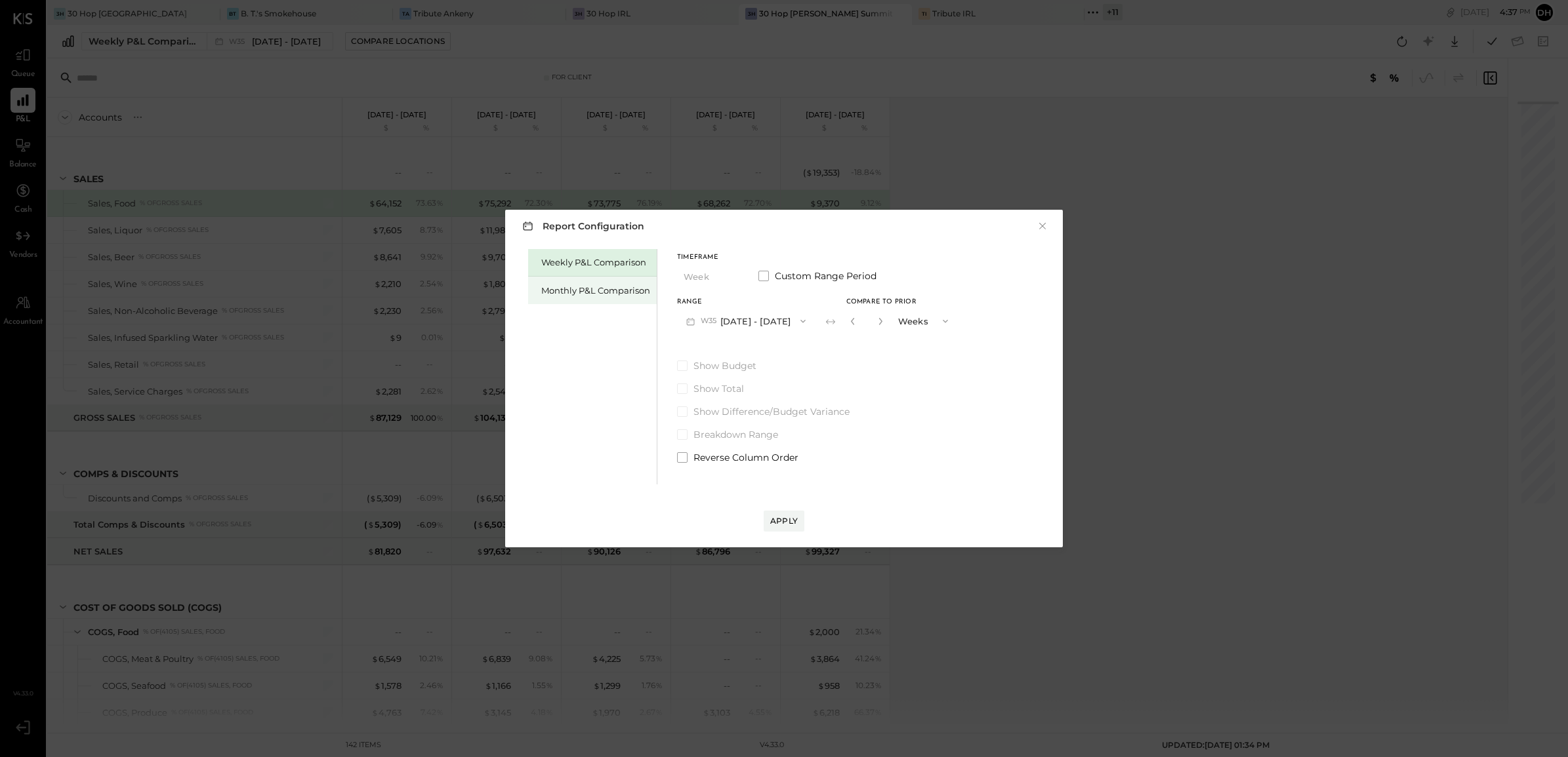
click at [598, 290] on div "Monthly P&L Comparison" at bounding box center [596, 290] width 109 height 12
click at [756, 326] on button "M09 [DATE] - [DATE]" at bounding box center [746, 321] width 138 height 25
click at [778, 351] on div "M08 [DATE] - [DATE]" at bounding box center [753, 350] width 150 height 27
click at [841, 319] on div "Compare" at bounding box center [851, 321] width 43 height 11
click at [879, 319] on icon "button" at bounding box center [880, 322] width 3 height 8
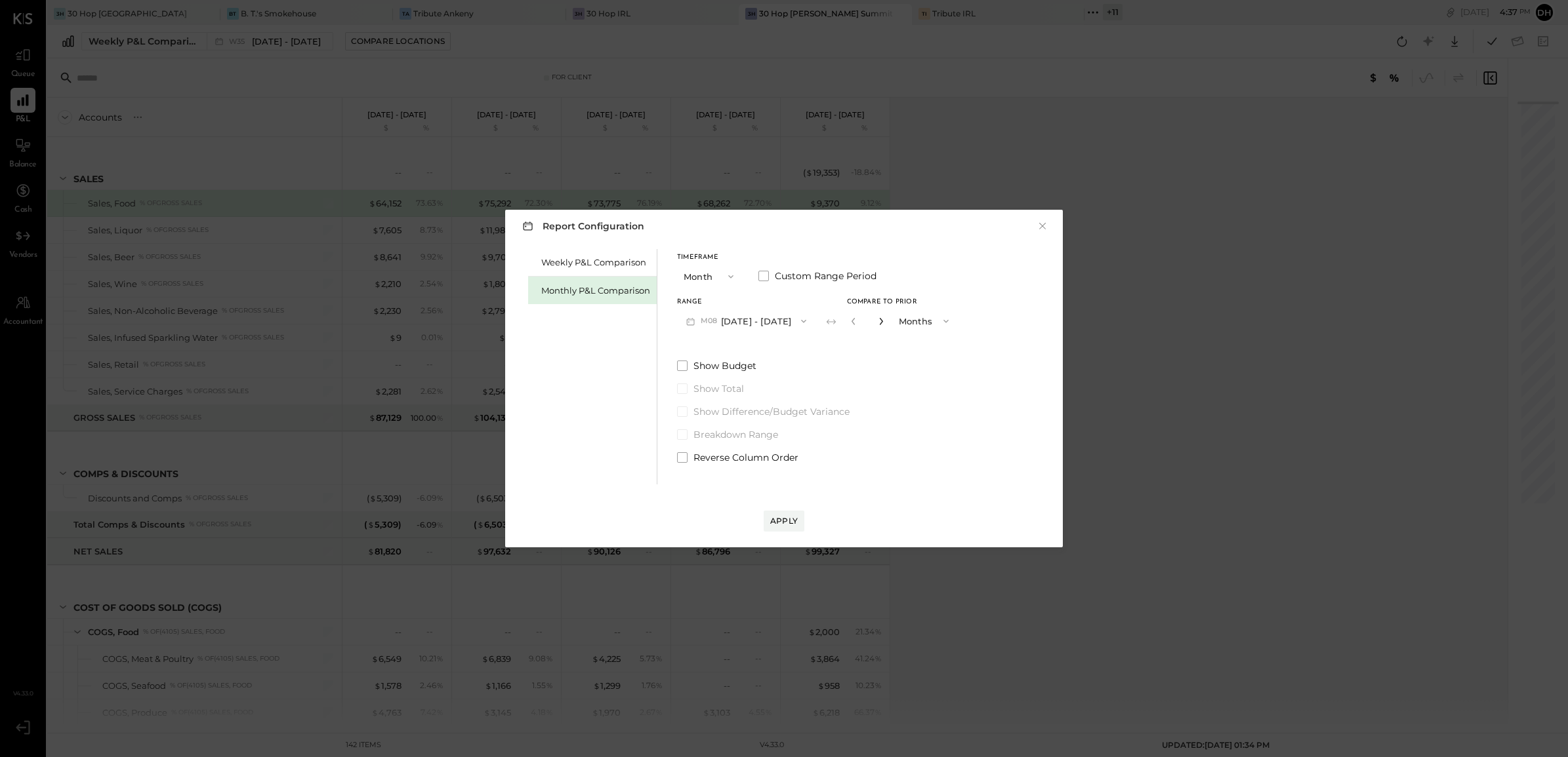
click at [879, 319] on icon "button" at bounding box center [880, 322] width 3 height 8
type input "*"
click at [765, 522] on button "Apply" at bounding box center [783, 521] width 41 height 21
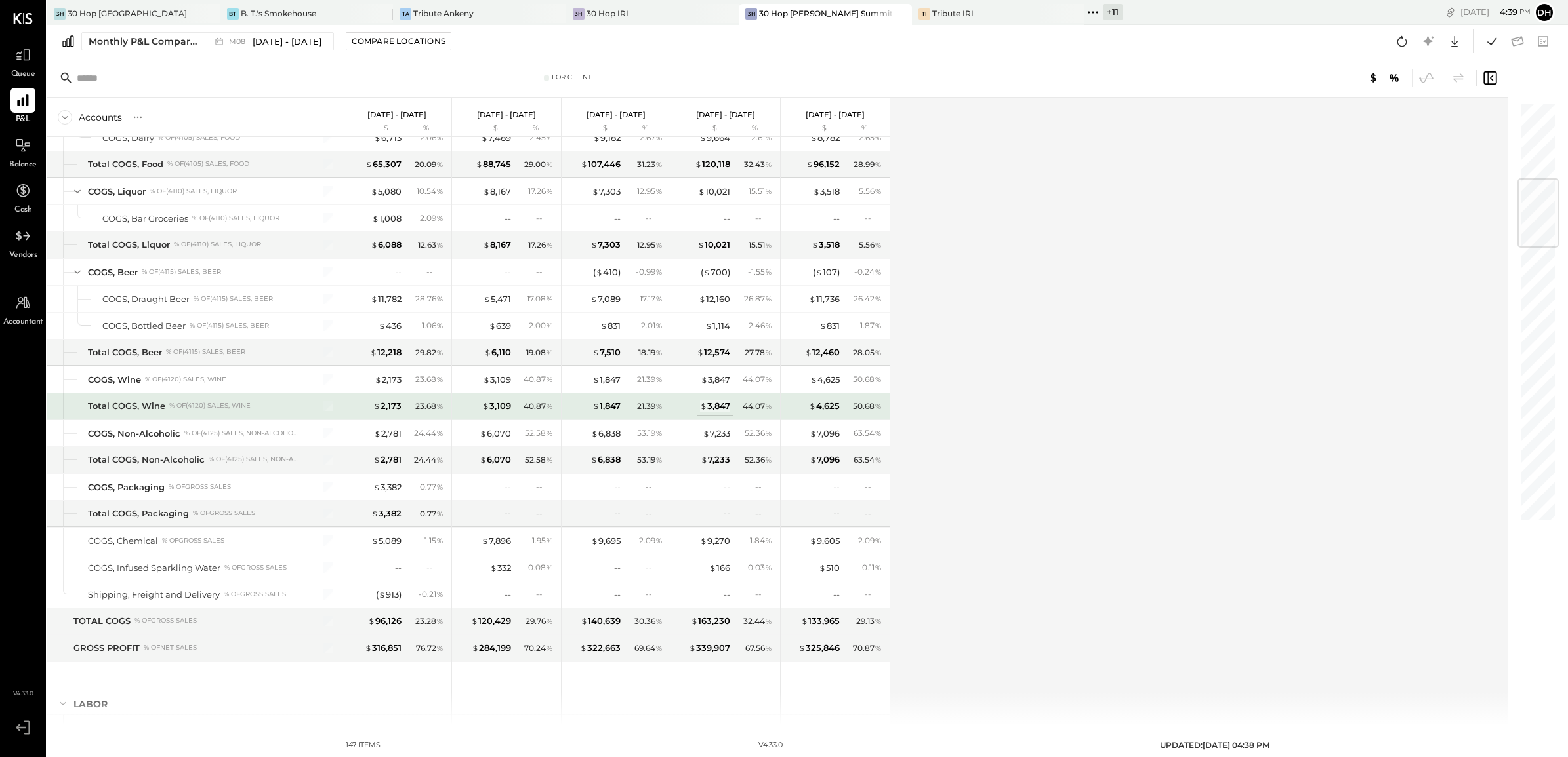
scroll to position [819, 0]
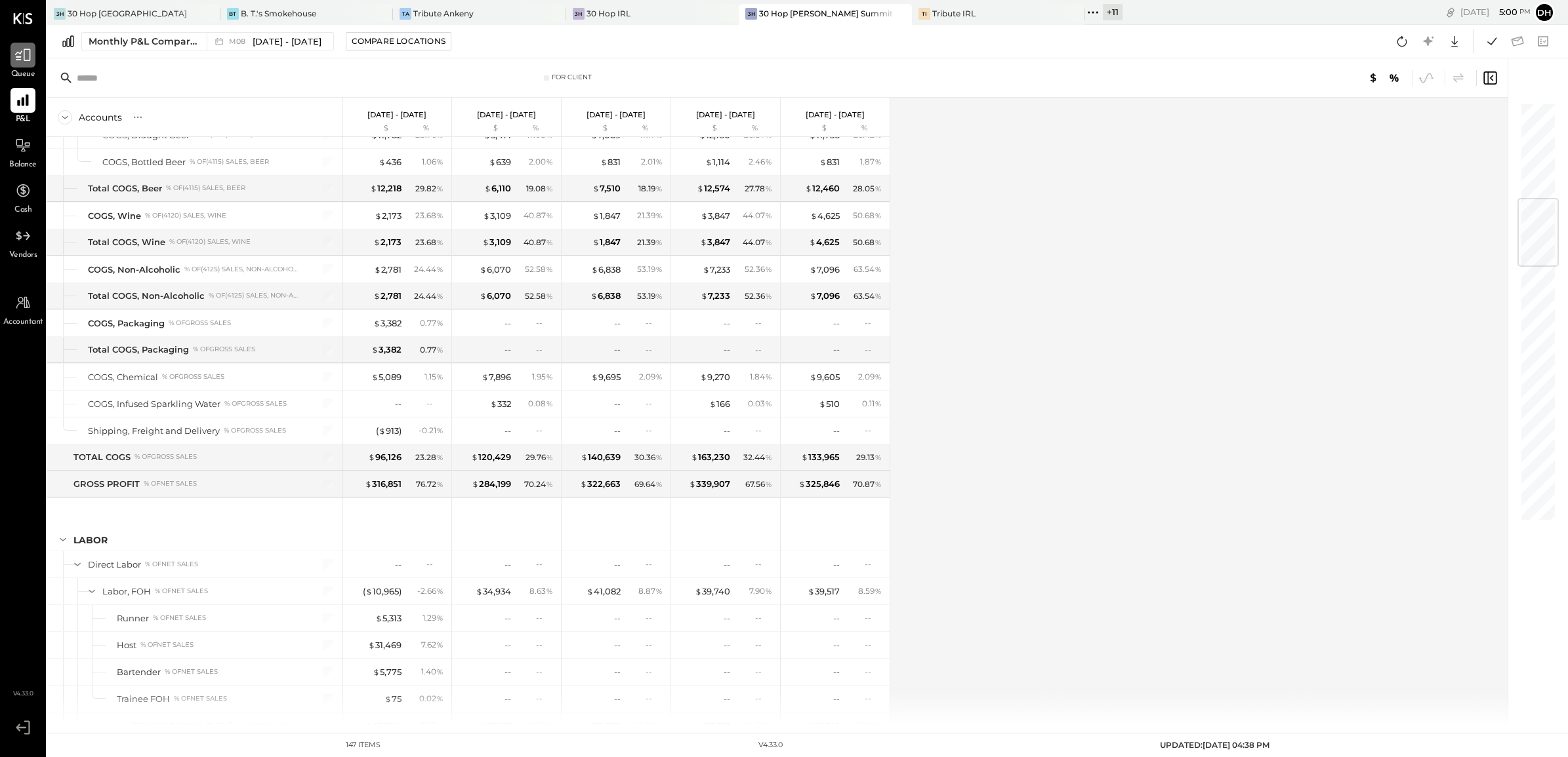
click at [16, 63] on icon at bounding box center [23, 55] width 17 height 17
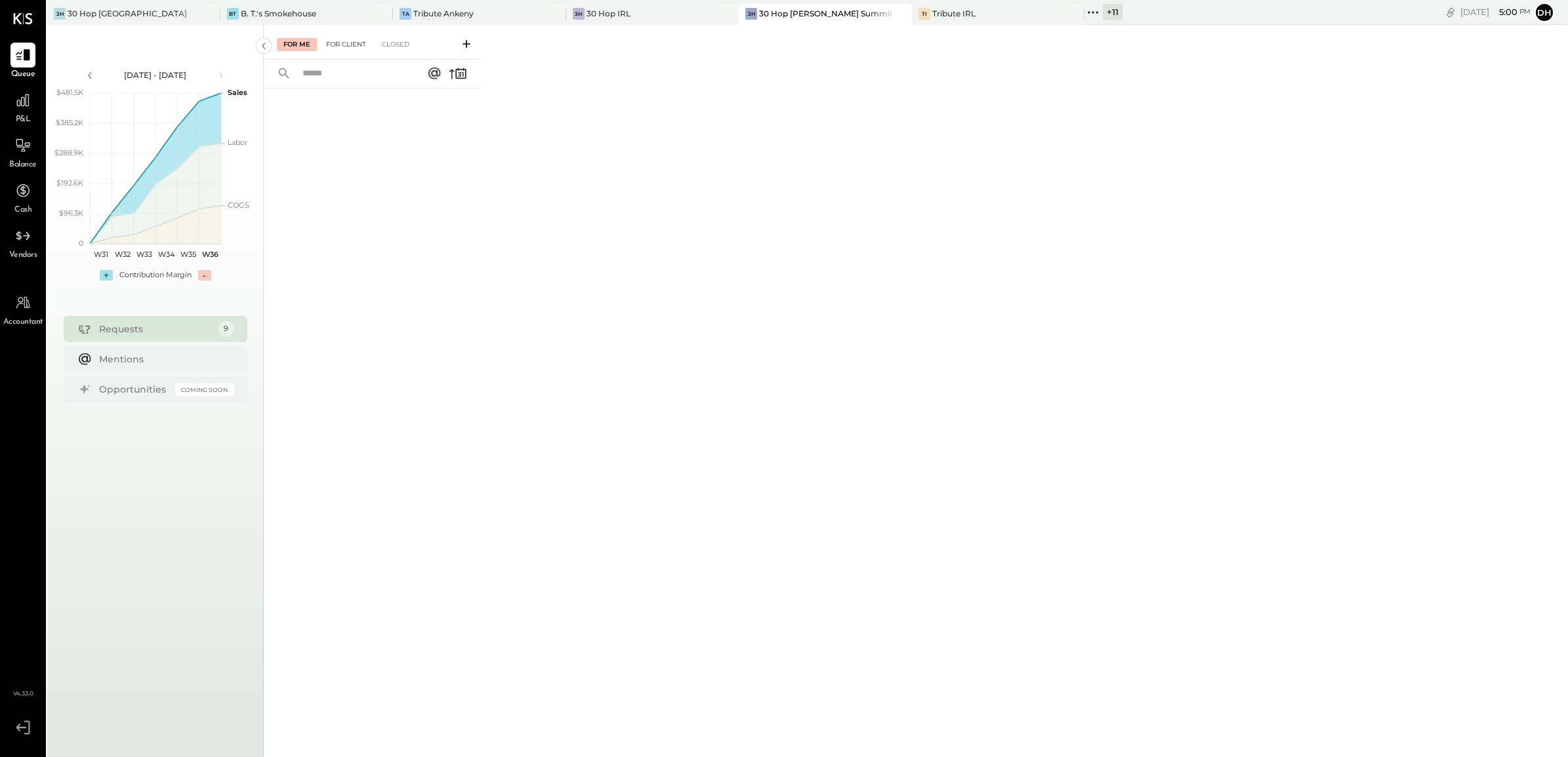
click at [351, 46] on div "For Client" at bounding box center [346, 44] width 53 height 13
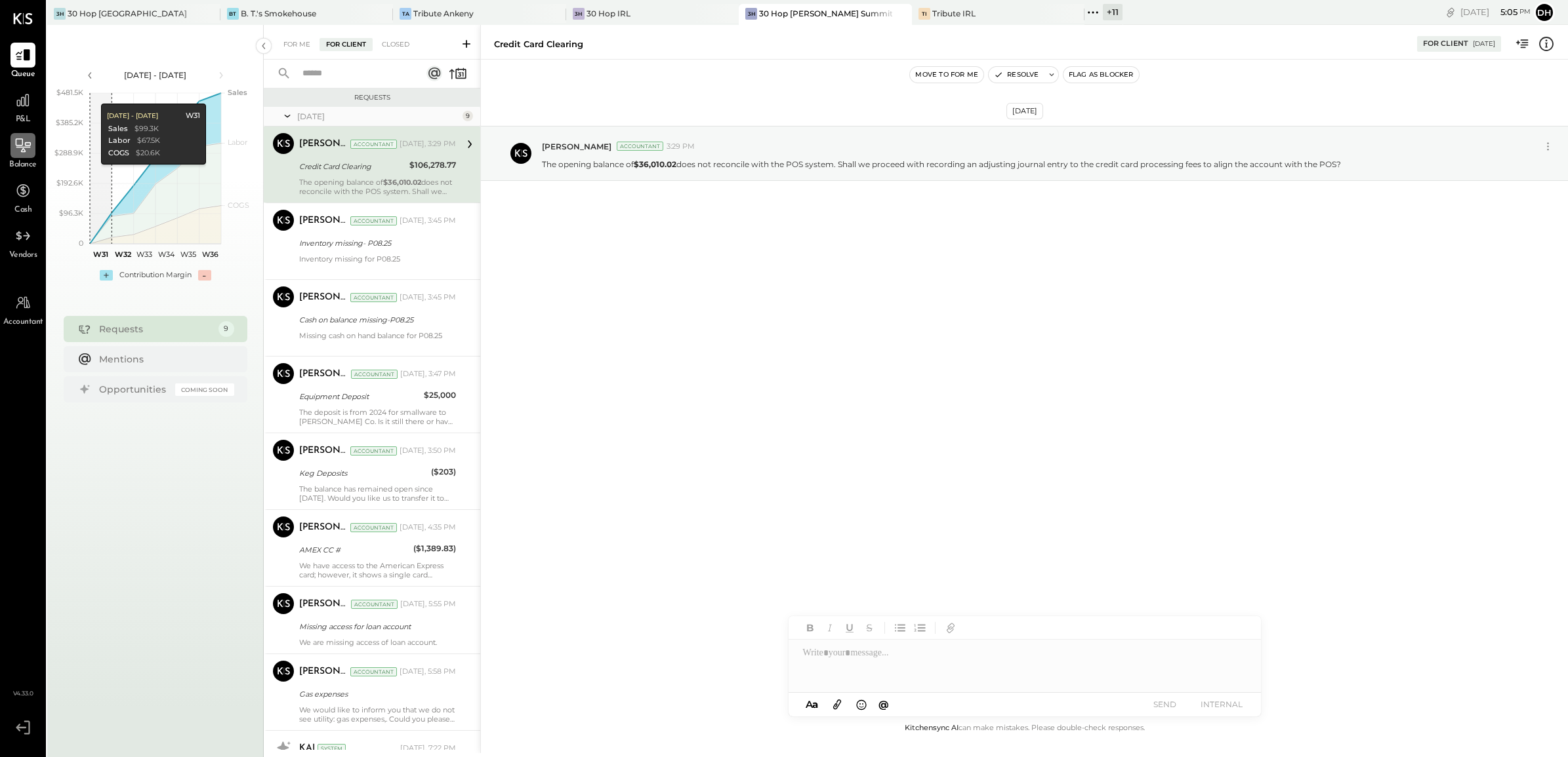
click at [13, 154] on div at bounding box center [23, 146] width 25 height 25
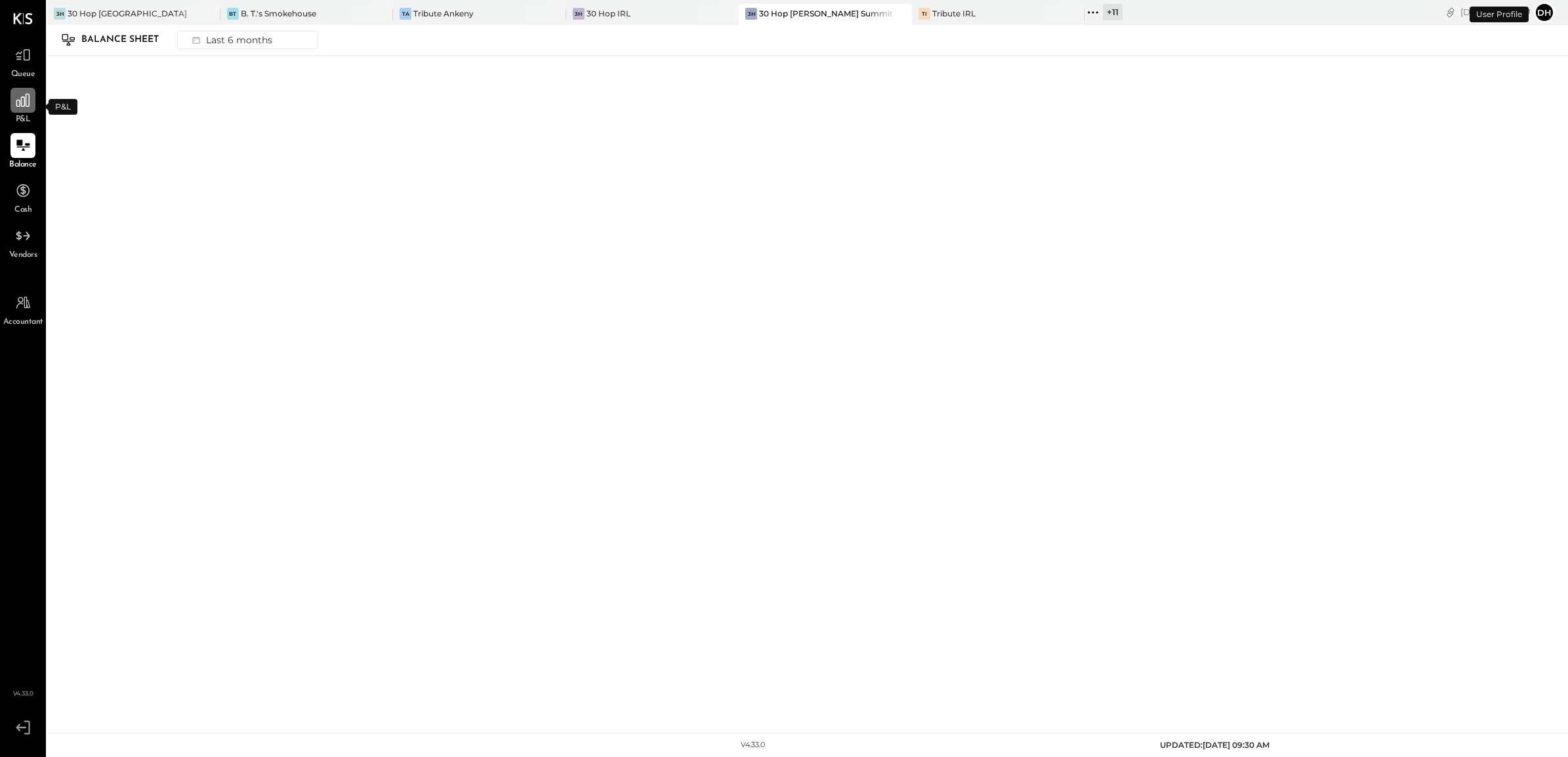
click at [21, 112] on div at bounding box center [23, 100] width 25 height 25
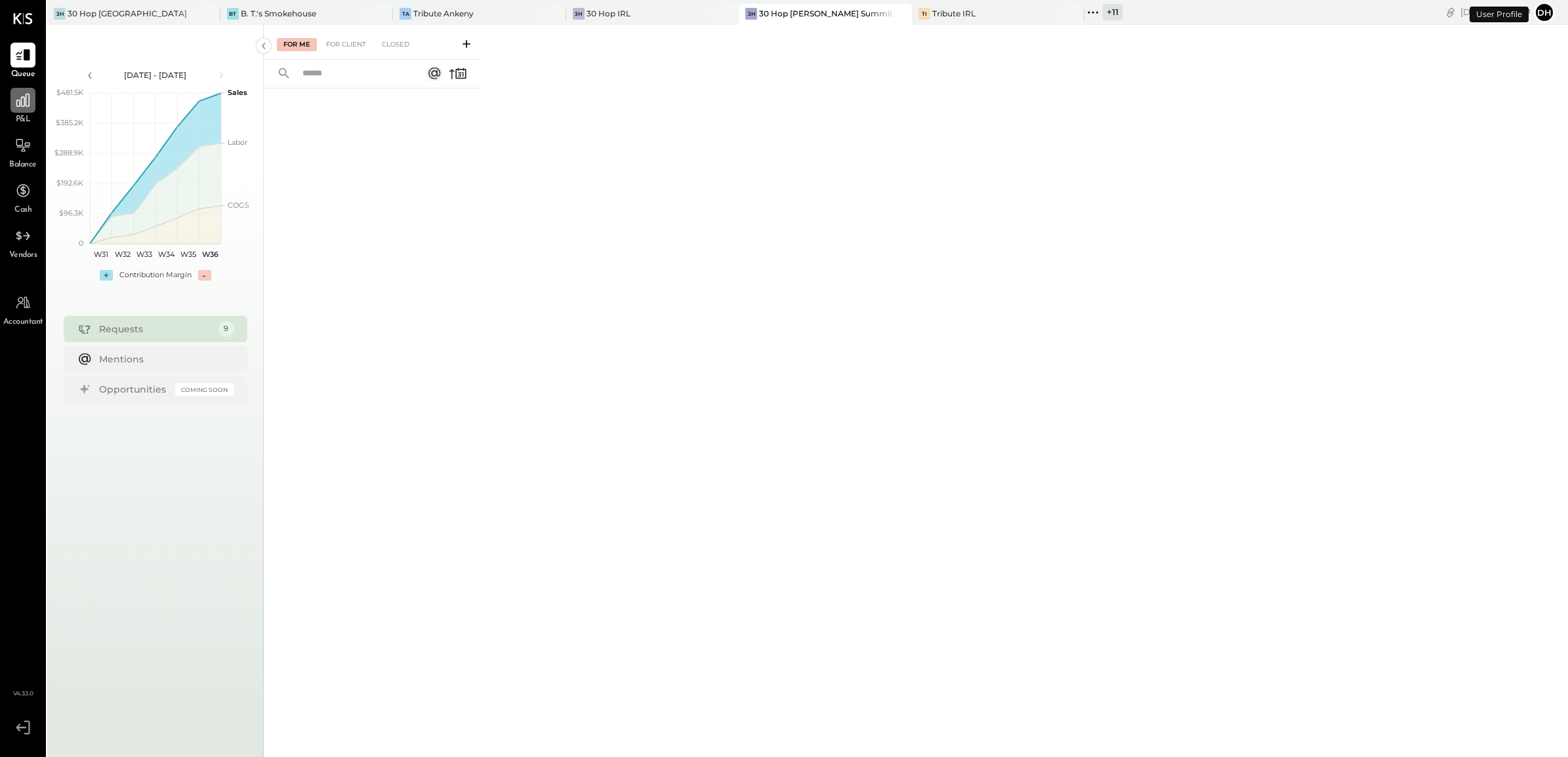
click at [10, 99] on div at bounding box center [23, 100] width 25 height 25
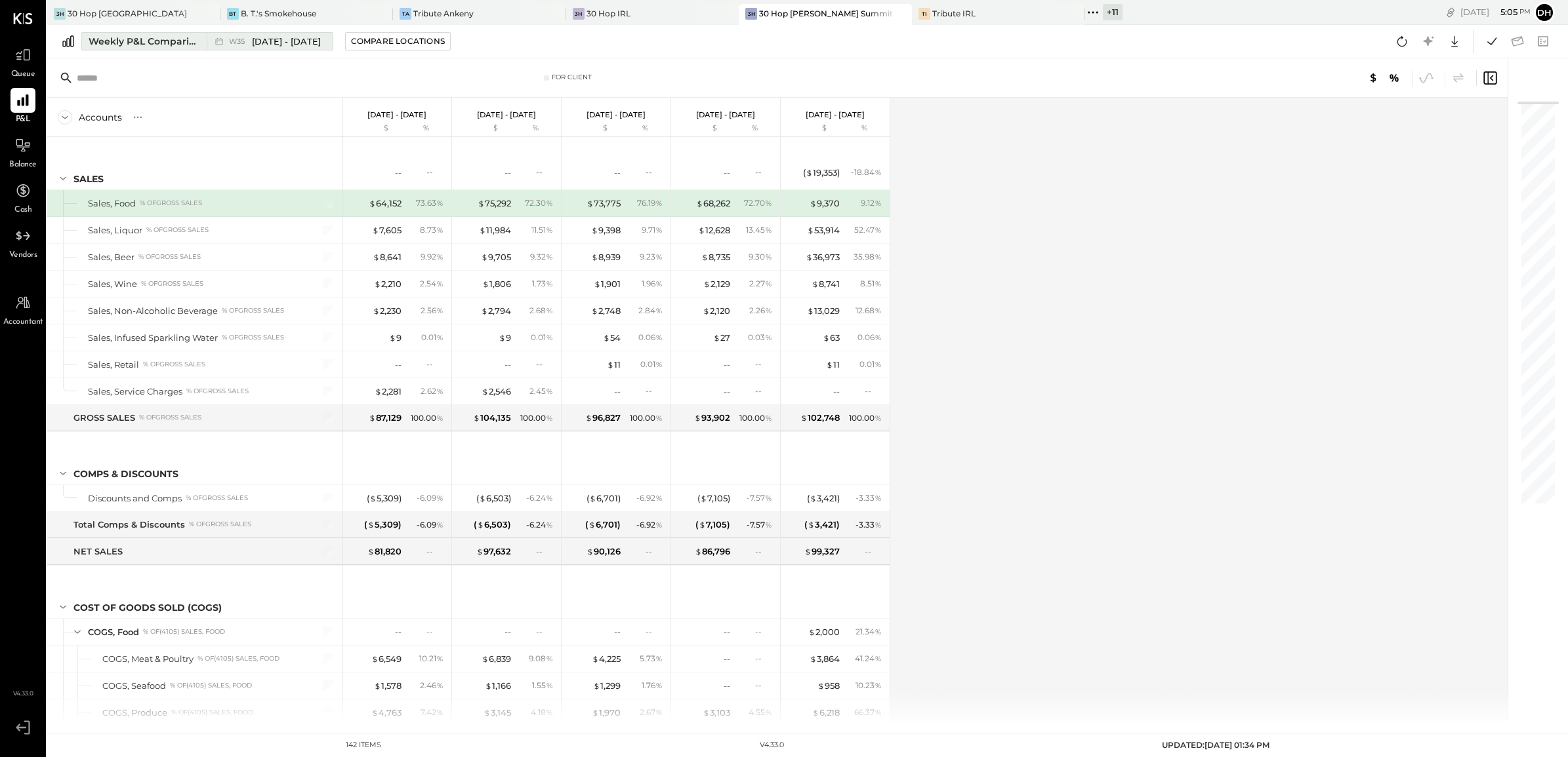
click at [137, 43] on div "Weekly P&L Comparison" at bounding box center [144, 42] width 110 height 13
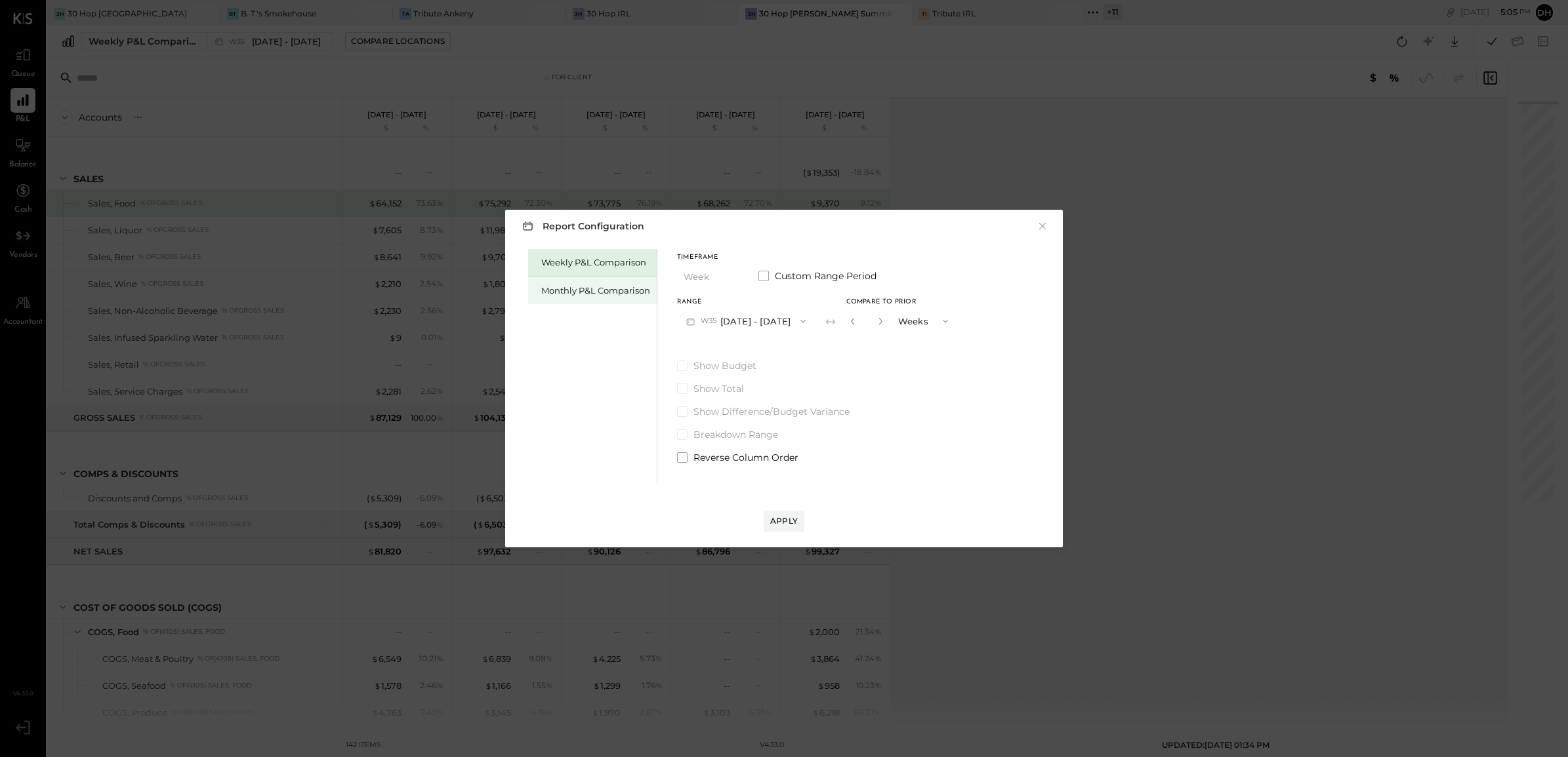
click at [565, 293] on div "Monthly P&L Comparison" at bounding box center [596, 290] width 109 height 12
click at [729, 312] on button "M09 [DATE] - [DATE]" at bounding box center [746, 321] width 138 height 25
click at [756, 355] on span "[DATE] - [DATE]" at bounding box center [741, 350] width 62 height 11
click at [851, 319] on div "Compare" at bounding box center [851, 321] width 43 height 11
click at [877, 324] on icon "button" at bounding box center [881, 321] width 8 height 8
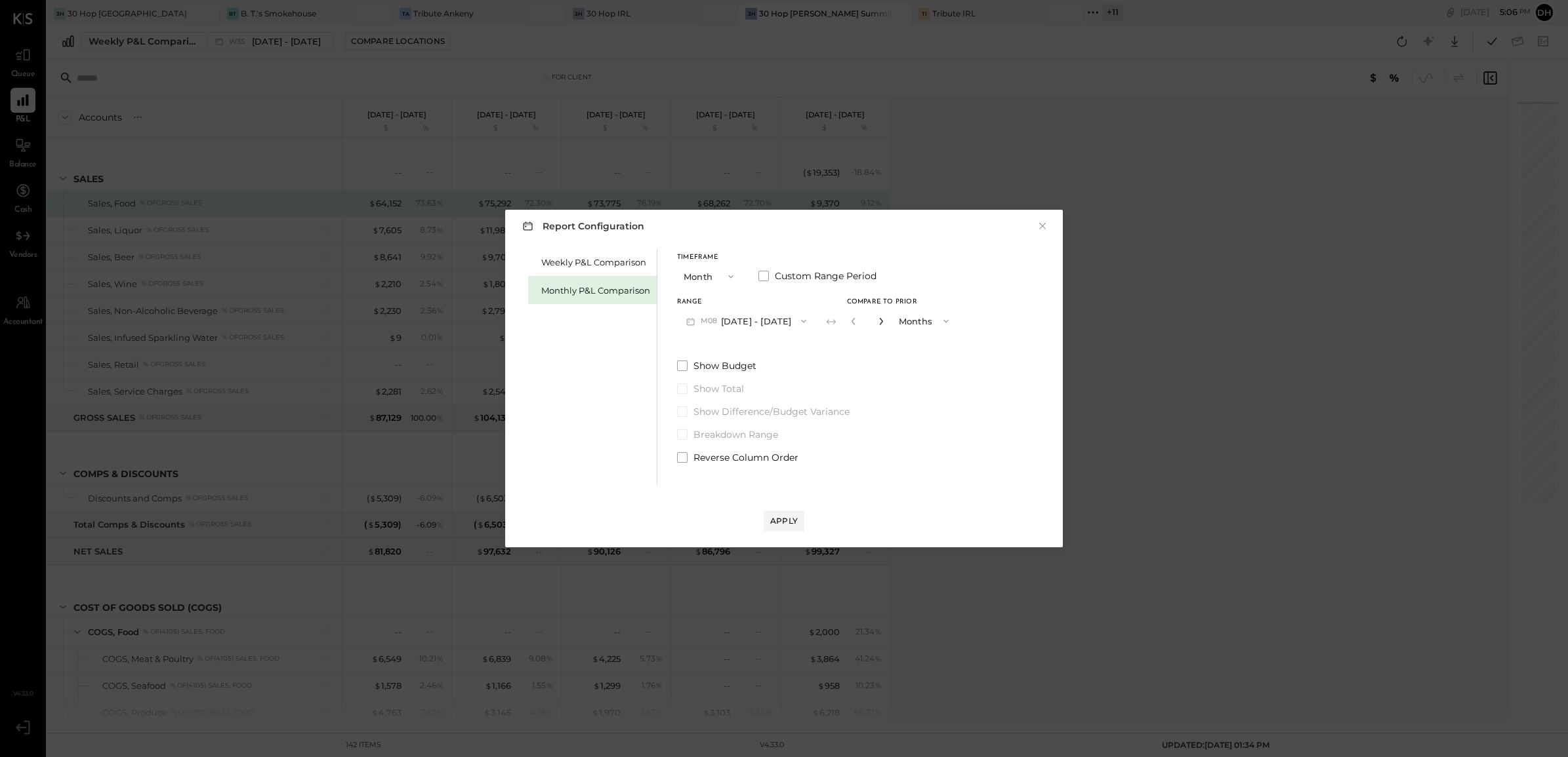
click at [877, 324] on icon "button" at bounding box center [881, 321] width 8 height 8
type input "*"
click at [785, 524] on div "Apply" at bounding box center [783, 521] width 27 height 11
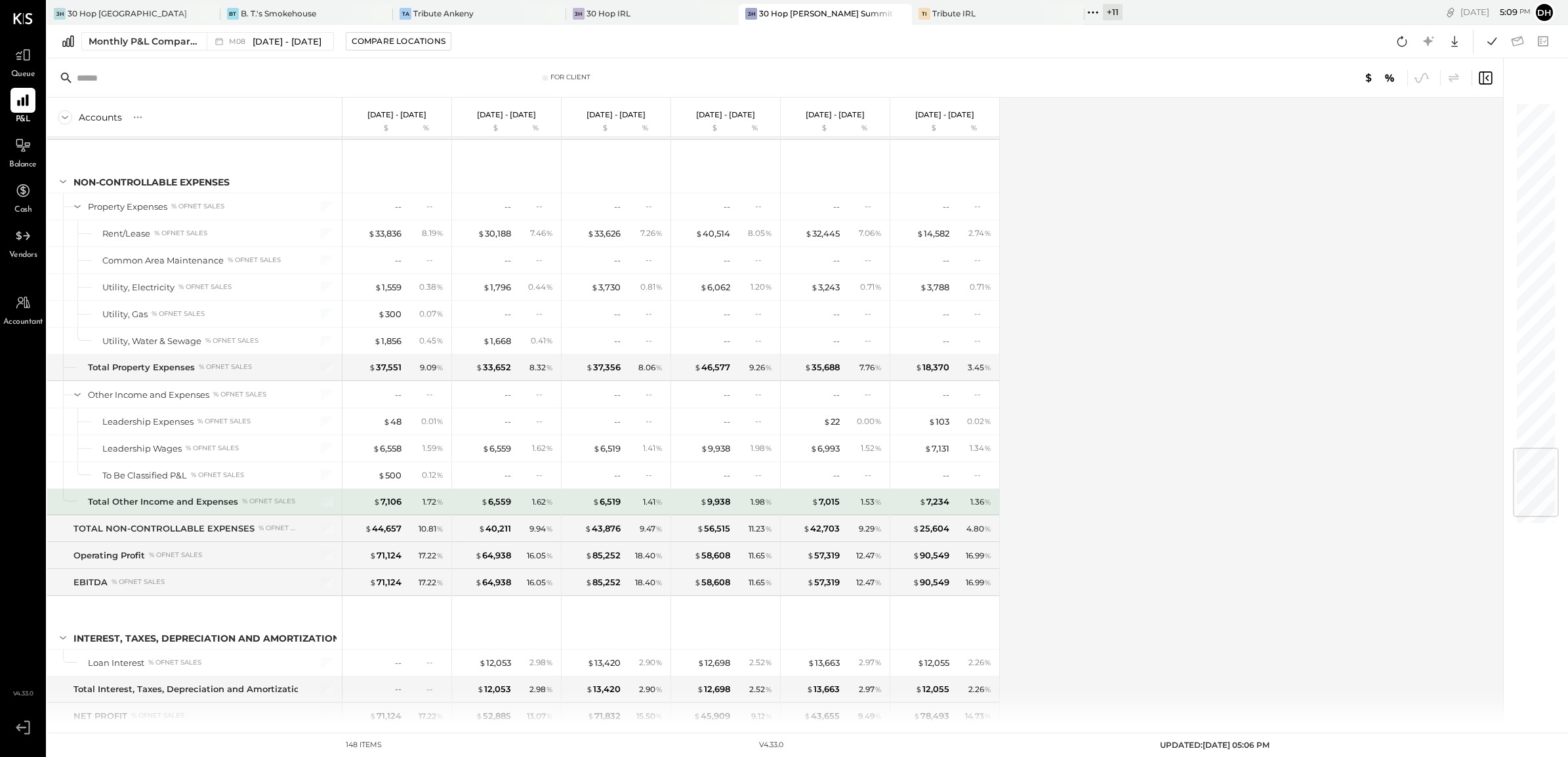
scroll to position [3007, 0]
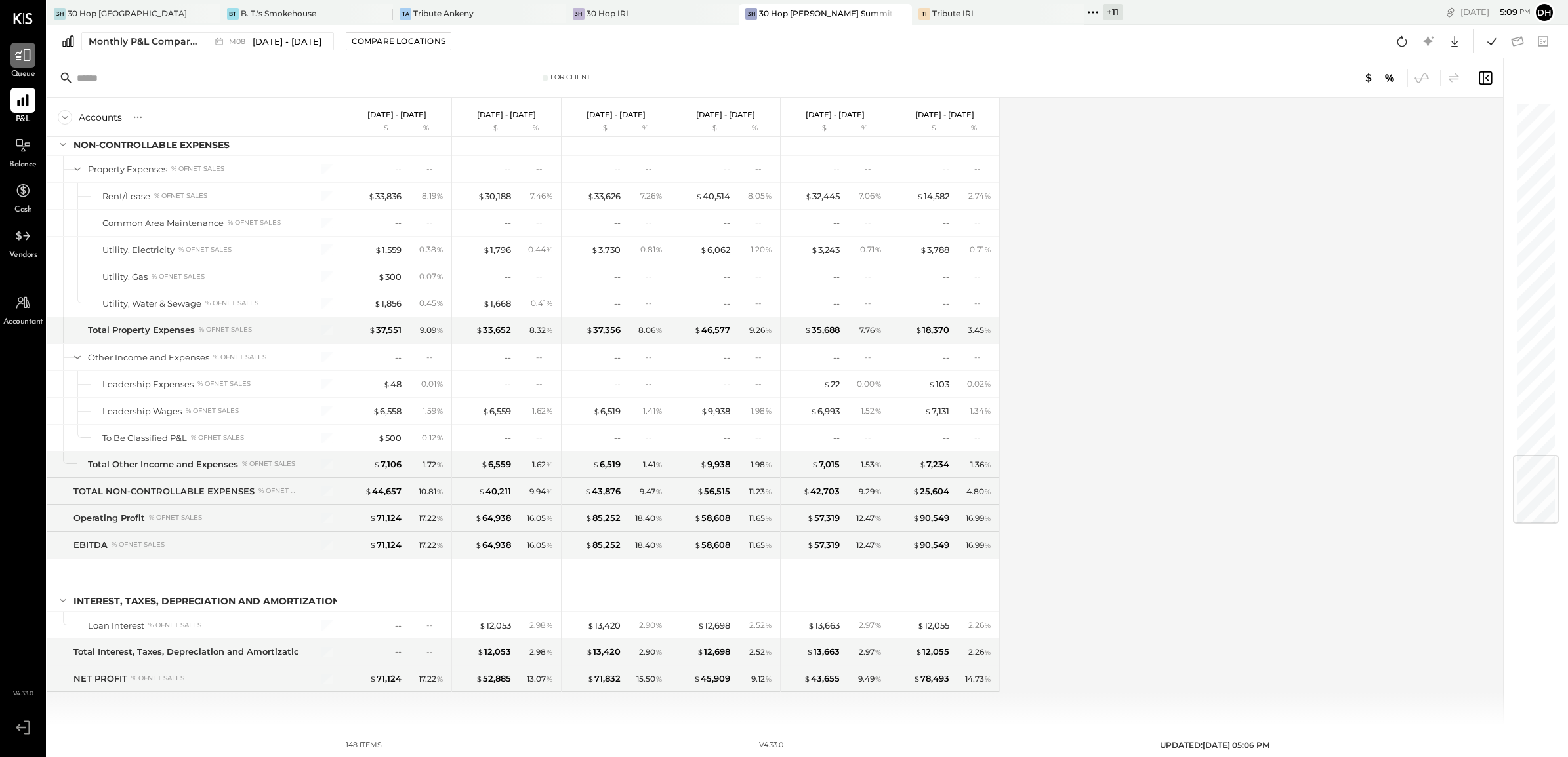
click at [21, 57] on icon at bounding box center [23, 55] width 17 height 17
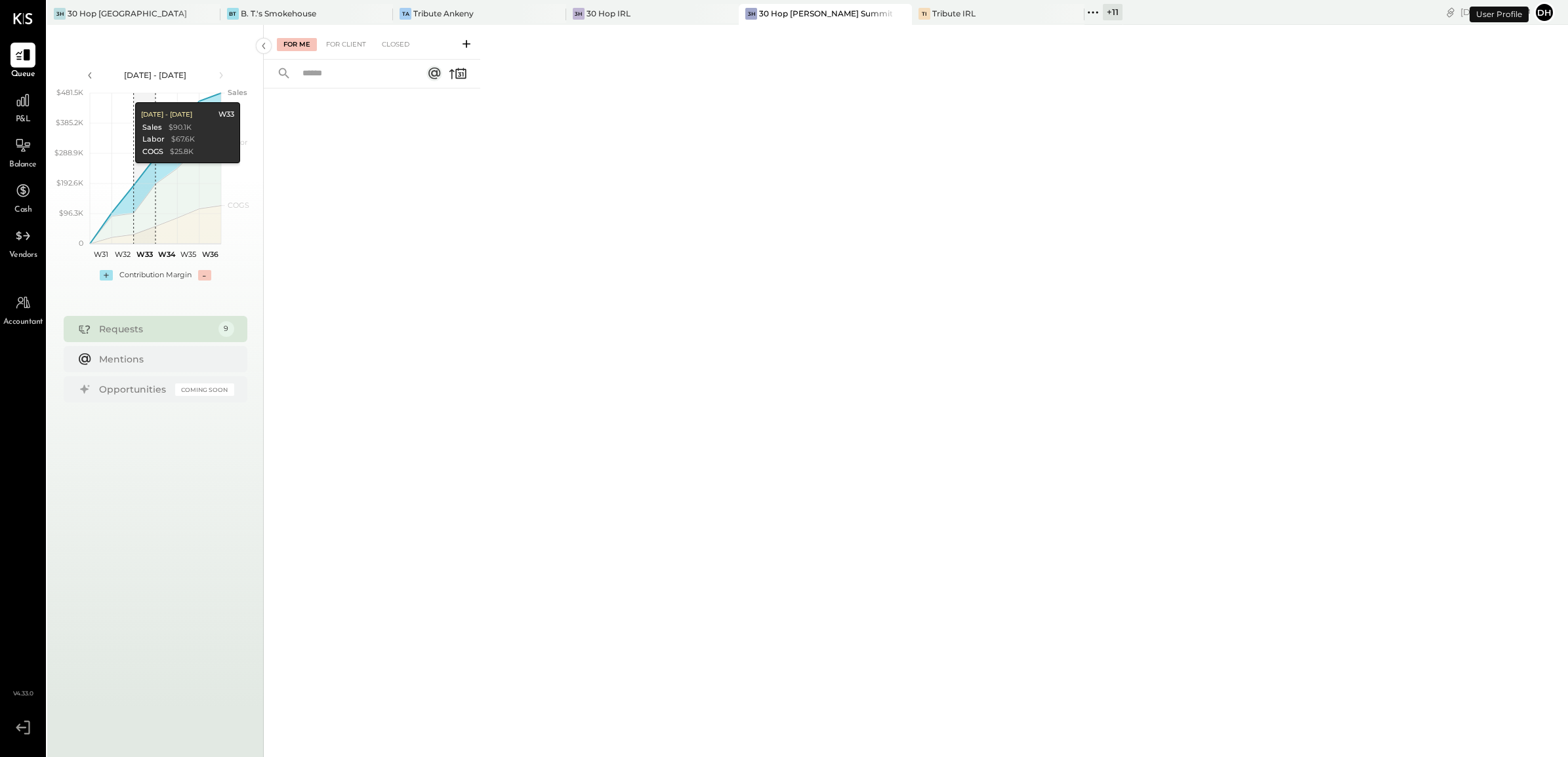
click at [469, 42] on icon at bounding box center [467, 44] width 13 height 13
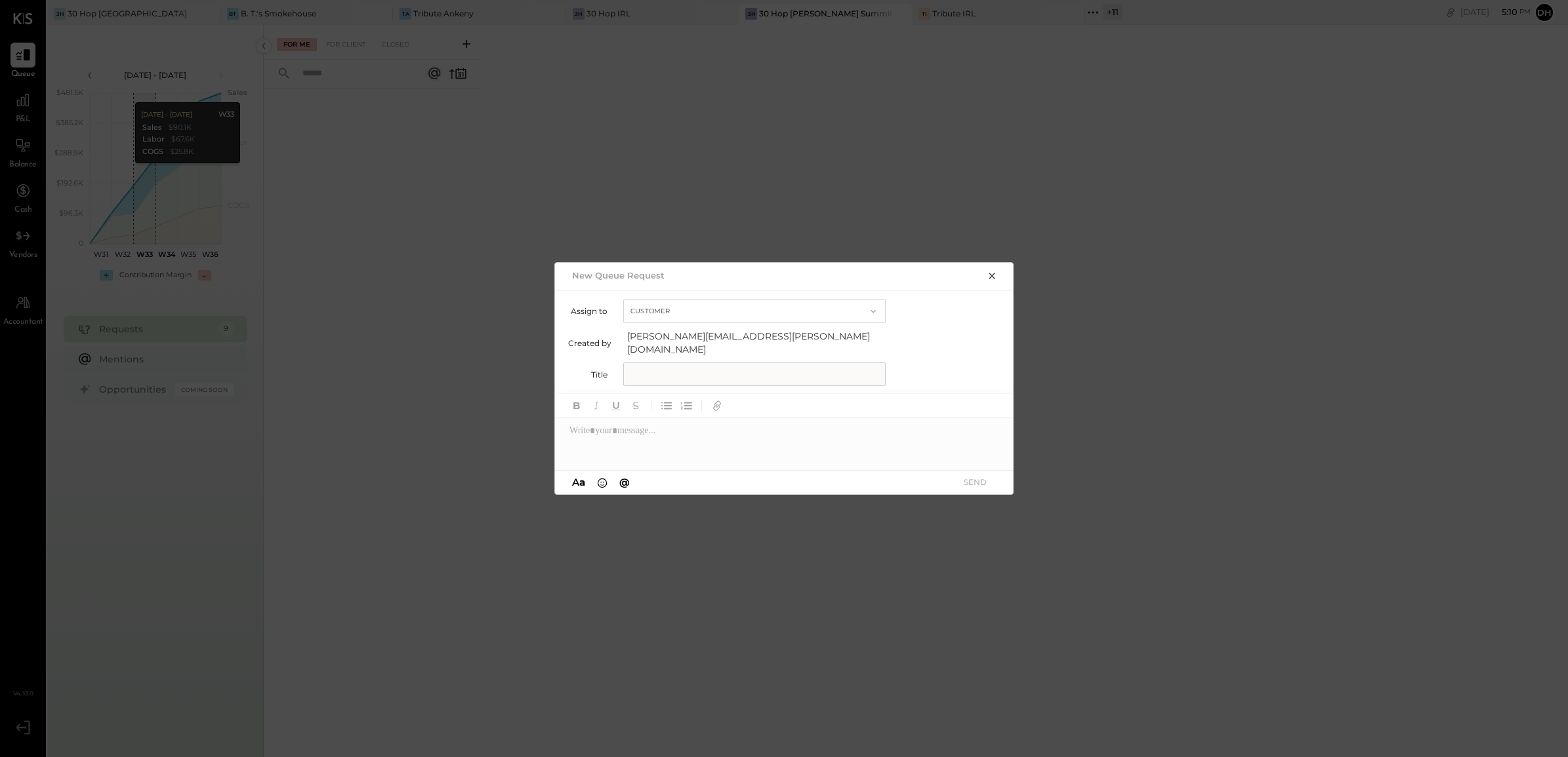
click at [683, 373] on input "text" at bounding box center [754, 374] width 262 height 24
type input "**********"
paste input "text"
type input "**********"
click at [683, 434] on div at bounding box center [784, 443] width 459 height 52
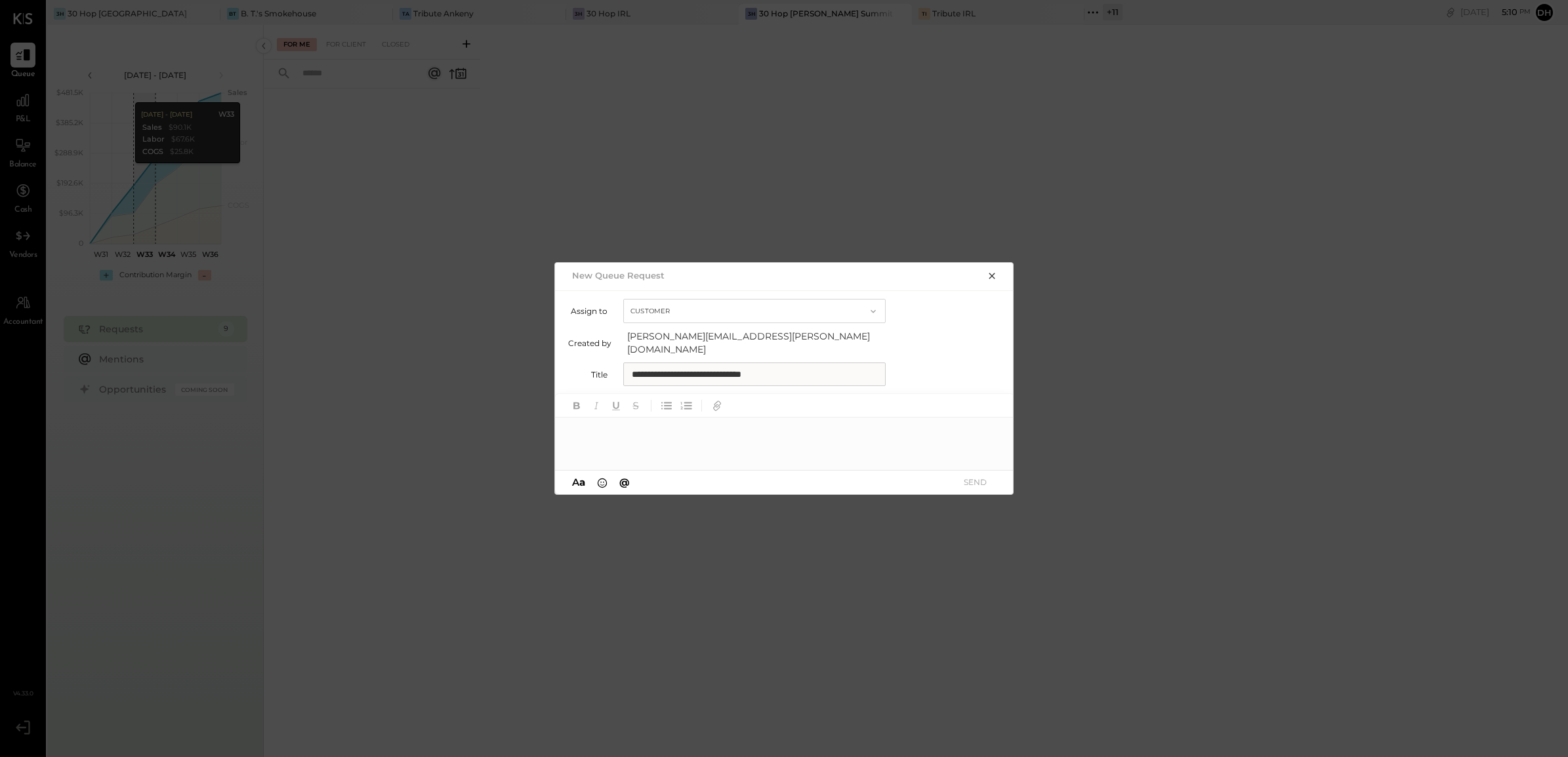
paste div
click at [988, 473] on button "SEND" at bounding box center [974, 482] width 52 height 18
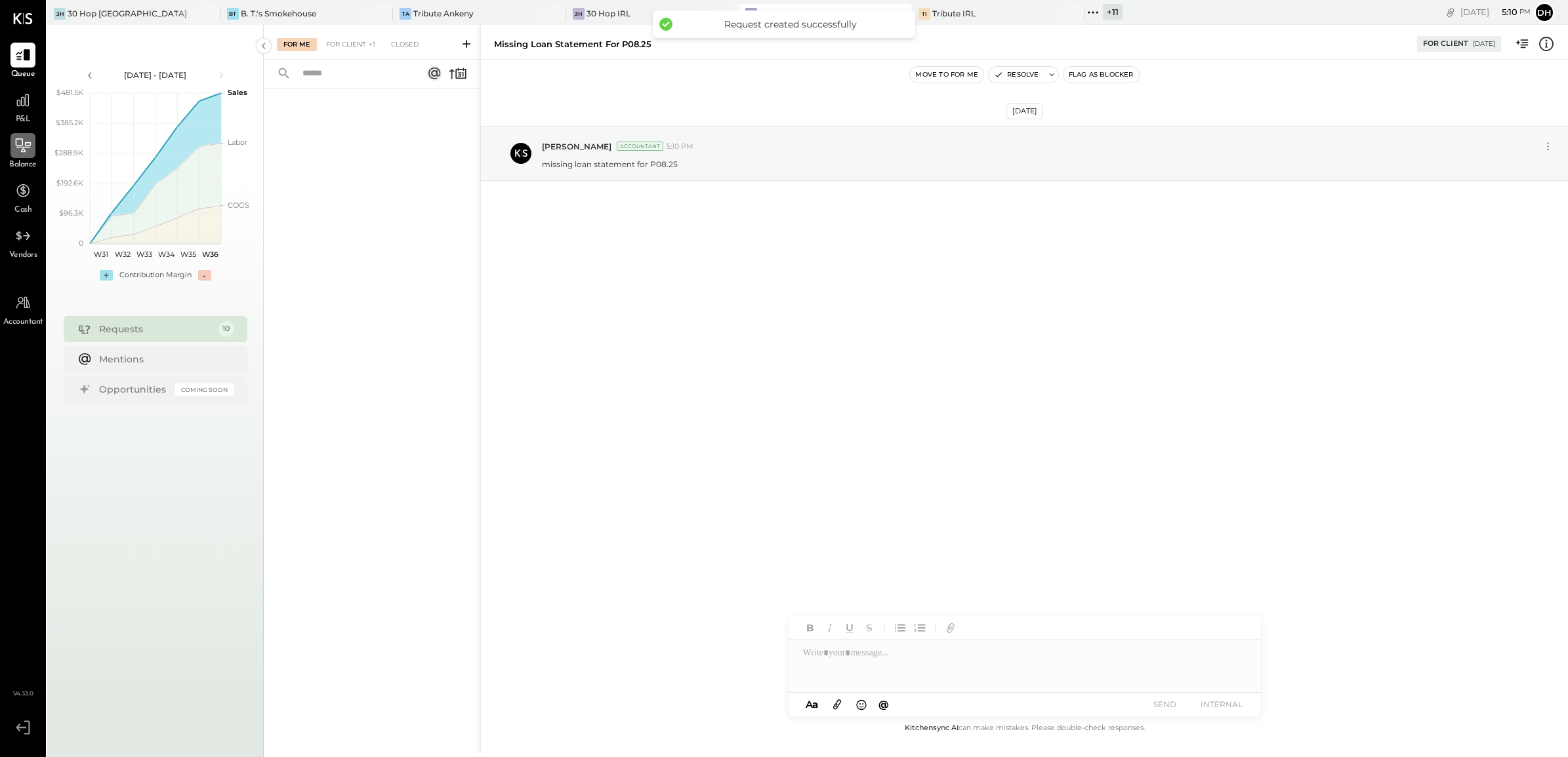
click at [27, 137] on icon at bounding box center [23, 146] width 17 height 17
